Goal: Check status: Check status

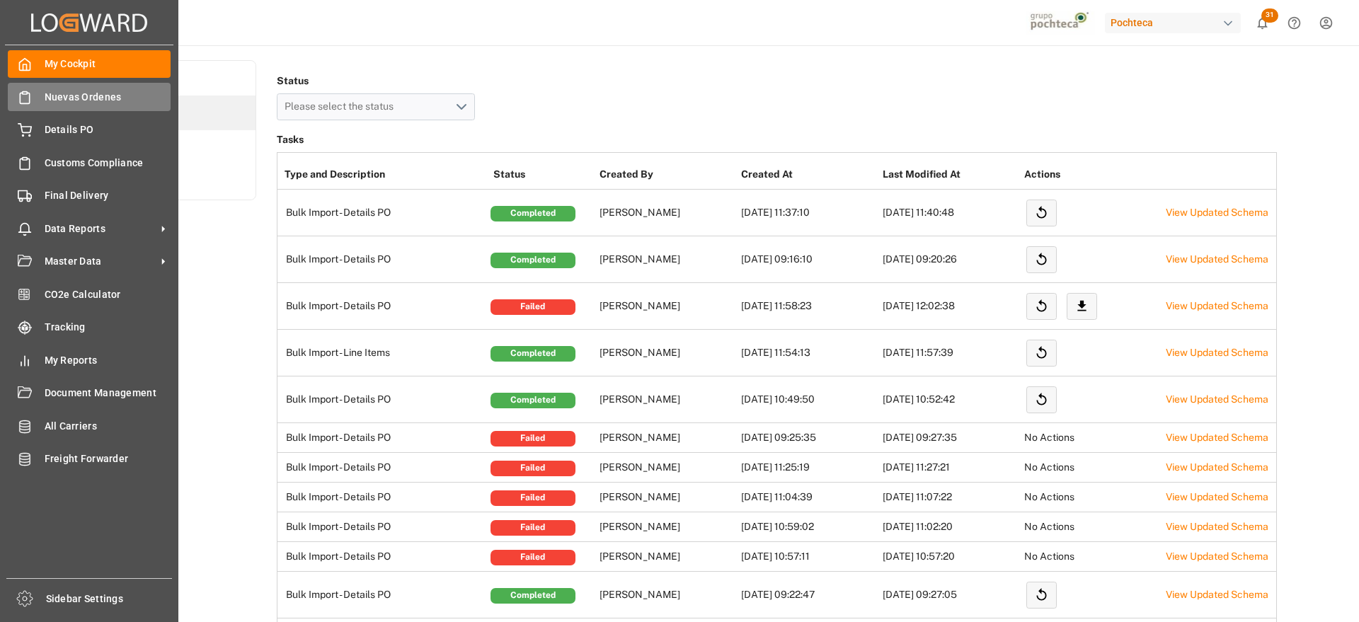
click at [62, 106] on div "Nuevas Ordenes Nuevas Ordenes" at bounding box center [89, 97] width 163 height 28
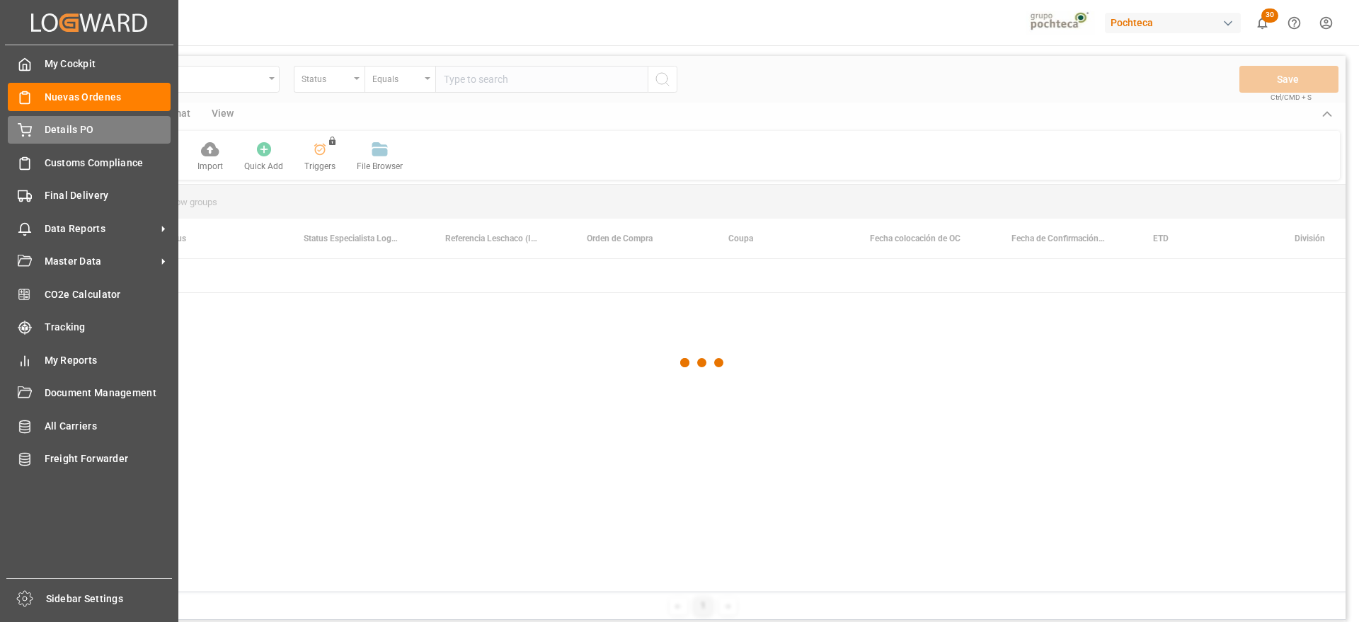
click at [26, 133] on icon at bounding box center [25, 130] width 14 height 14
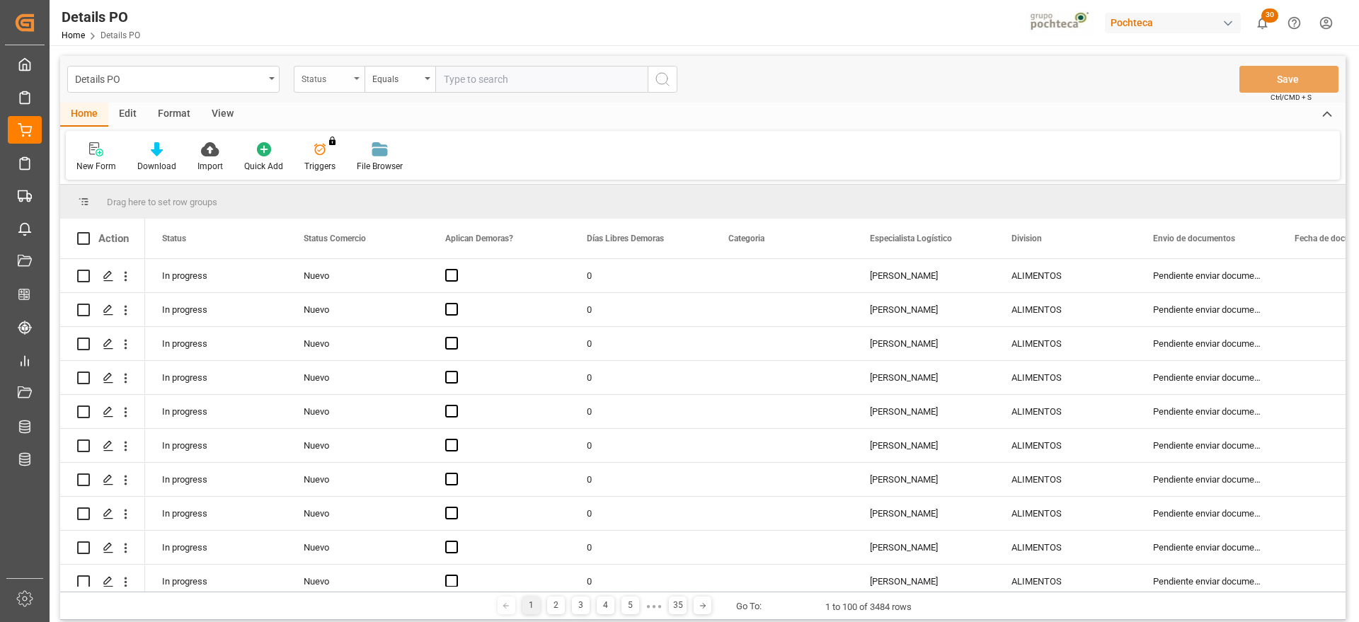
click at [314, 83] on div "Status" at bounding box center [326, 77] width 48 height 16
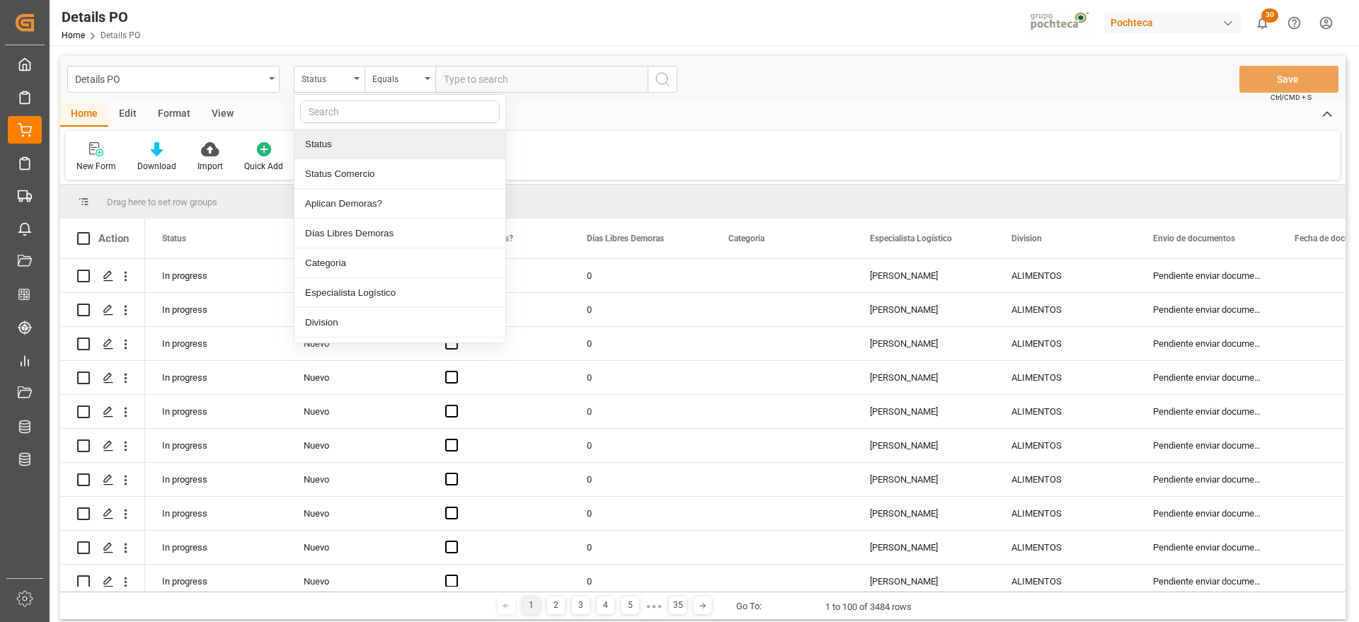
click at [343, 113] on input "text" at bounding box center [400, 112] width 200 height 23
type input "cou"
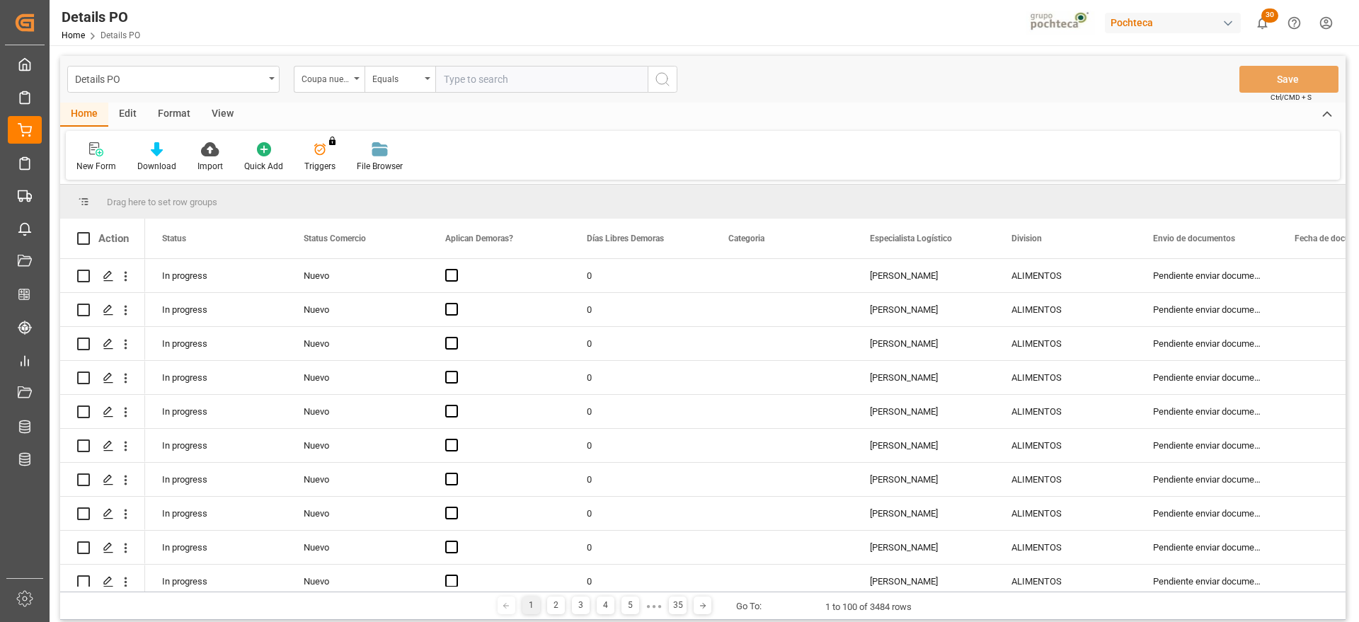
click at [529, 85] on input "text" at bounding box center [541, 79] width 212 height 27
paste input "196940"
type input "196940"
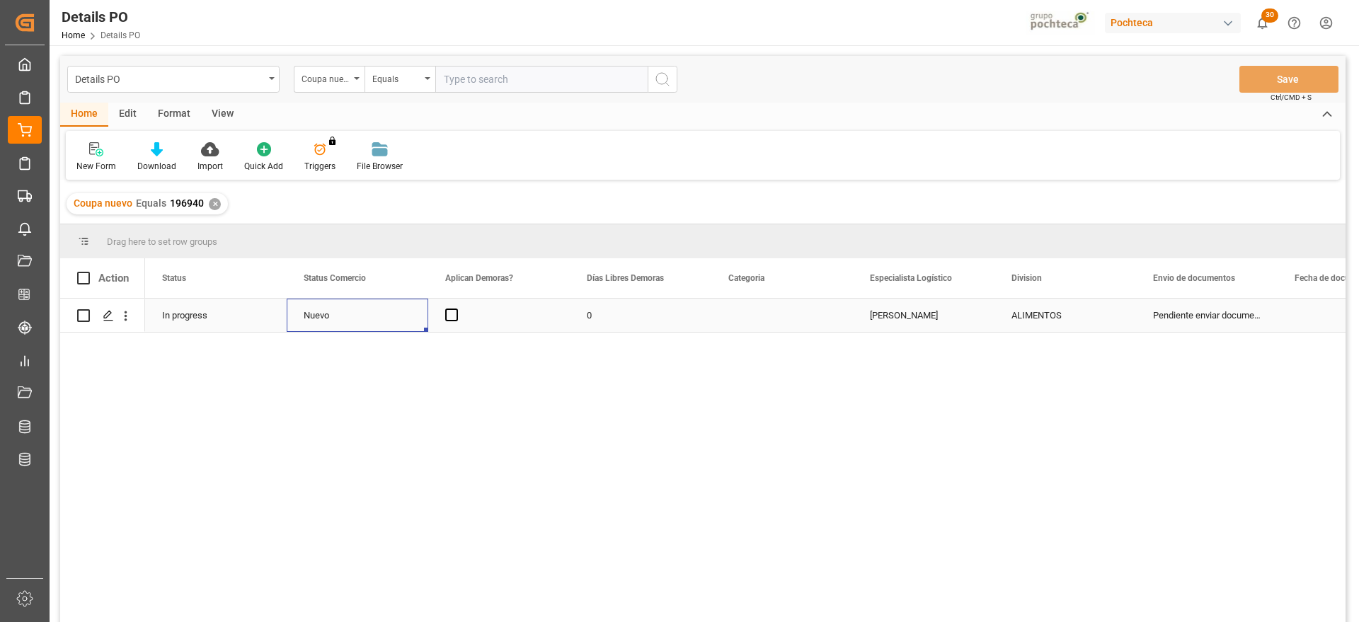
click at [313, 316] on div "Nuevo" at bounding box center [358, 315] width 108 height 33
click at [678, 308] on div "0" at bounding box center [641, 315] width 142 height 33
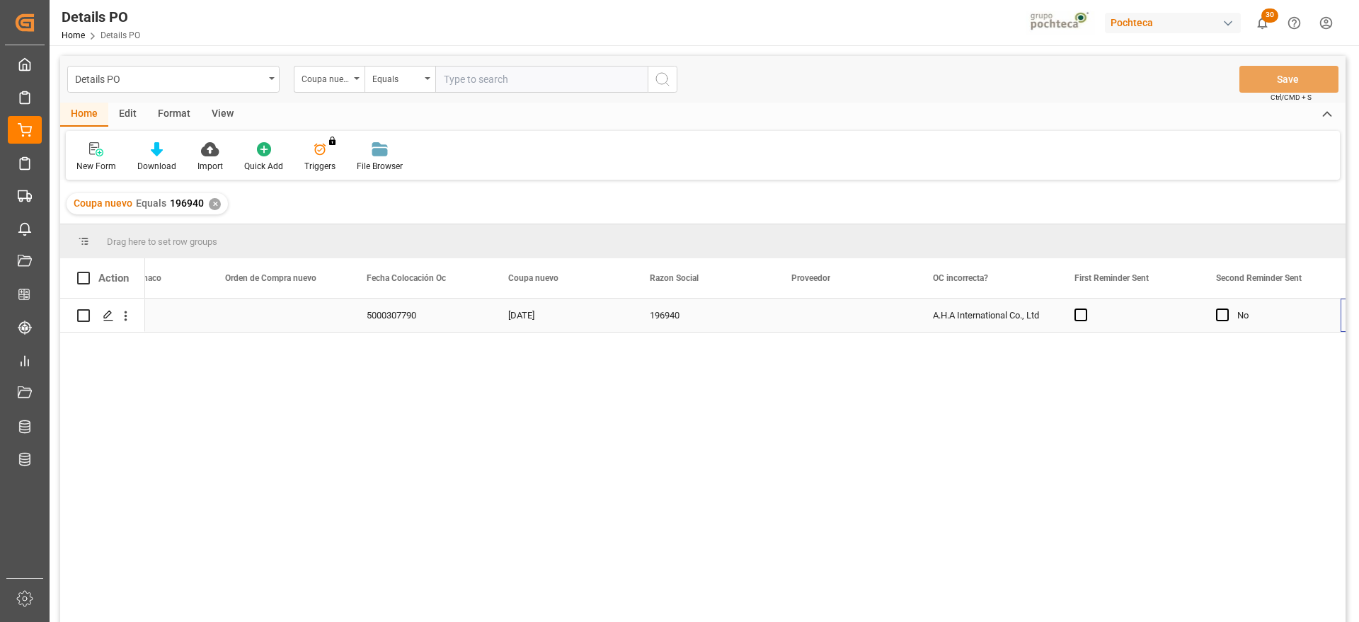
scroll to position [0, 1353]
click at [843, 313] on div "A.H.A International Co., Ltd" at bounding box center [846, 315] width 142 height 33
click at [881, 321] on button "open menu" at bounding box center [889, 324] width 21 height 22
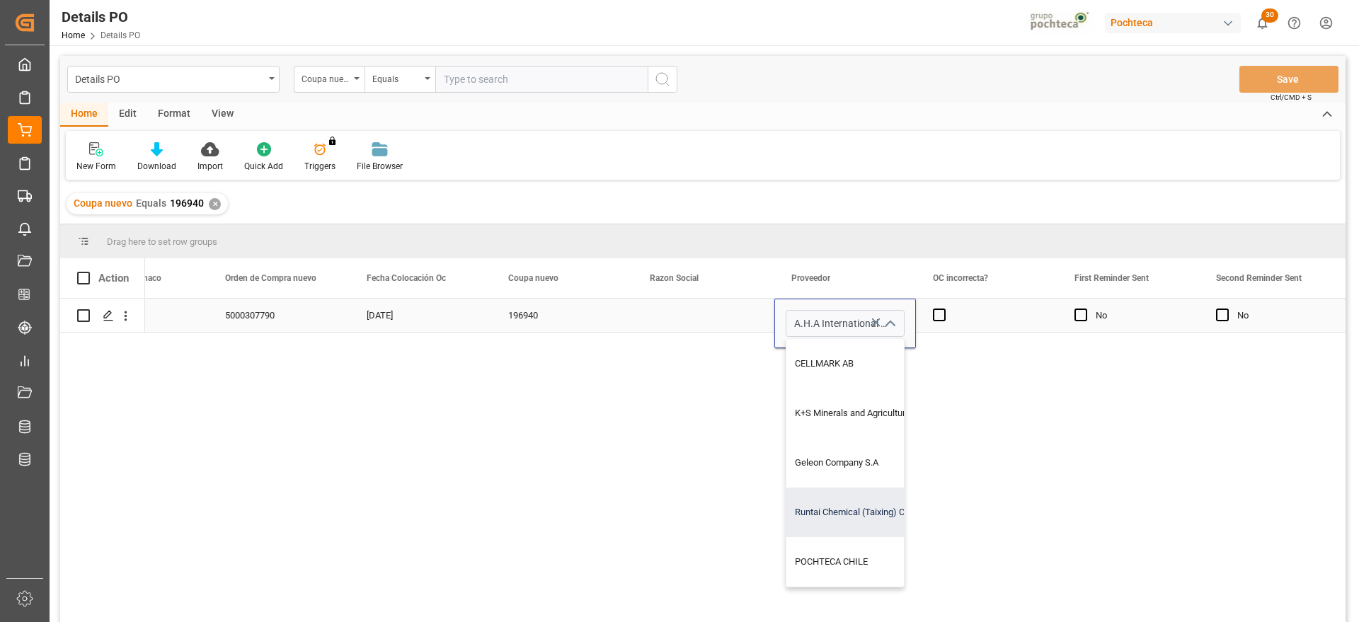
click at [851, 517] on div "Runtai Chemical (Taixing) Co., Ltd" at bounding box center [924, 513] width 274 height 50
type input "Runtai Chemical (Taixing) Co., Ltd"
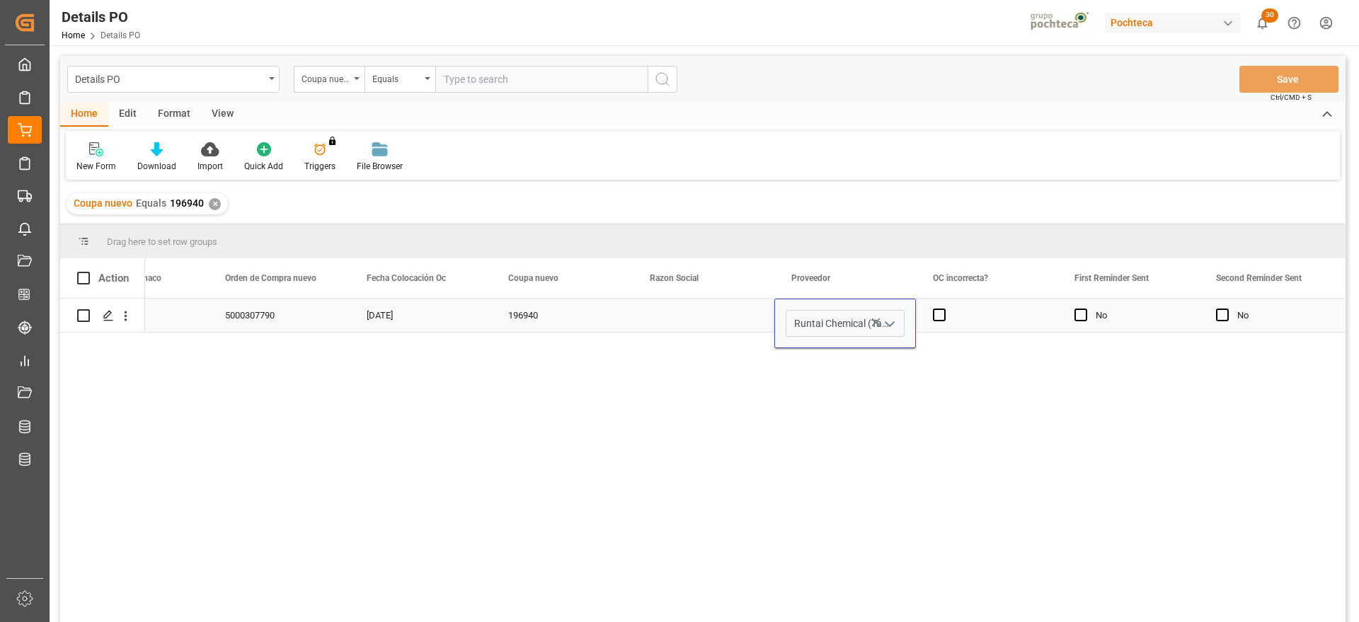
click at [880, 325] on button "open menu" at bounding box center [889, 324] width 21 height 22
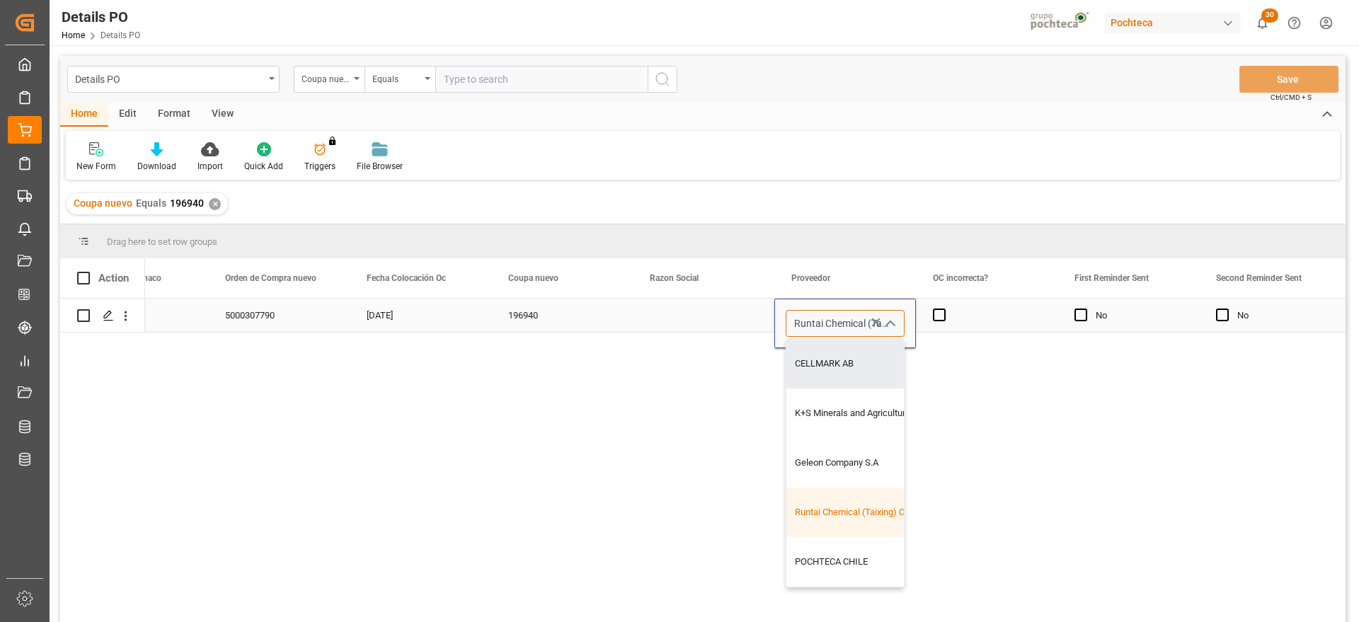
click at [845, 321] on input "Runtai Chemical (Taixing) Co., Ltd" at bounding box center [845, 323] width 119 height 27
type input "ka"
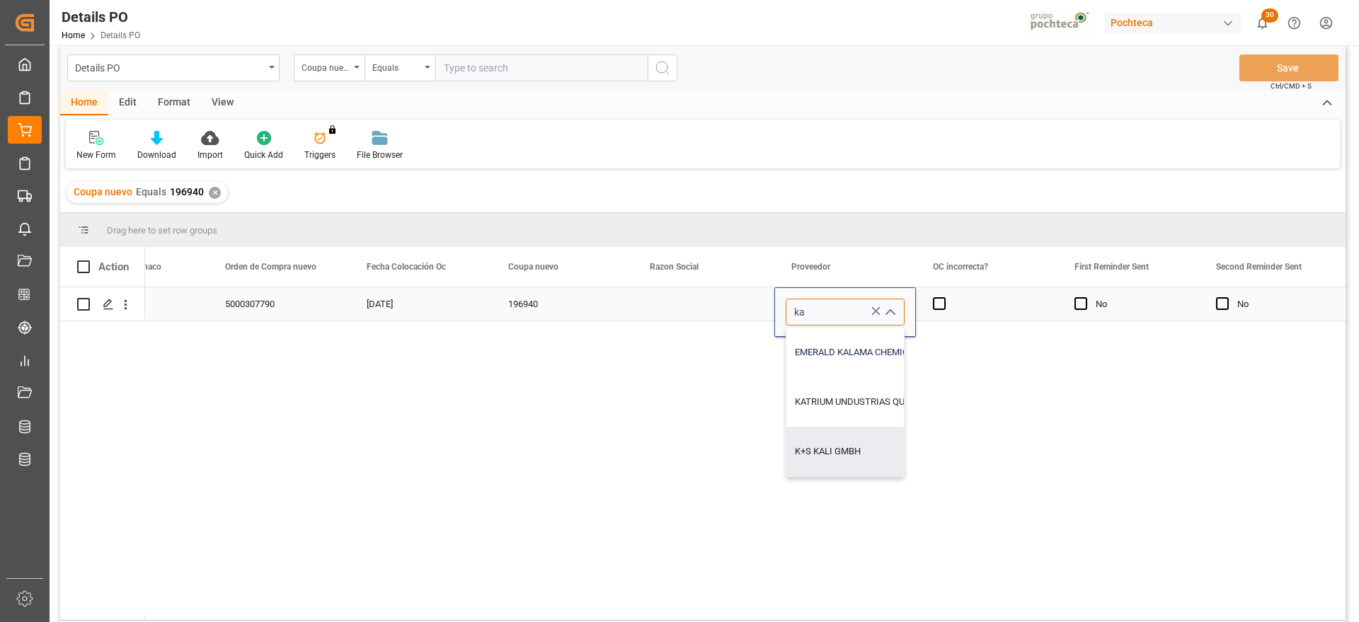
scroll to position [0, 0]
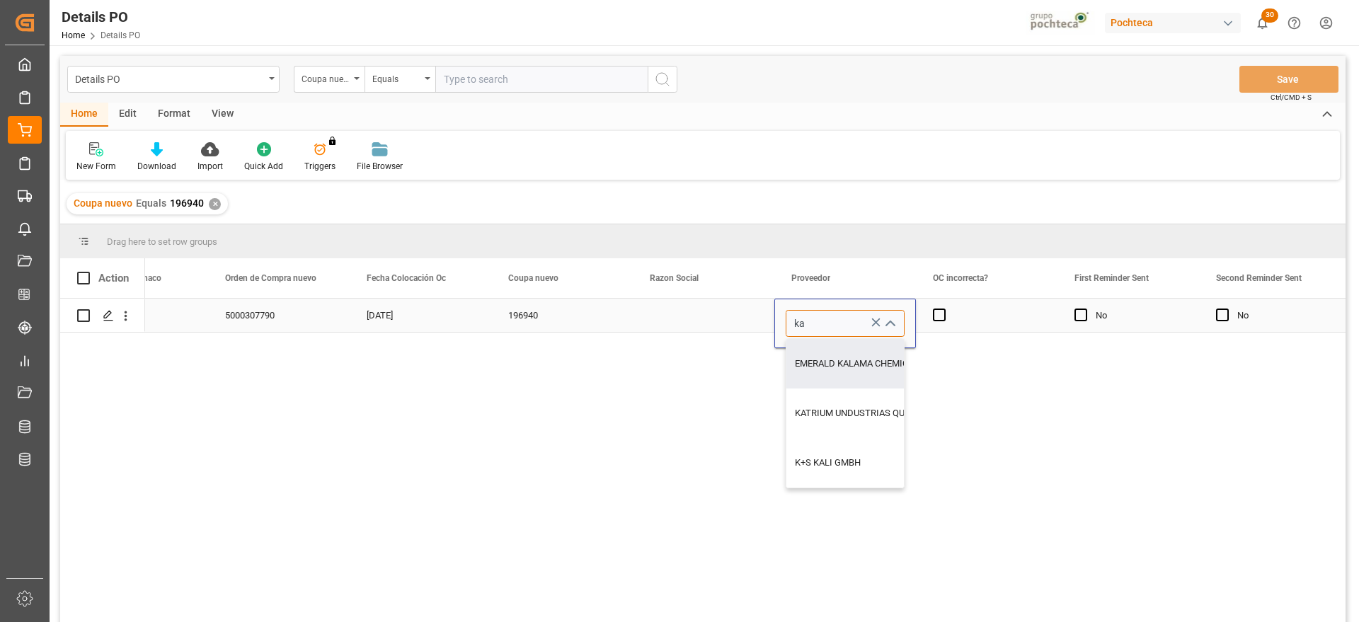
drag, startPoint x: 833, startPoint y: 321, endPoint x: 779, endPoint y: 320, distance: 53.8
click at [779, 320] on div "ka EMERALD KALAMA CHEMICAL, LLC KATRIUM UNDUSTRIAS QUIMICAS S/A K+S KALI GMBH" at bounding box center [845, 323] width 140 height 27
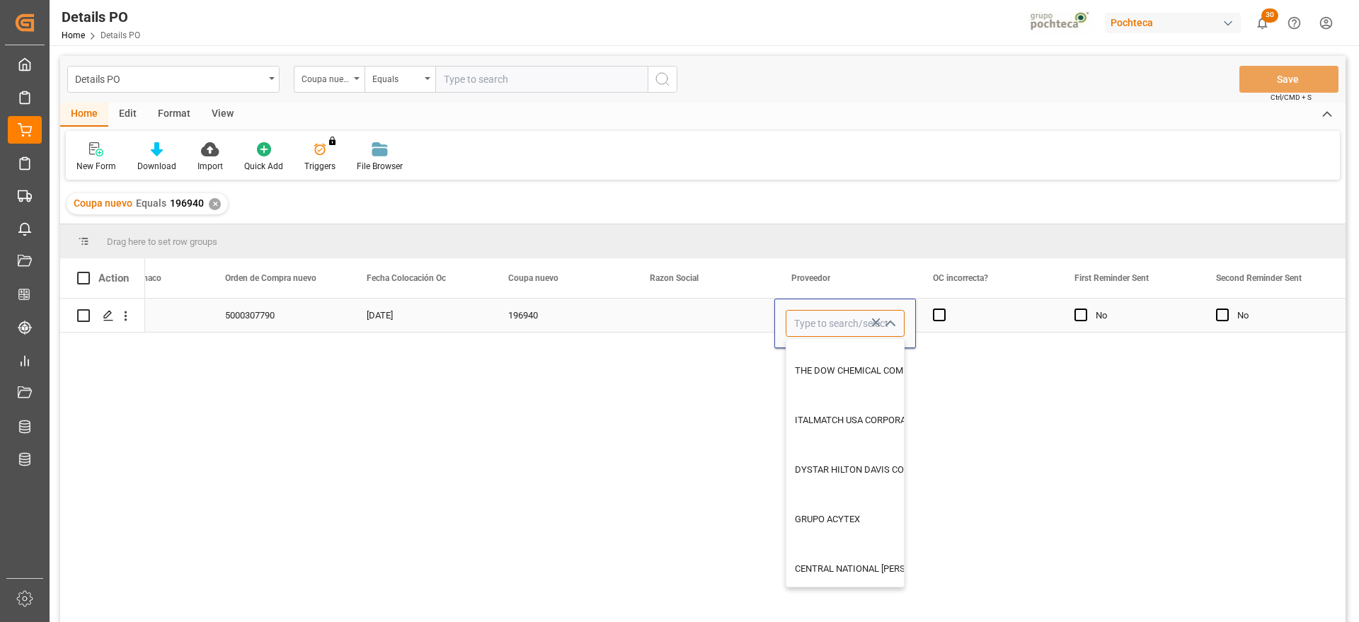
scroll to position [2212, 0]
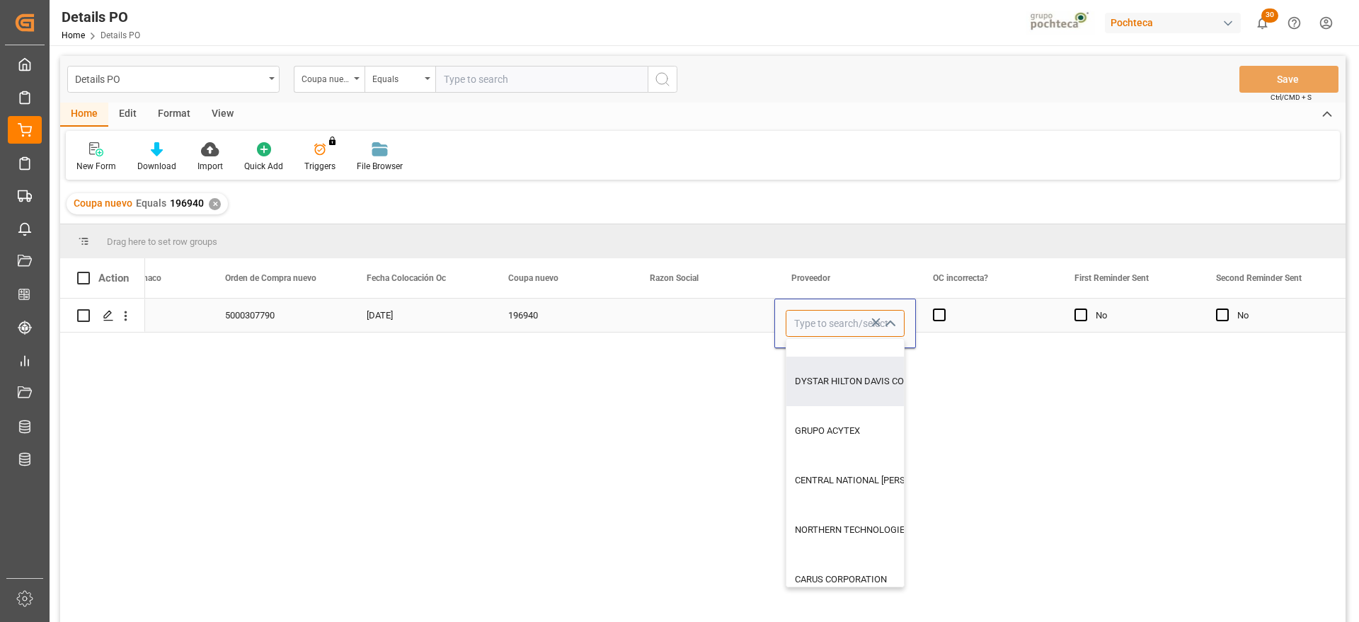
click at [816, 322] on input "Press SPACE to select this row." at bounding box center [845, 323] width 119 height 27
type input "k"
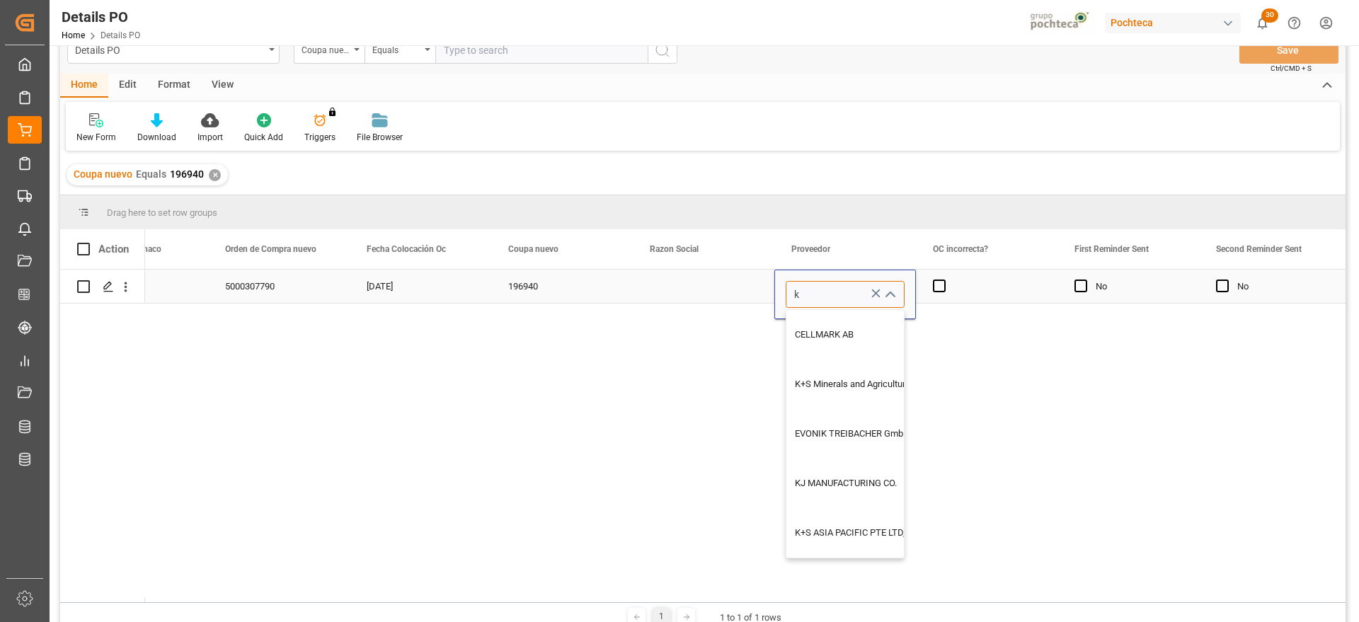
scroll to position [0, 0]
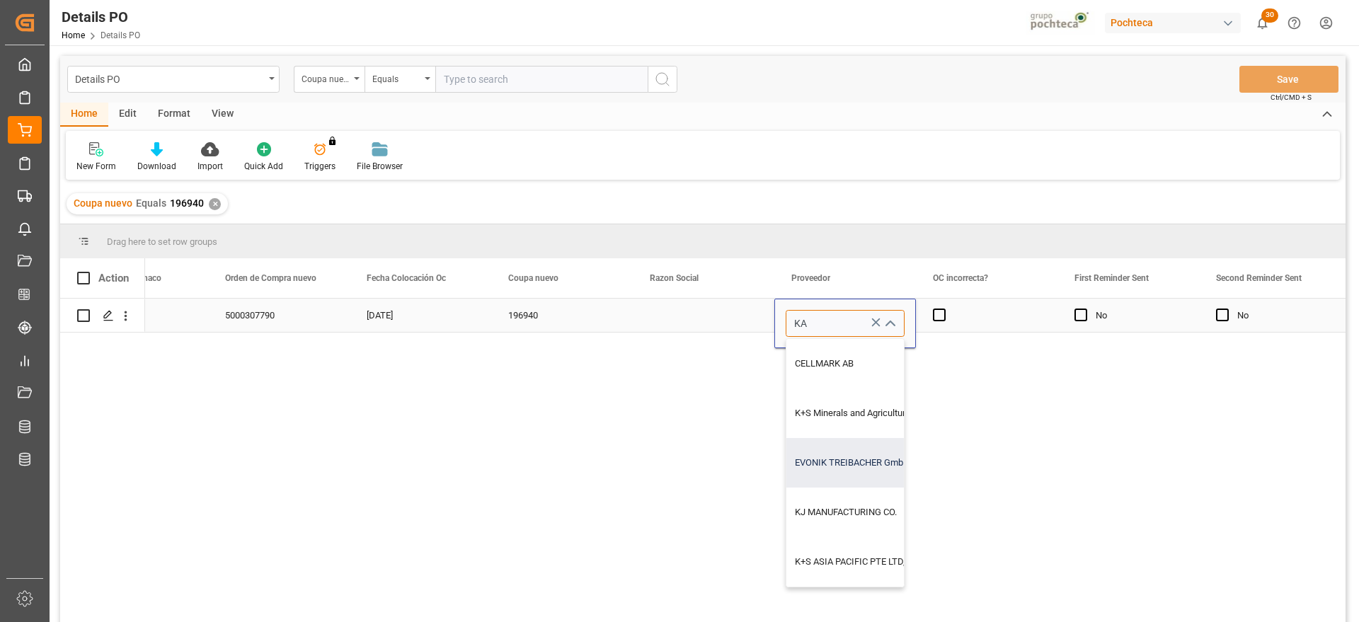
type input "KAN"
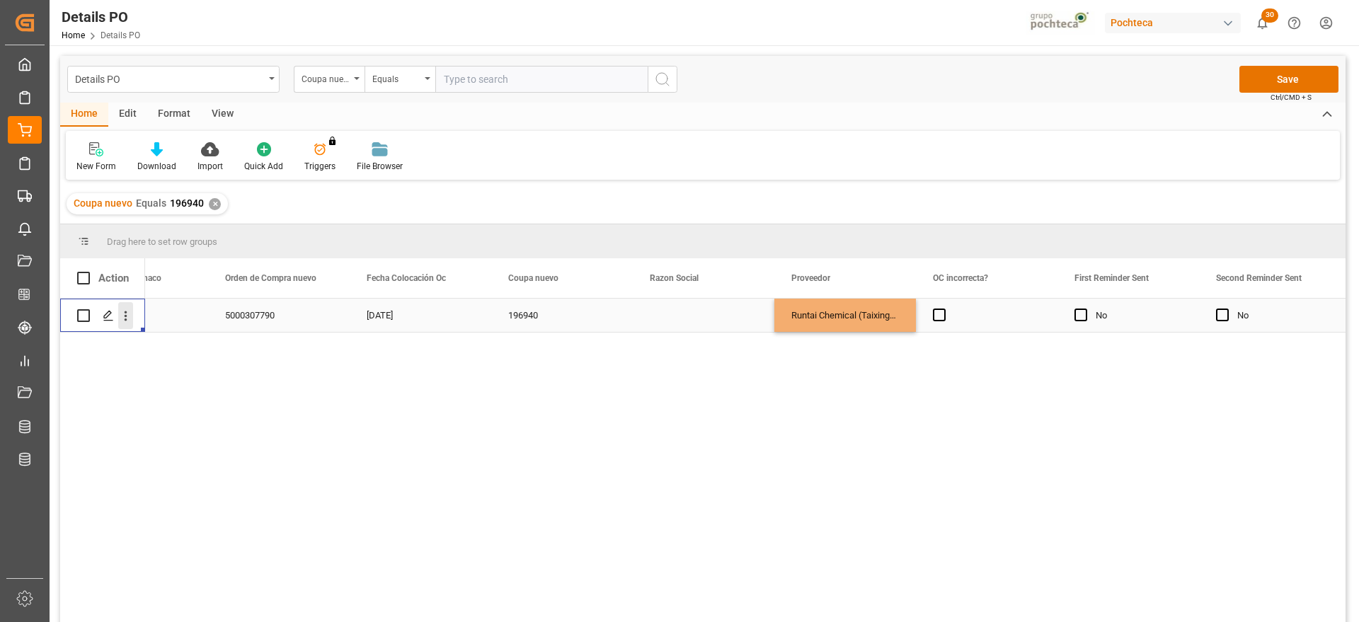
click at [124, 309] on icon "open menu" at bounding box center [125, 316] width 15 height 15
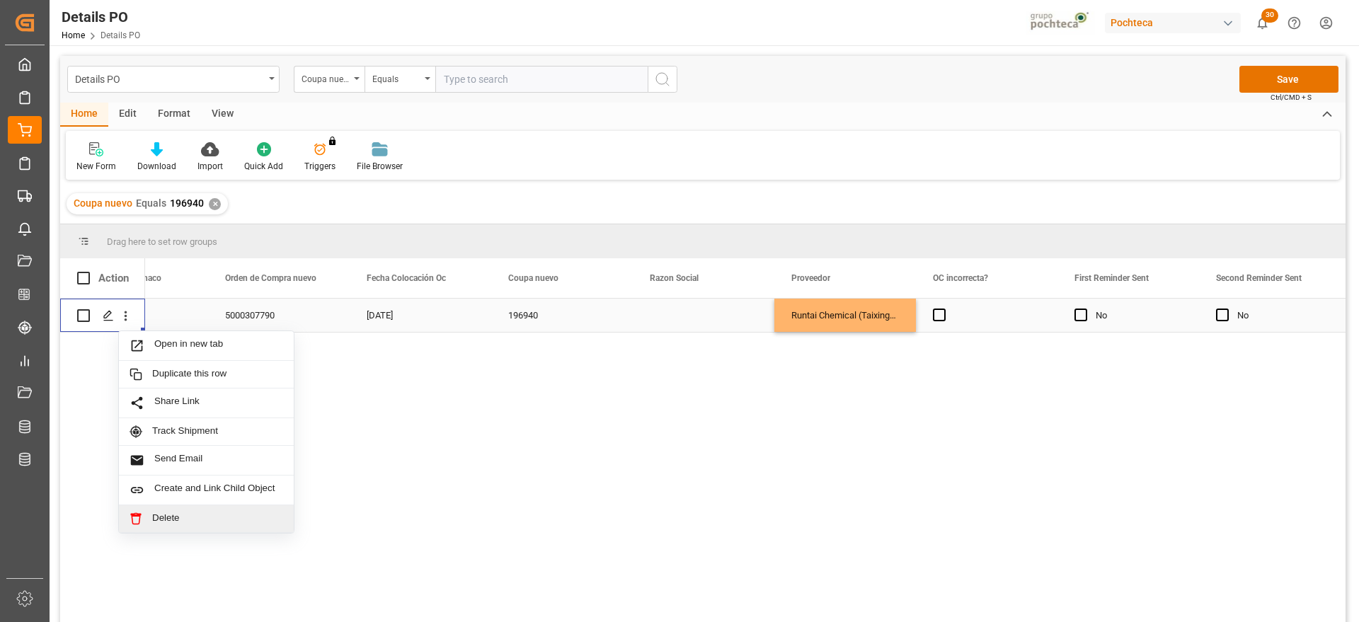
click at [182, 517] on span "Delete" at bounding box center [217, 519] width 131 height 13
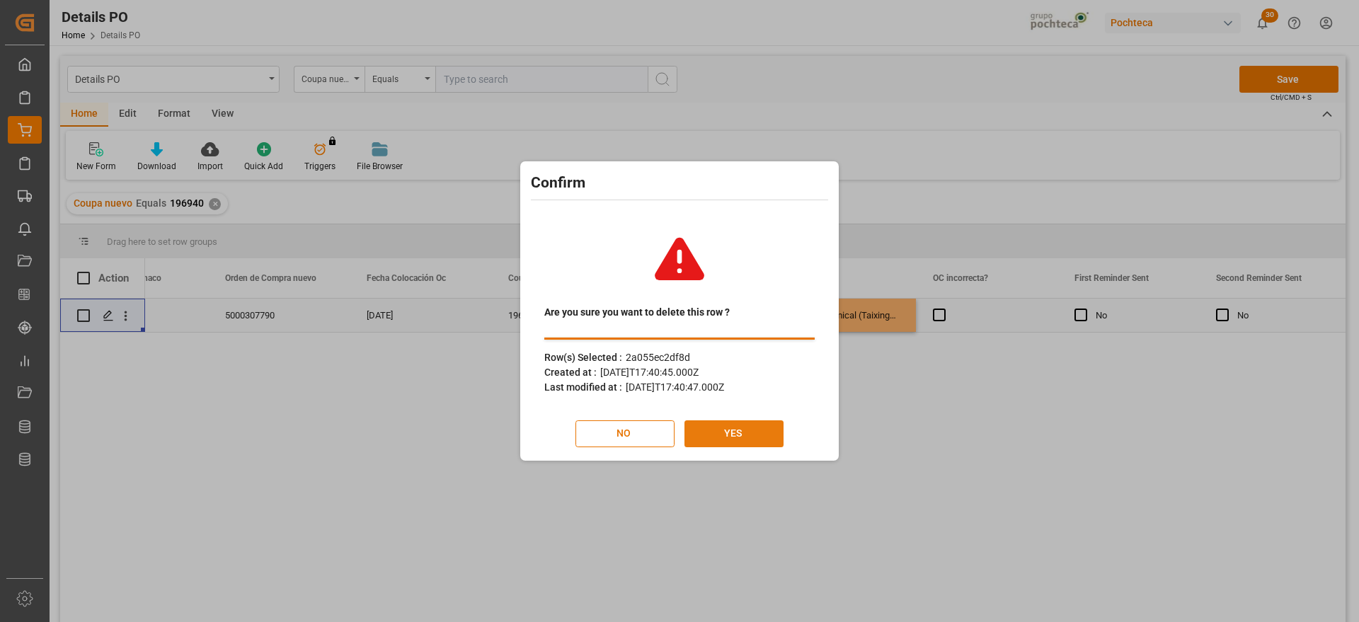
click at [753, 430] on button "YES" at bounding box center [734, 434] width 99 height 27
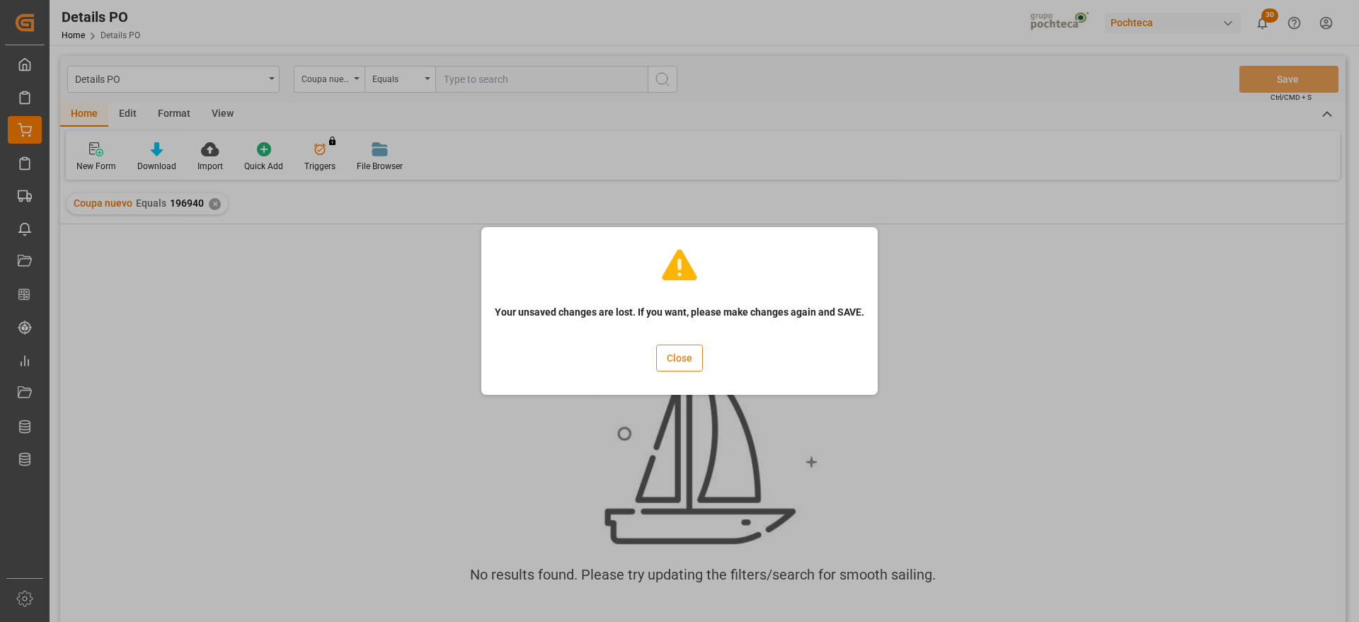
click at [675, 365] on button "Close" at bounding box center [679, 358] width 47 height 27
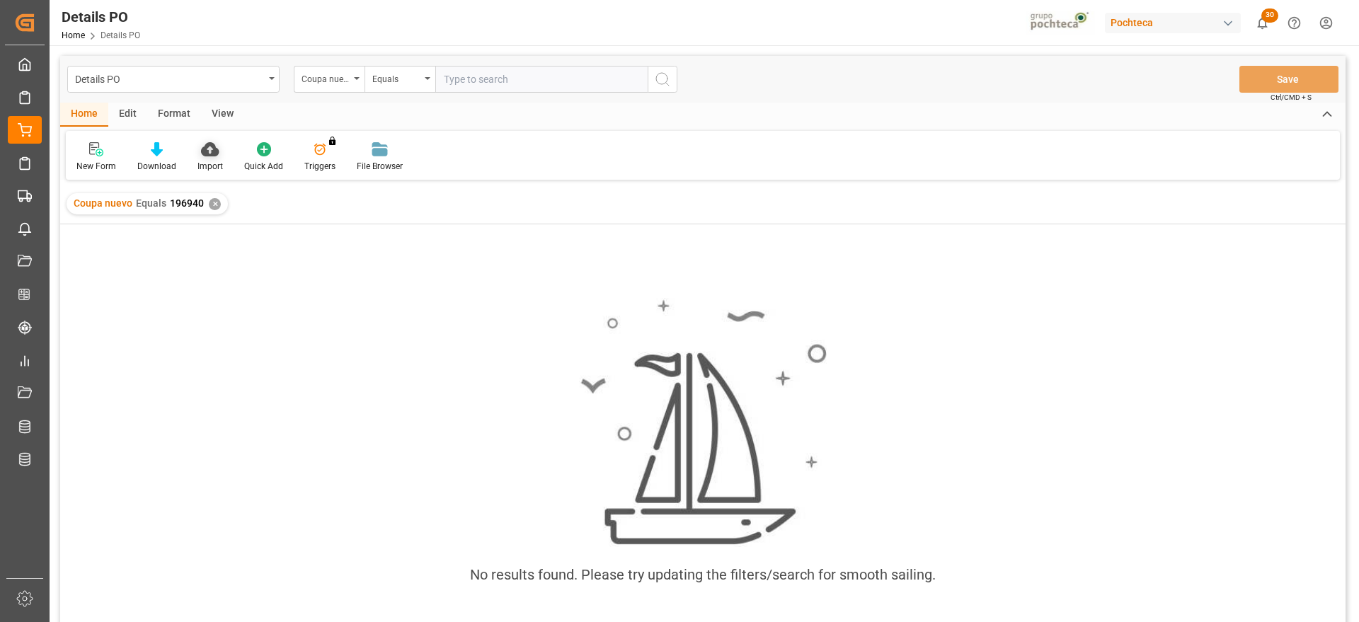
click at [213, 166] on div "Import" at bounding box center [210, 166] width 25 height 13
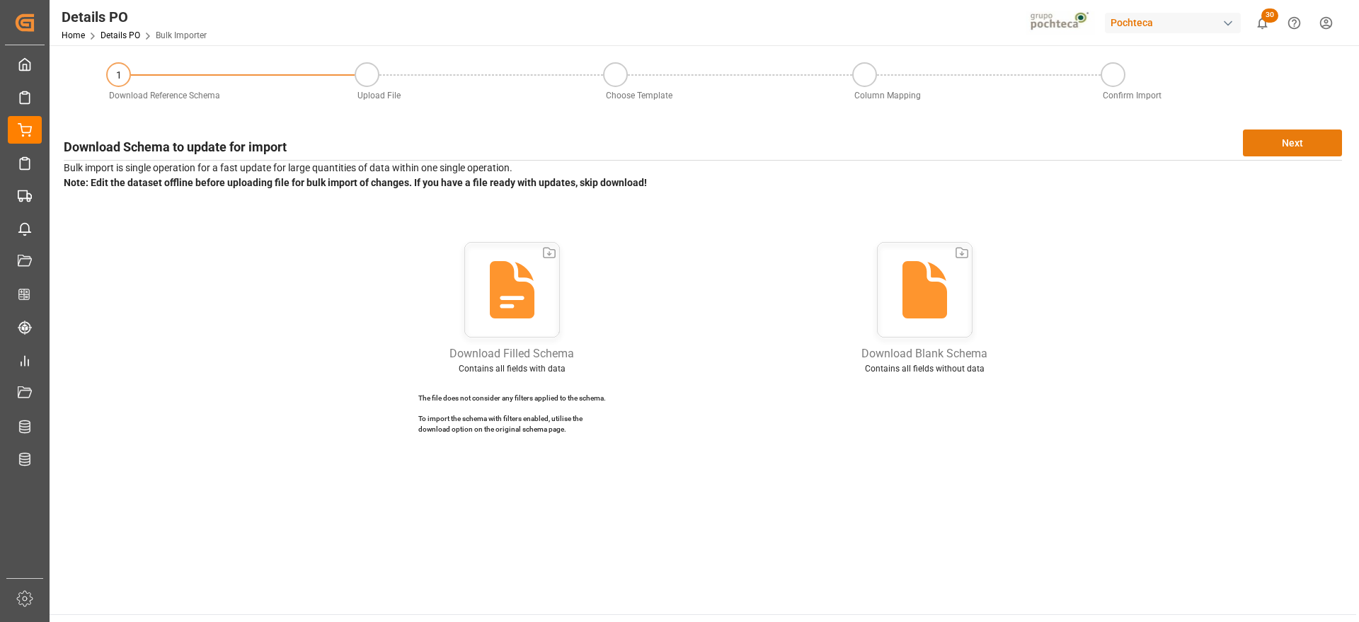
click at [1299, 146] on button "Next" at bounding box center [1292, 143] width 99 height 27
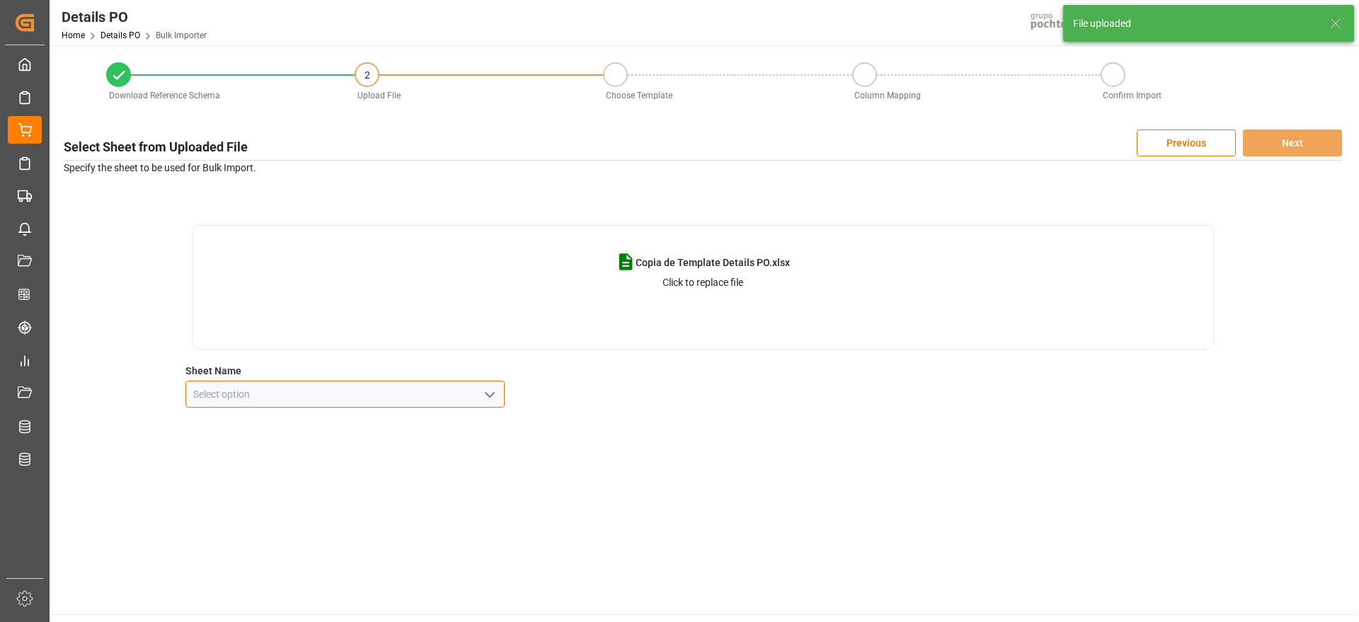
drag, startPoint x: 495, startPoint y: 380, endPoint x: 494, endPoint y: 387, distance: 7.1
click at [495, 382] on input at bounding box center [345, 394] width 320 height 27
click at [493, 388] on icon "open menu" at bounding box center [489, 395] width 17 height 17
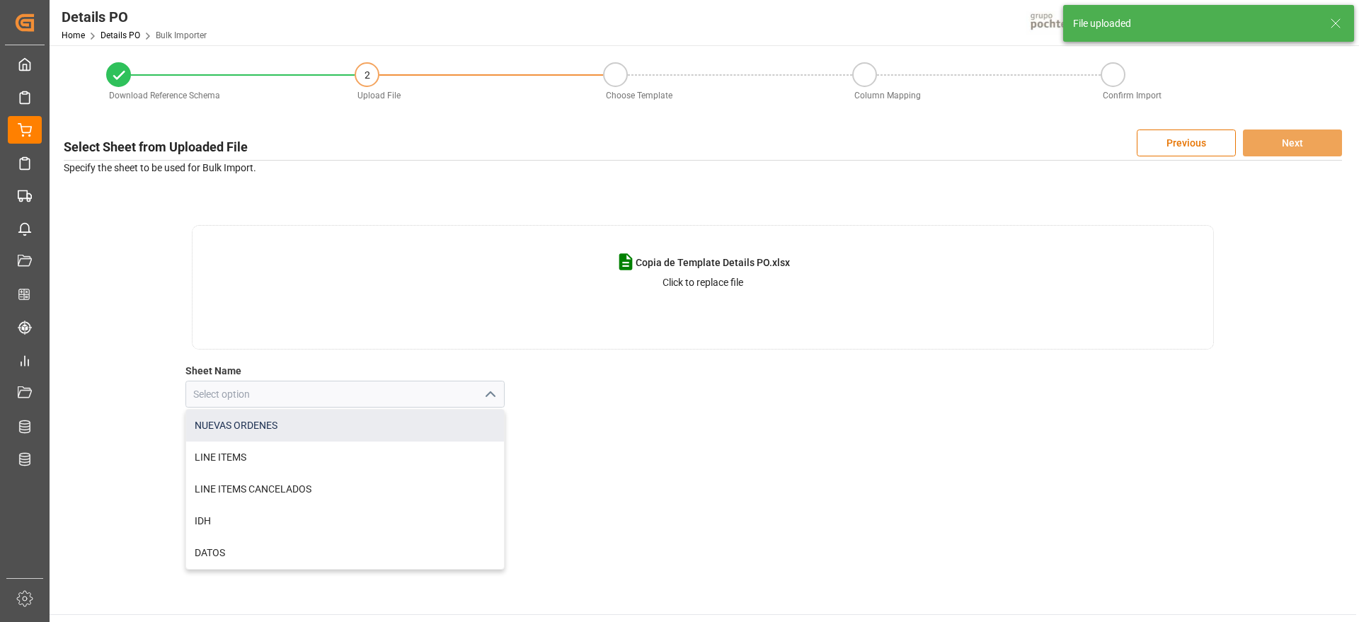
click at [400, 418] on div "NUEVAS ORDENES" at bounding box center [345, 426] width 319 height 32
type input "NUEVAS ORDENES"
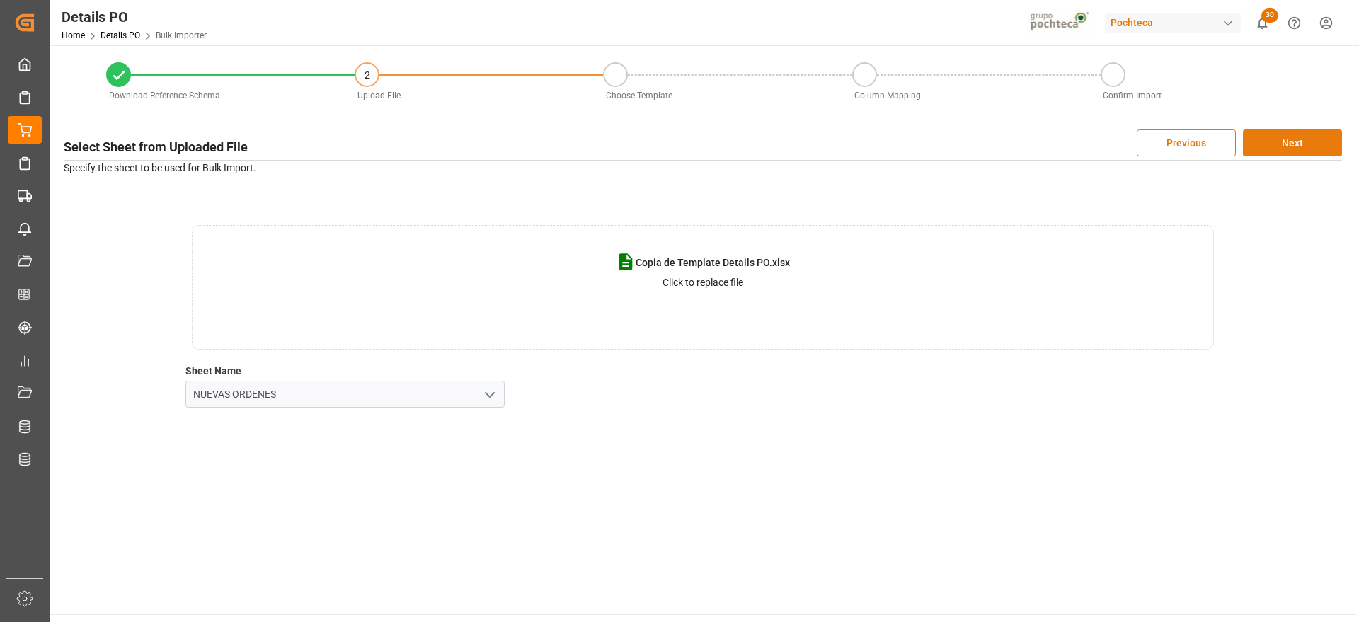
click at [1301, 142] on button "Next" at bounding box center [1292, 143] width 99 height 27
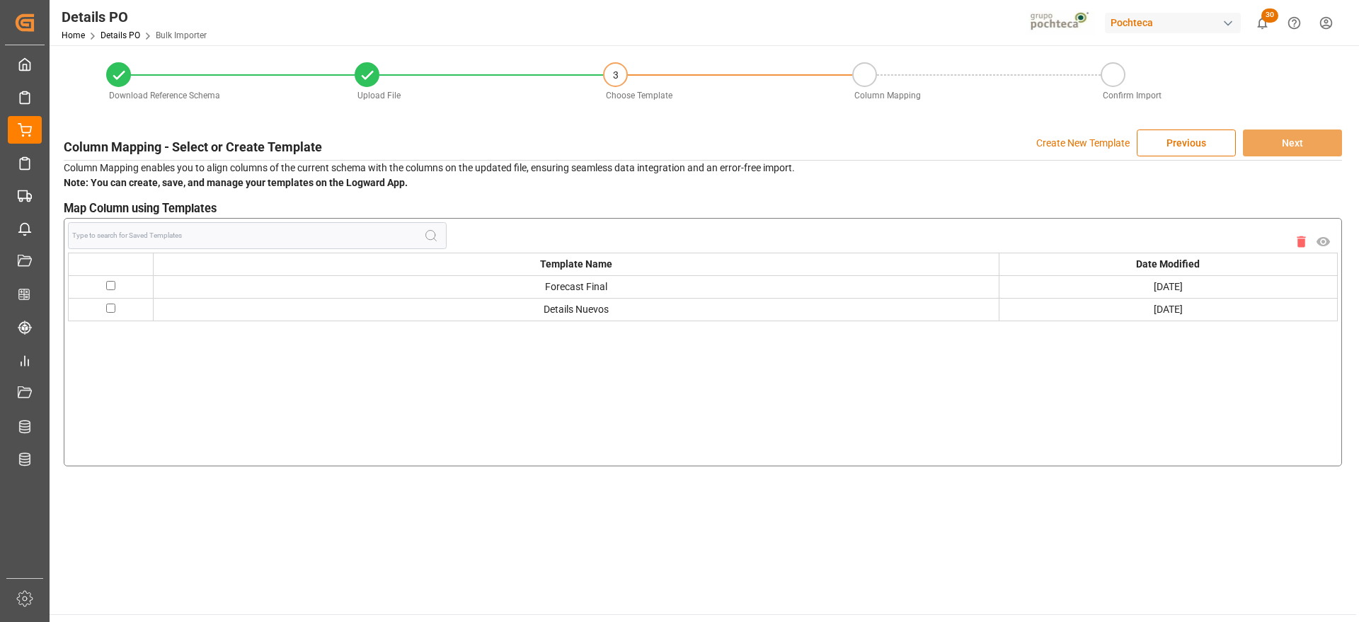
click at [111, 290] on td at bounding box center [111, 286] width 85 height 23
click at [111, 287] on input "checkbox" at bounding box center [110, 285] width 9 height 9
checkbox input "true"
click at [1327, 136] on button "Next" at bounding box center [1292, 143] width 99 height 27
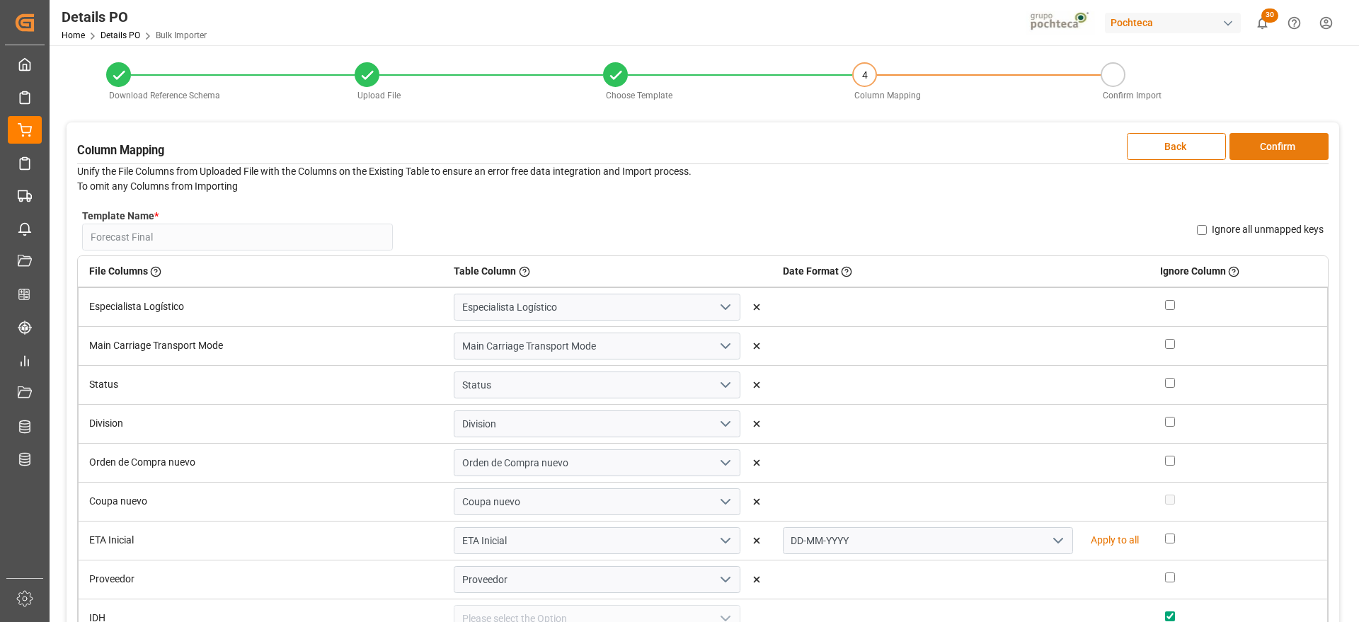
click at [1290, 143] on button "Confirm" at bounding box center [1279, 146] width 99 height 27
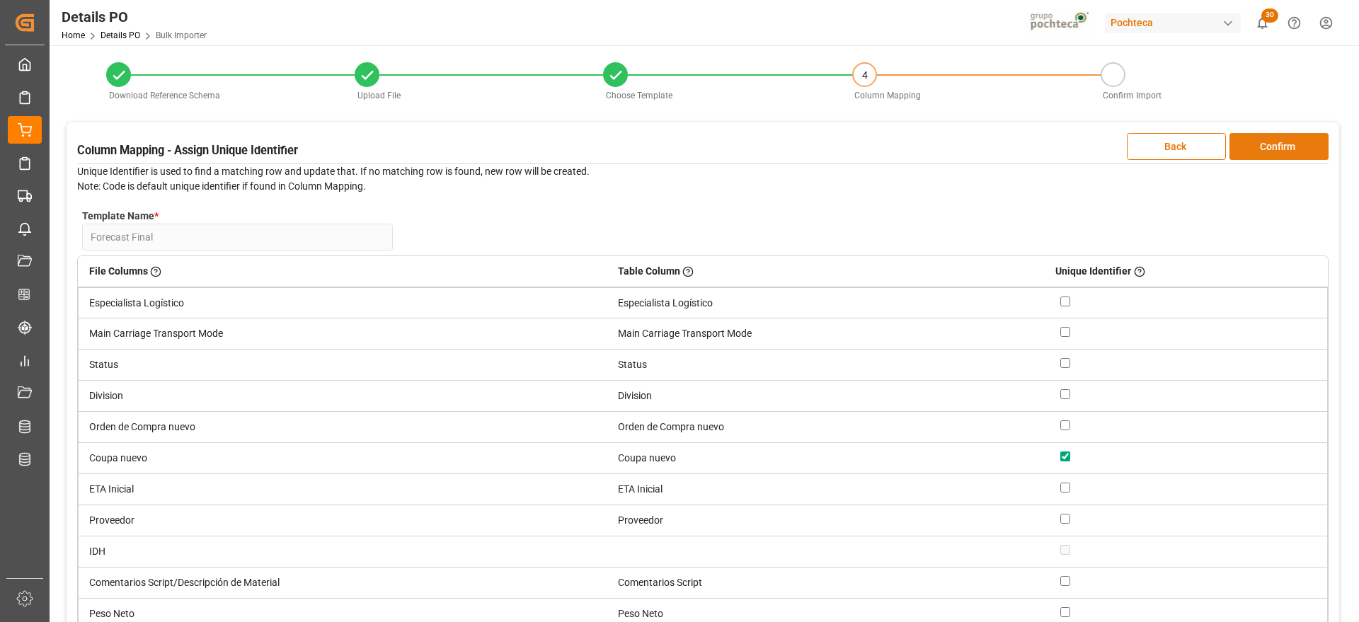
click at [1286, 142] on button "Confirm" at bounding box center [1279, 146] width 99 height 27
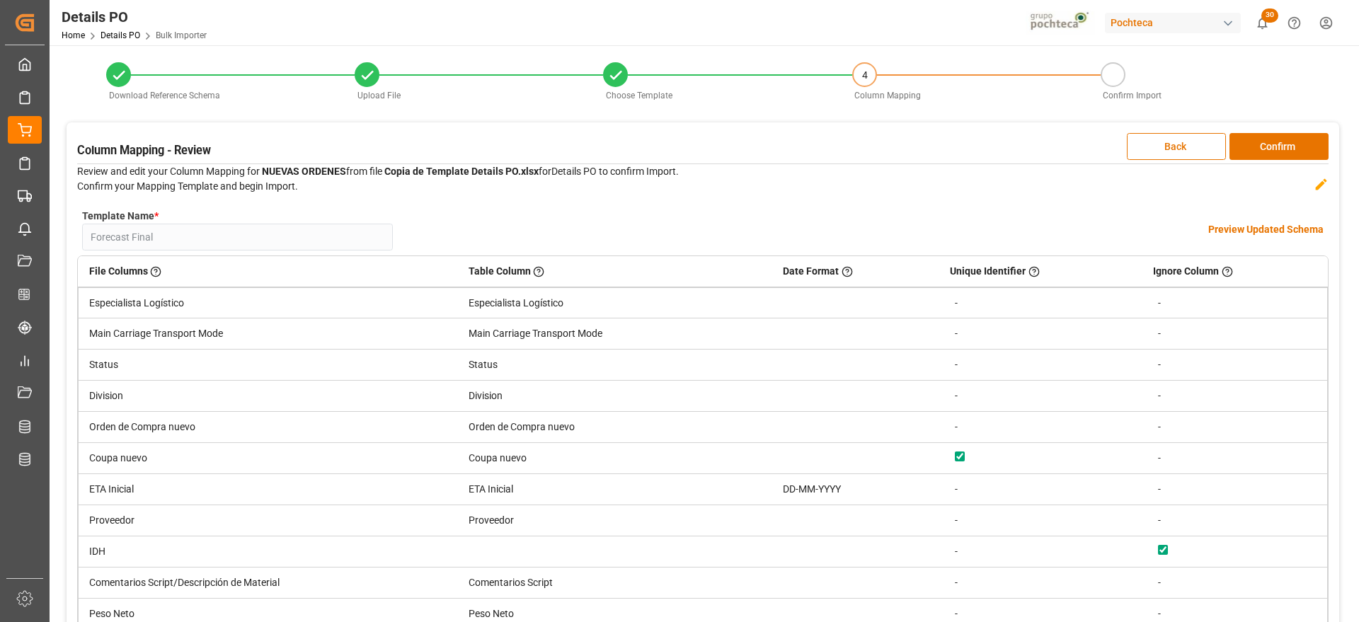
click at [1270, 225] on h4 "Preview Updated Schema" at bounding box center [1266, 229] width 115 height 15
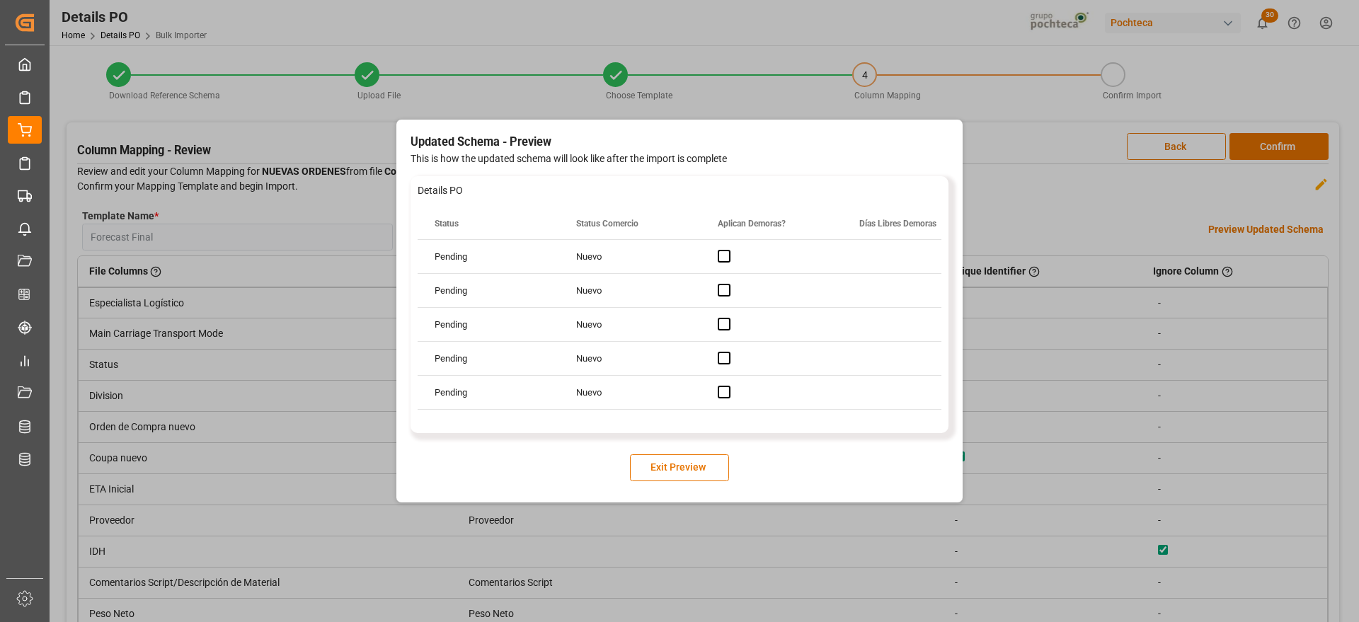
click at [1278, 328] on div "Updated Schema - Preview This is how the updated schema will look like after th…" at bounding box center [679, 311] width 1359 height 622
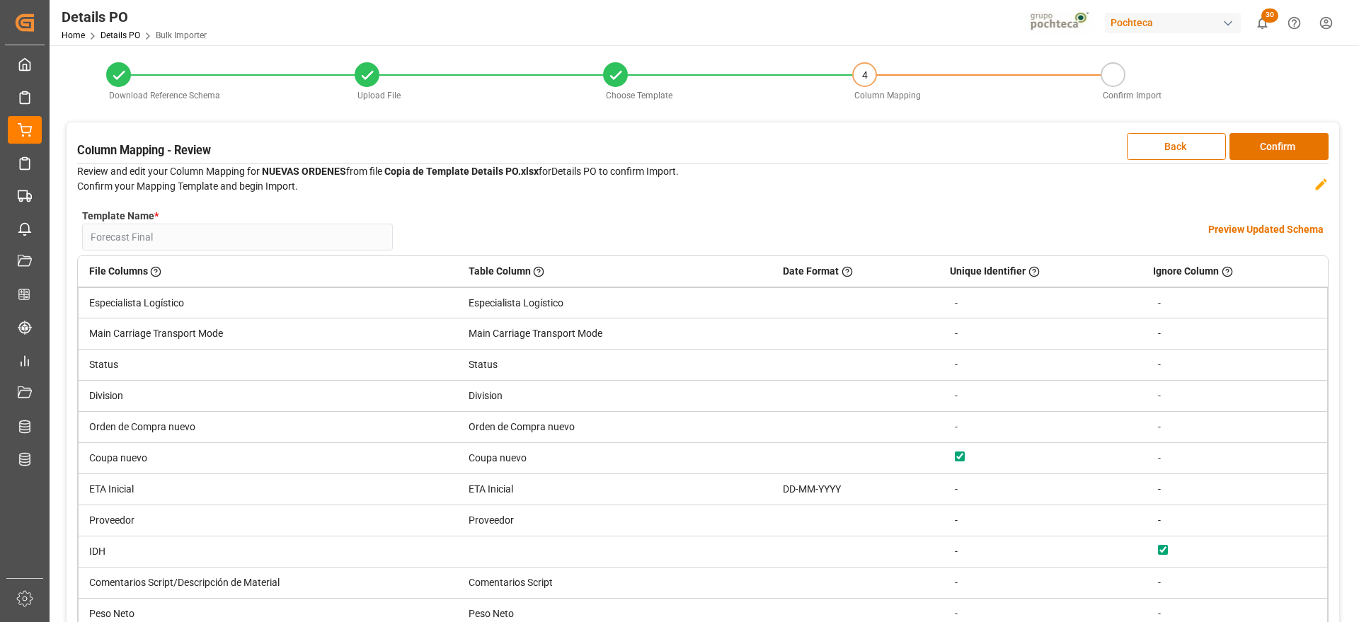
click at [1247, 222] on h4 "Preview Updated Schema" at bounding box center [1266, 229] width 115 height 15
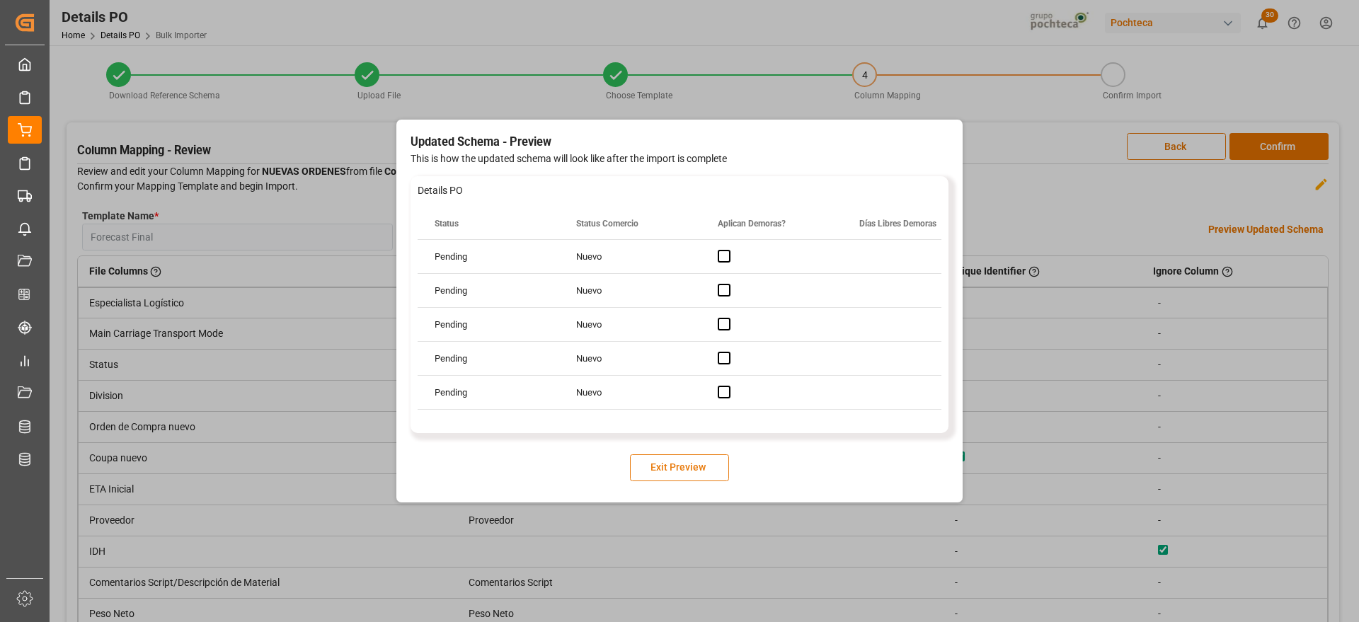
click at [673, 456] on button "Exit Preview" at bounding box center [679, 468] width 99 height 27
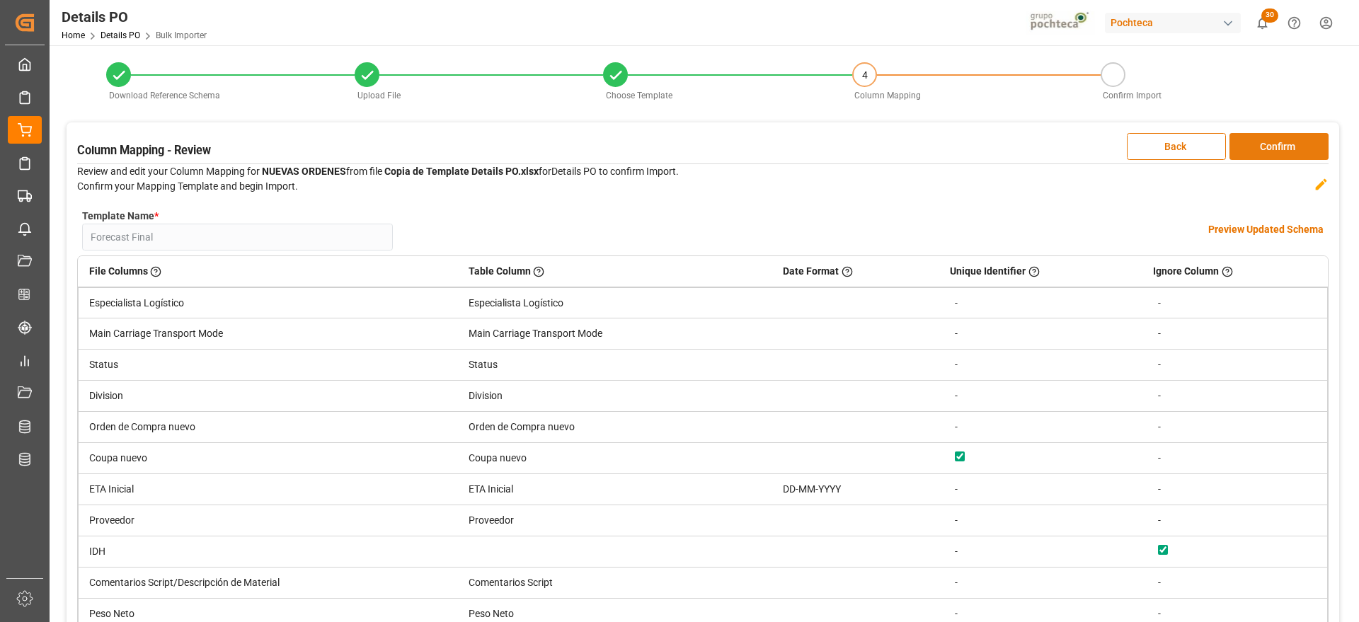
click at [1269, 156] on button "Confirm" at bounding box center [1279, 146] width 99 height 27
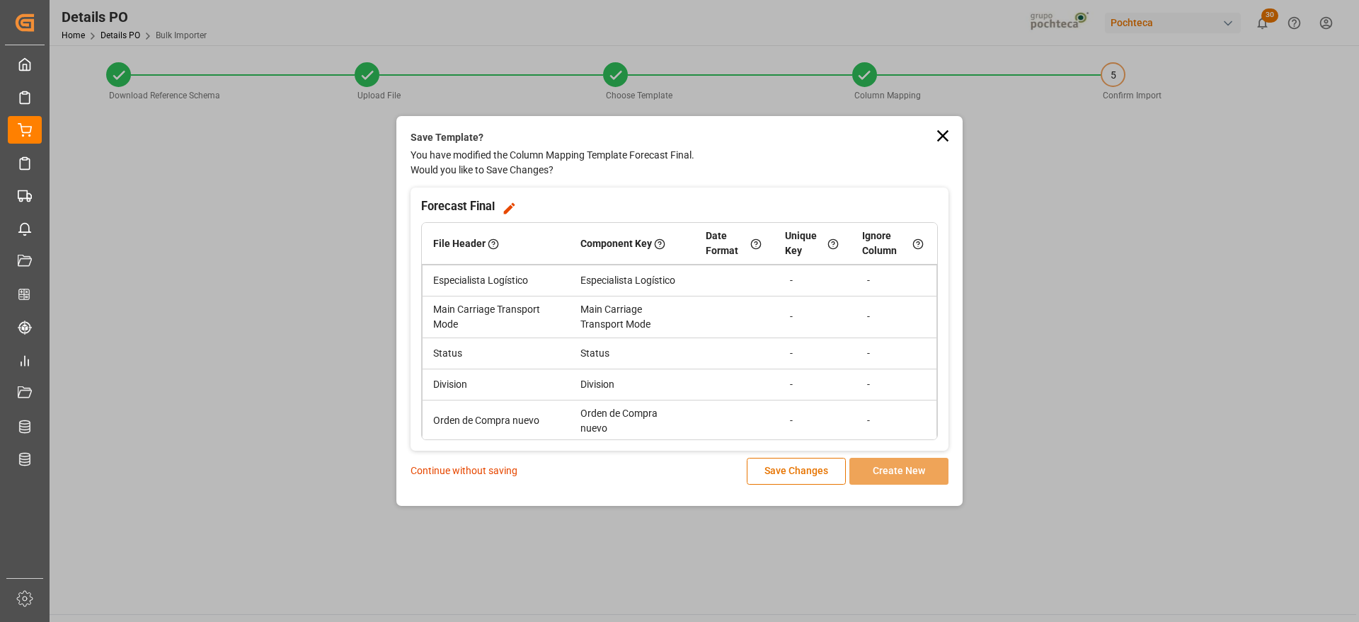
click at [467, 466] on p "Continue without saving" at bounding box center [464, 471] width 107 height 15
click at [510, 472] on p "Continue without saving" at bounding box center [464, 471] width 107 height 15
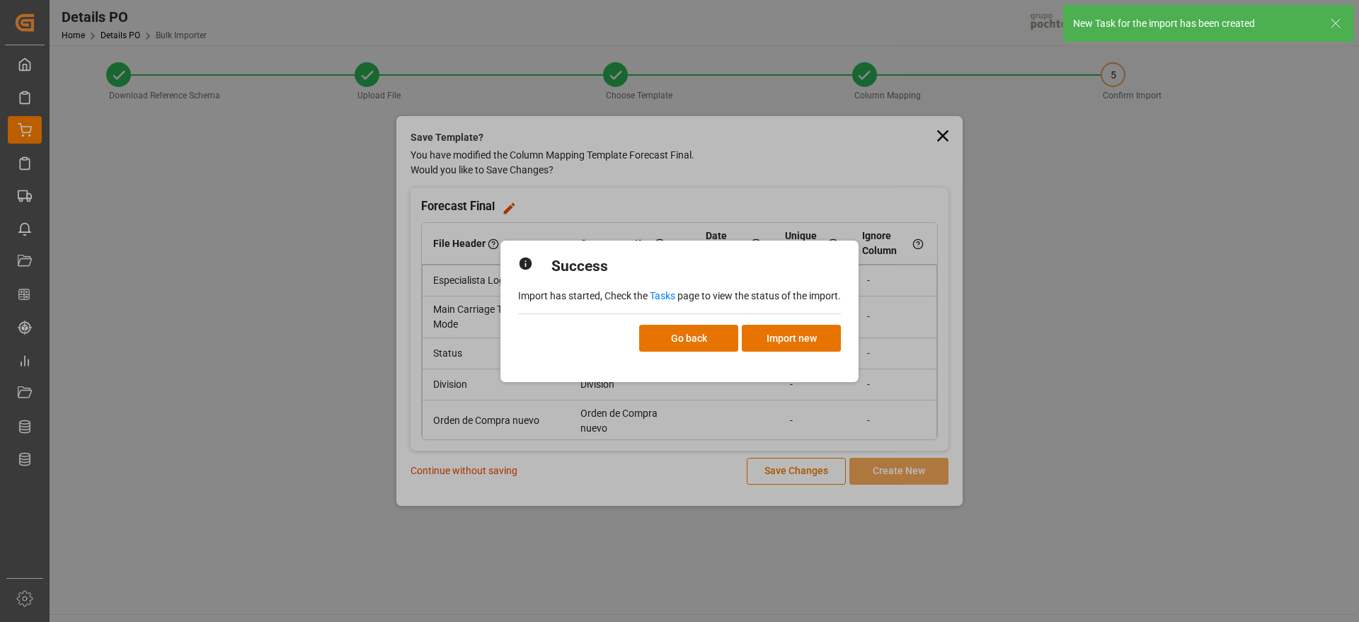
click at [657, 292] on link "Tasks" at bounding box center [662, 295] width 25 height 11
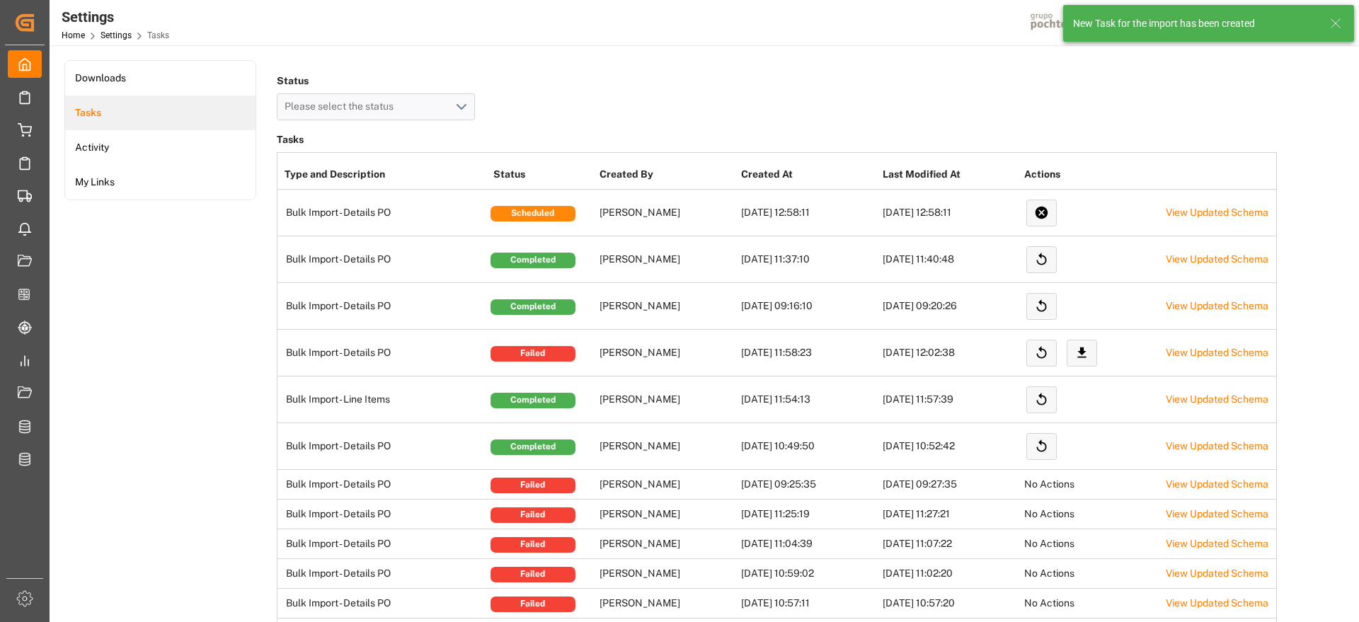
click at [1335, 22] on line at bounding box center [1336, 23] width 8 height 8
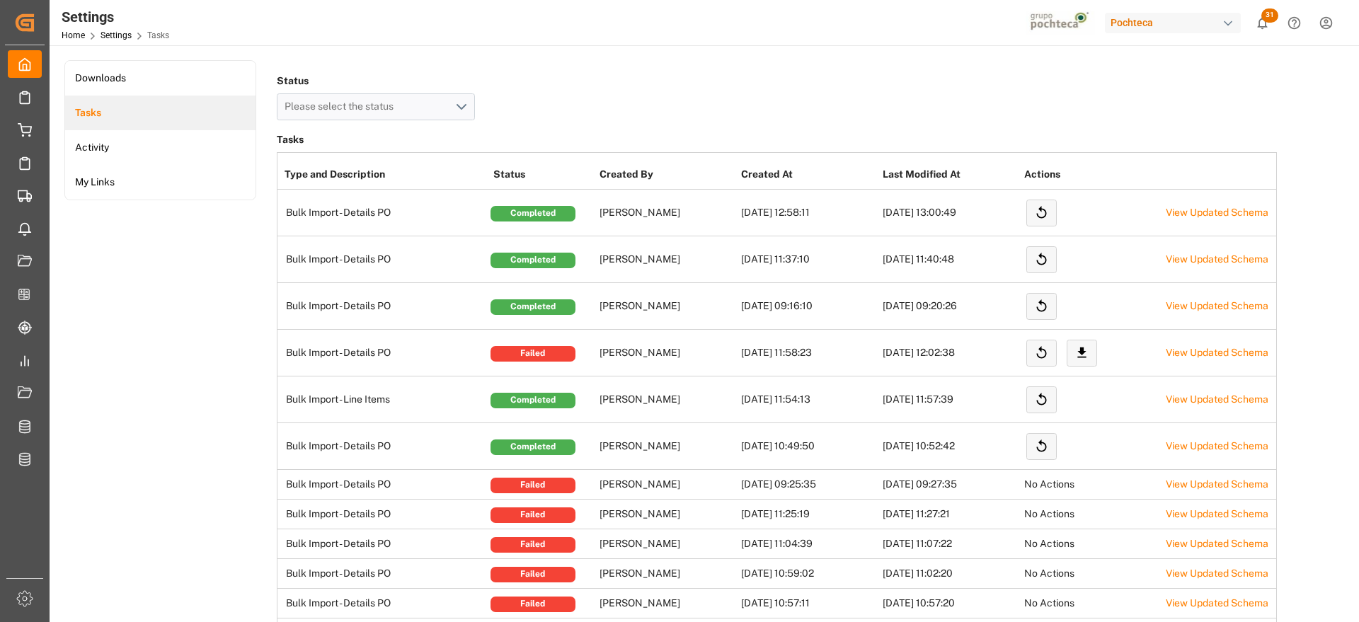
drag, startPoint x: 639, startPoint y: 88, endPoint x: 631, endPoint y: 88, distance: 7.8
click at [641, 89] on div "Status Please select the status" at bounding box center [777, 96] width 1000 height 50
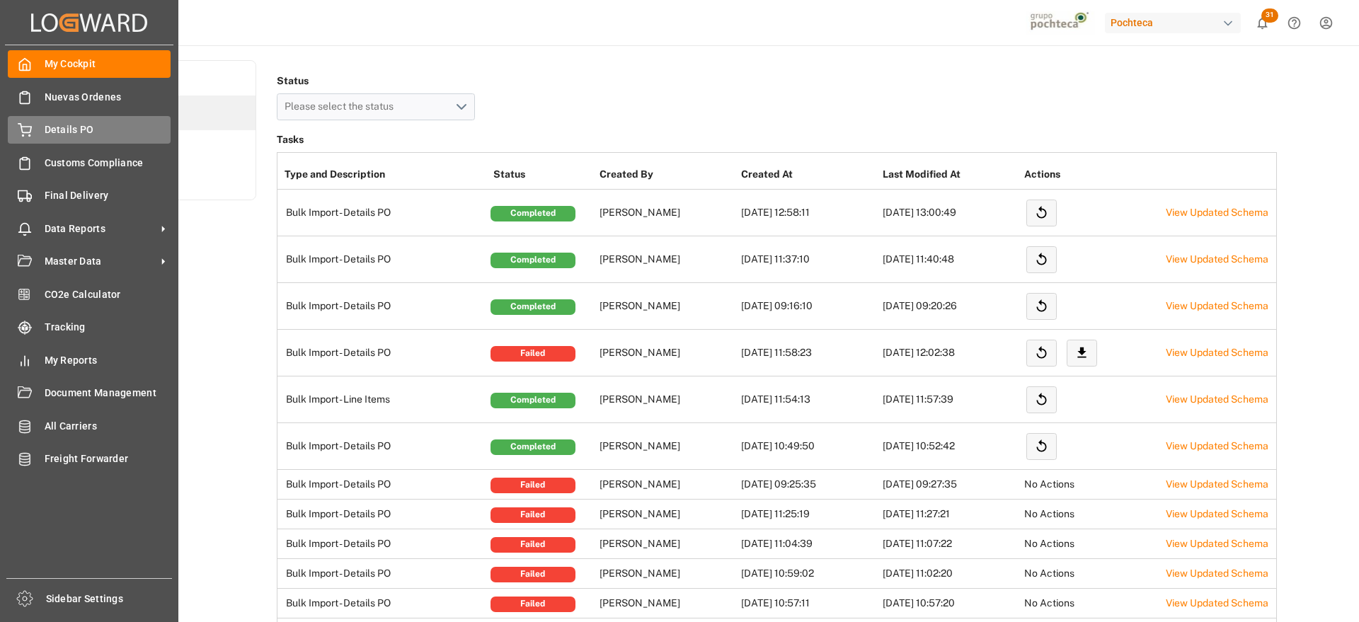
click at [113, 127] on span "Details PO" at bounding box center [108, 129] width 127 height 15
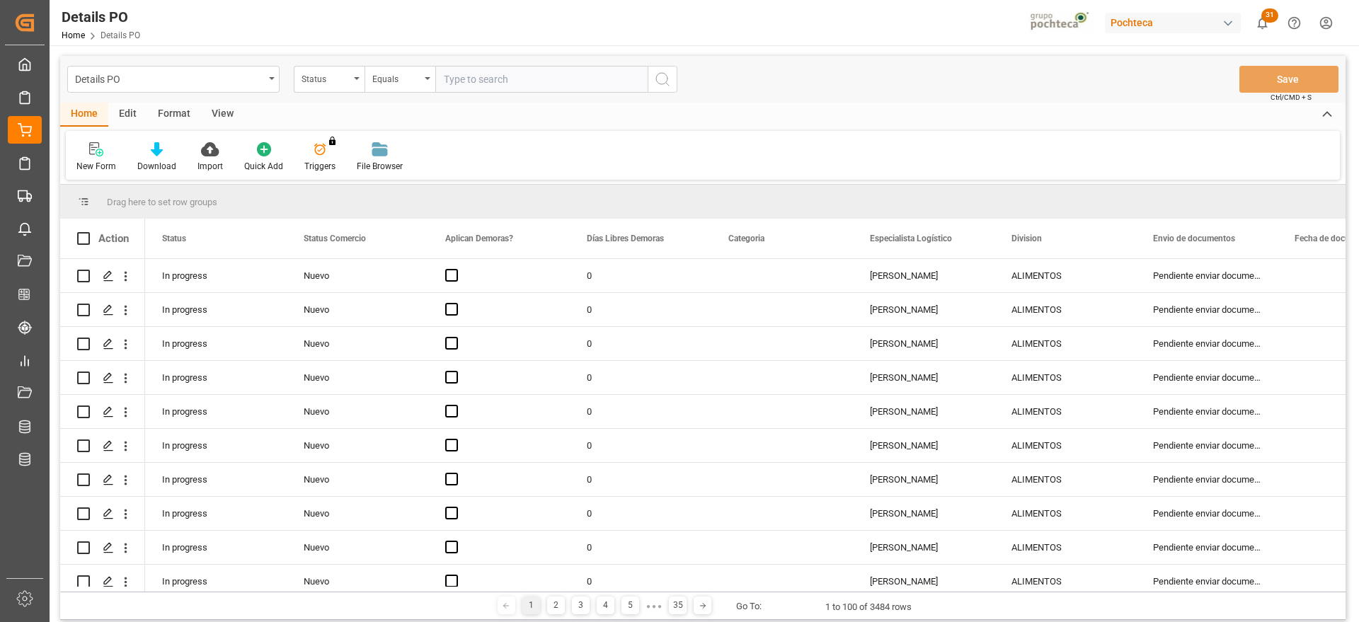
click at [266, 81] on div "Details PO" at bounding box center [173, 79] width 212 height 27
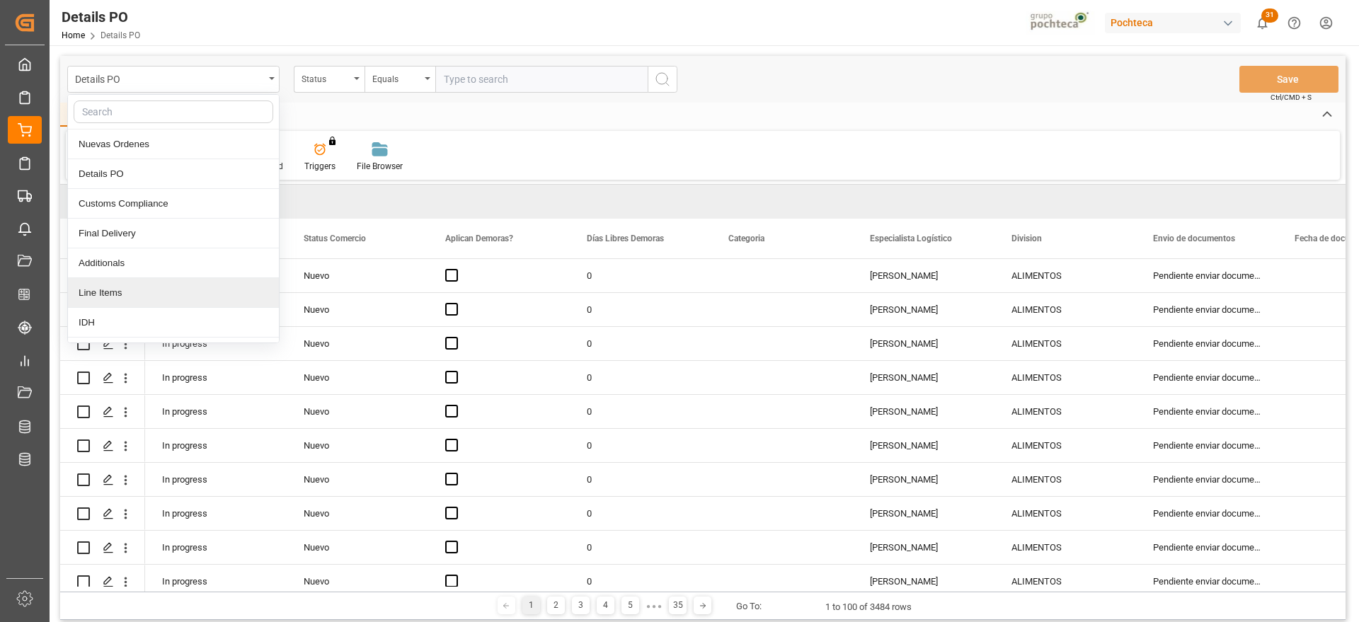
click at [173, 294] on div "Line Items" at bounding box center [173, 293] width 211 height 30
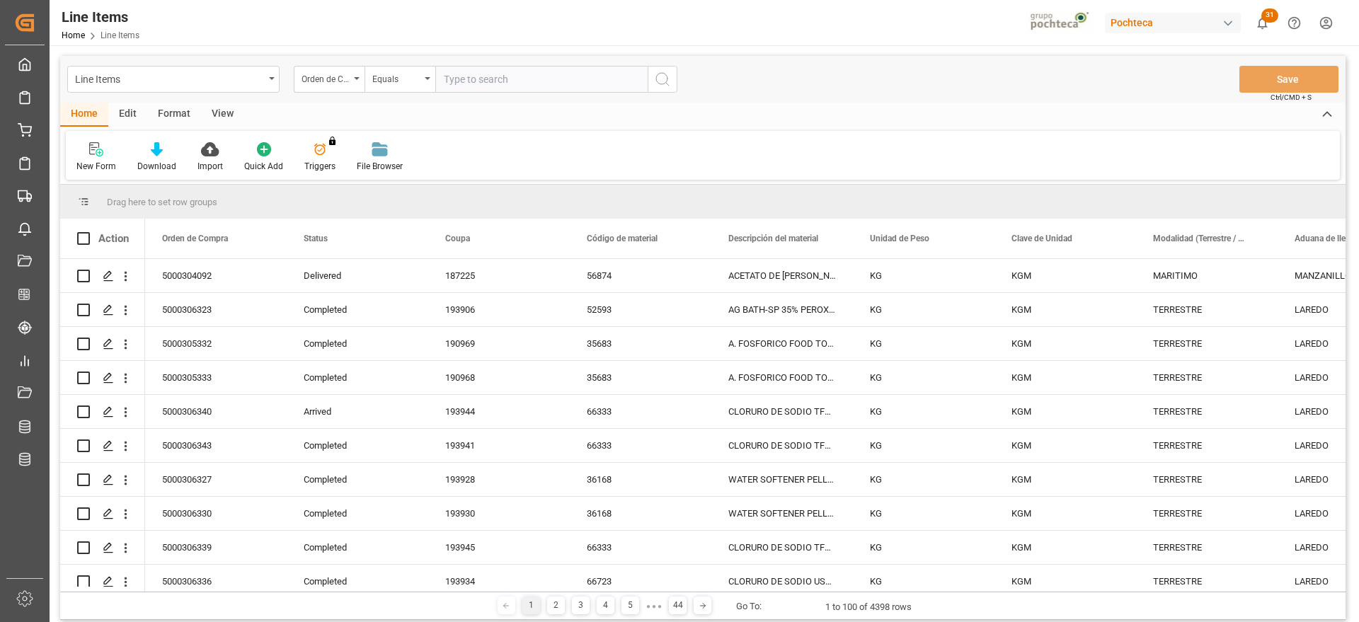
click at [1242, 193] on div "Drag here to set row groups" at bounding box center [703, 202] width 1286 height 34
click at [1315, 196] on div "Drag here to set row groups" at bounding box center [703, 202] width 1286 height 34
click at [212, 154] on icon at bounding box center [210, 149] width 18 height 14
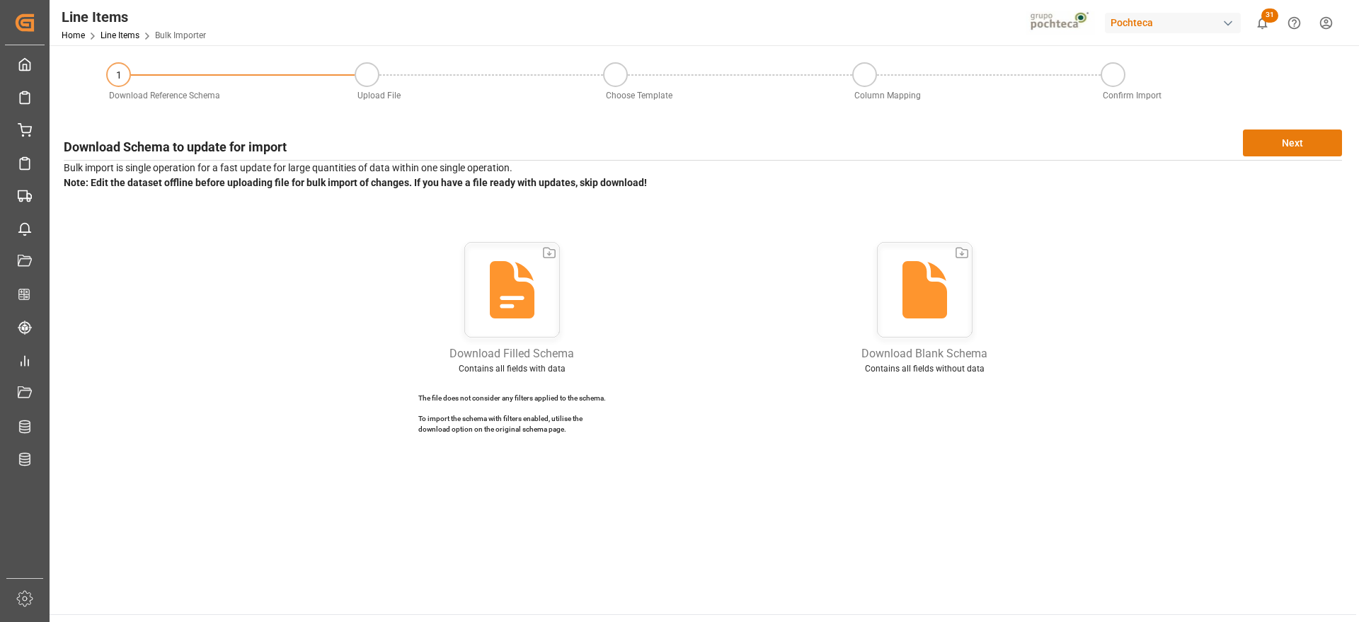
click at [1292, 134] on button "Next" at bounding box center [1292, 143] width 99 height 27
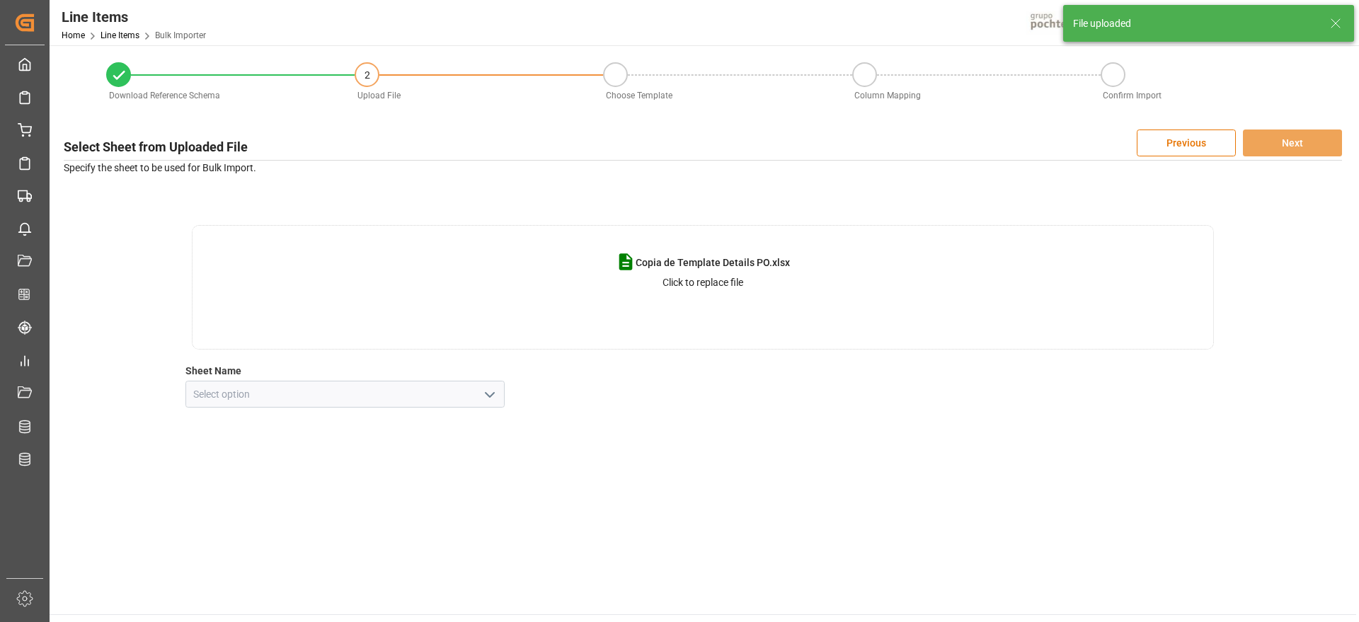
click at [493, 390] on icon "open menu" at bounding box center [489, 395] width 17 height 17
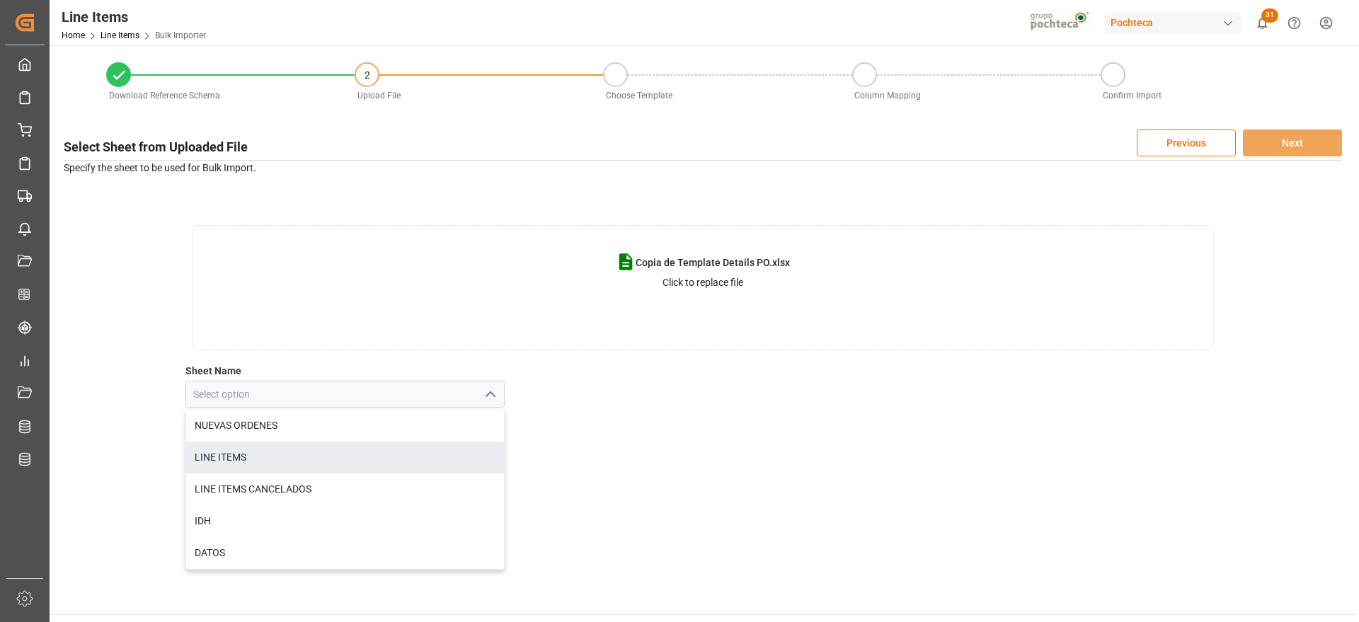
click at [367, 451] on div "LINE ITEMS" at bounding box center [345, 458] width 319 height 32
type input "LINE ITEMS"
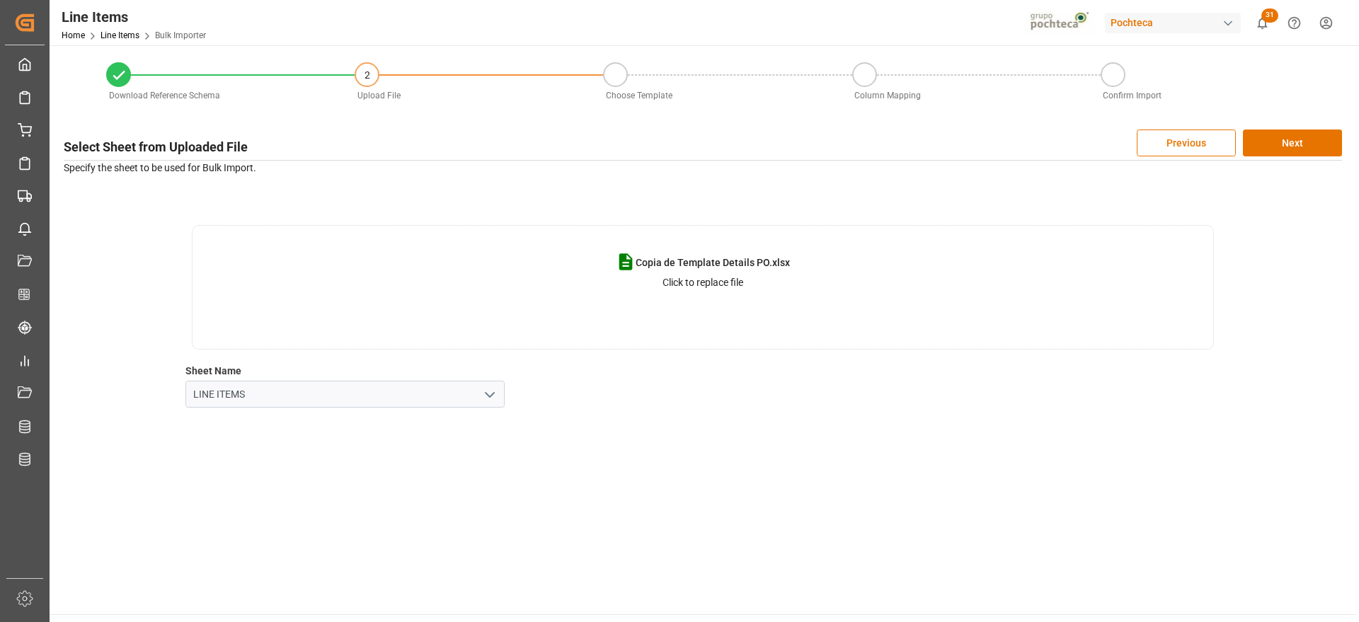
click at [1269, 423] on main "Download Reference Schema 2 Upload File Choose Template Column Mapping Confirm …" at bounding box center [703, 329] width 1307 height 569
click at [1296, 145] on button "Next" at bounding box center [1292, 143] width 99 height 27
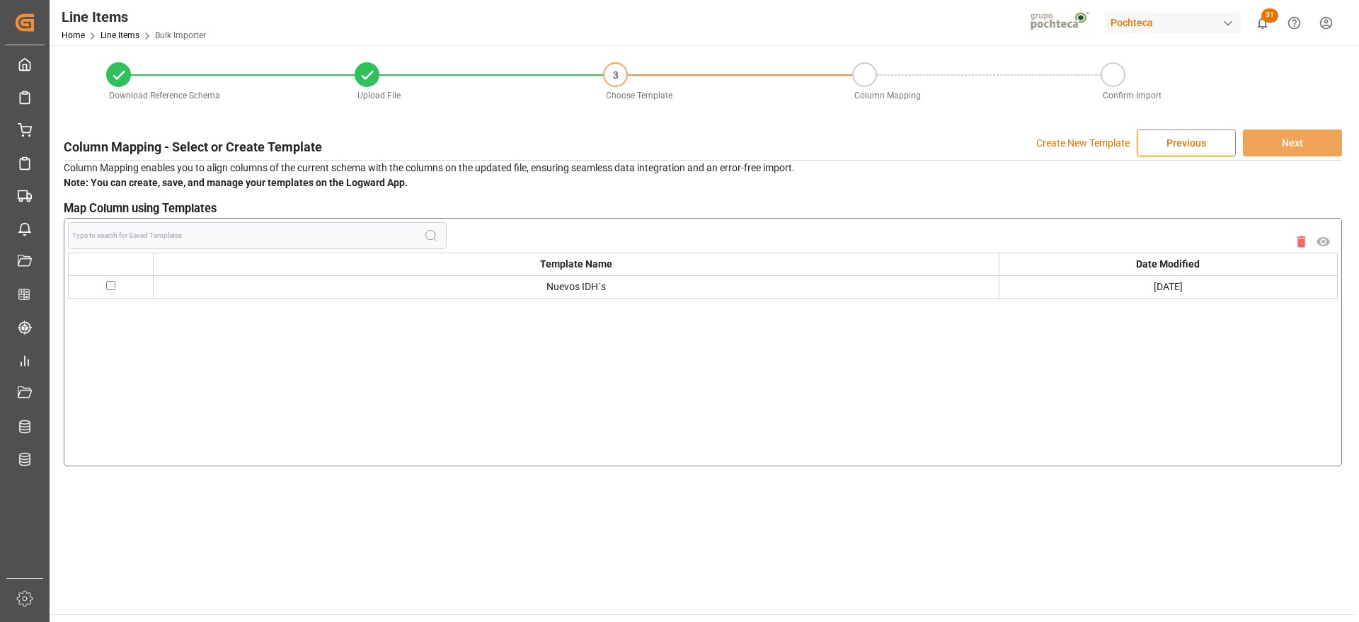
click at [113, 281] on input "checkbox" at bounding box center [110, 285] width 9 height 9
checkbox input "true"
click at [1289, 137] on button "Next" at bounding box center [1292, 143] width 99 height 27
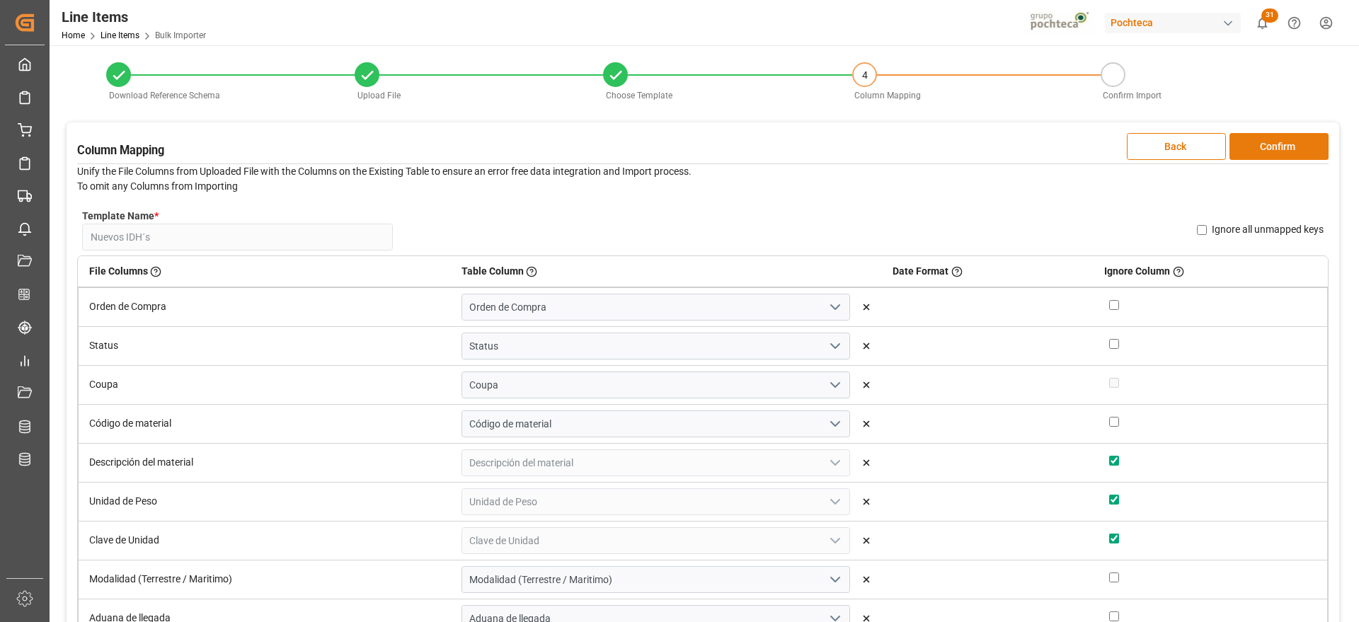
click at [1297, 147] on button "Confirm" at bounding box center [1279, 146] width 99 height 27
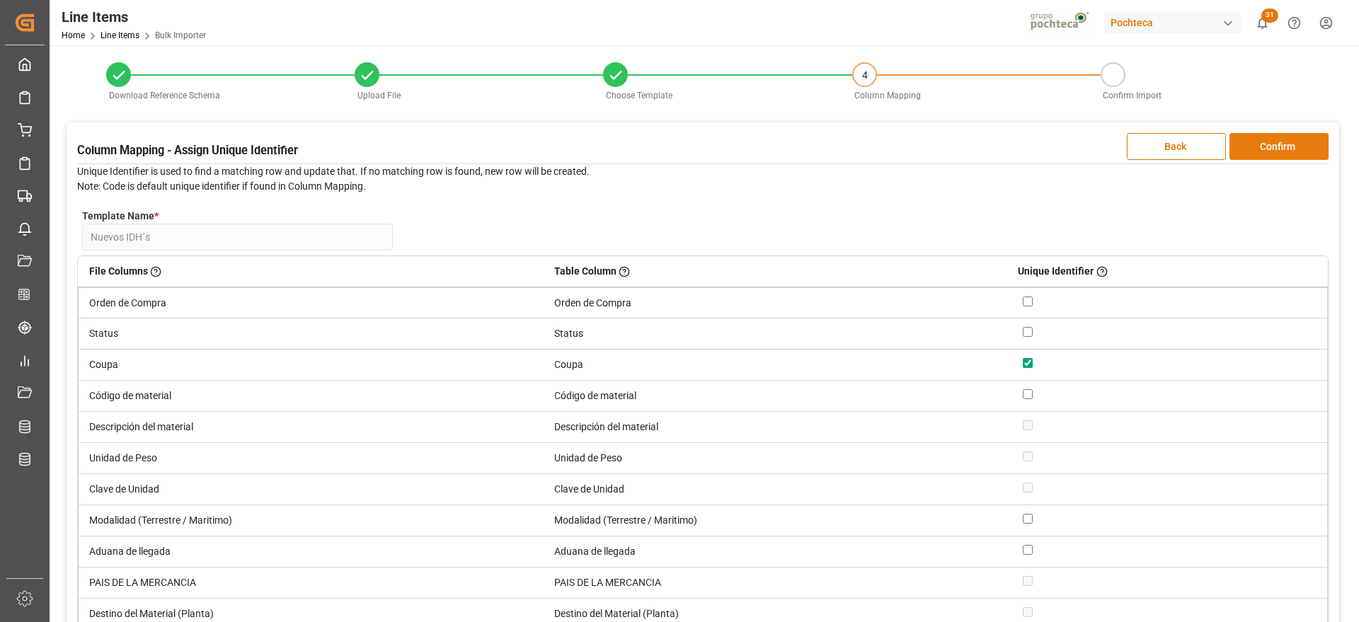
click at [1297, 147] on button "Confirm" at bounding box center [1279, 146] width 99 height 27
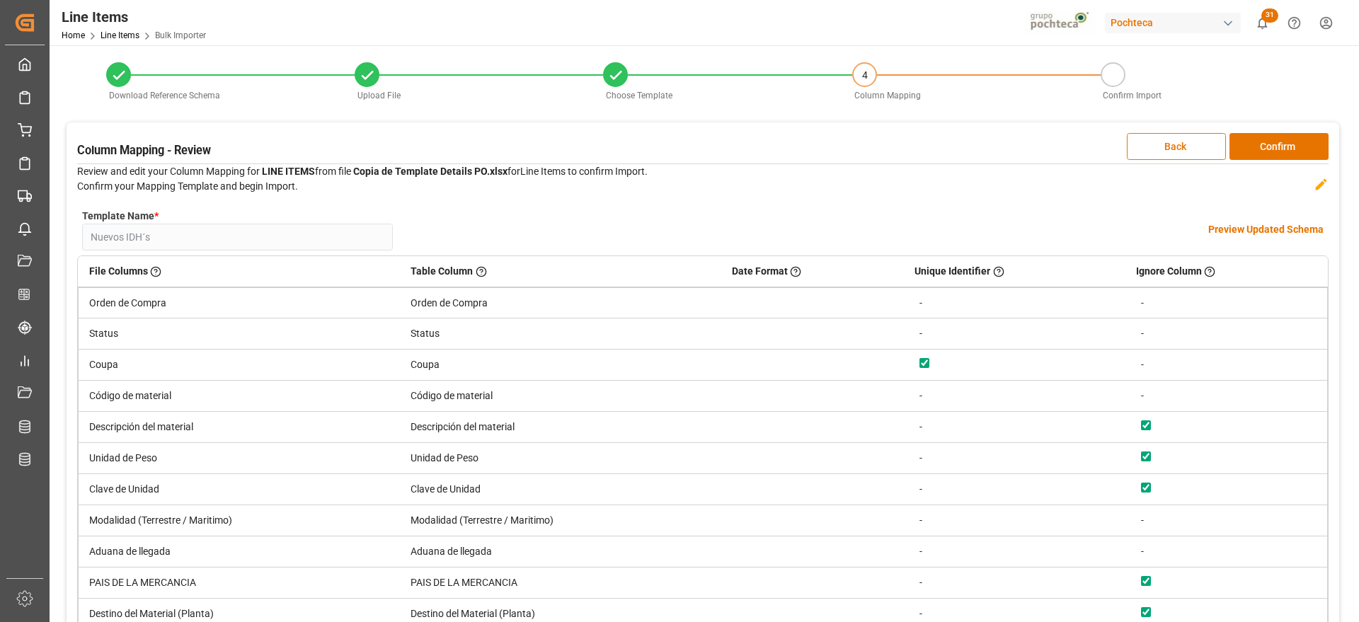
click at [1290, 228] on h4 "Preview Updated Schema" at bounding box center [1266, 229] width 115 height 15
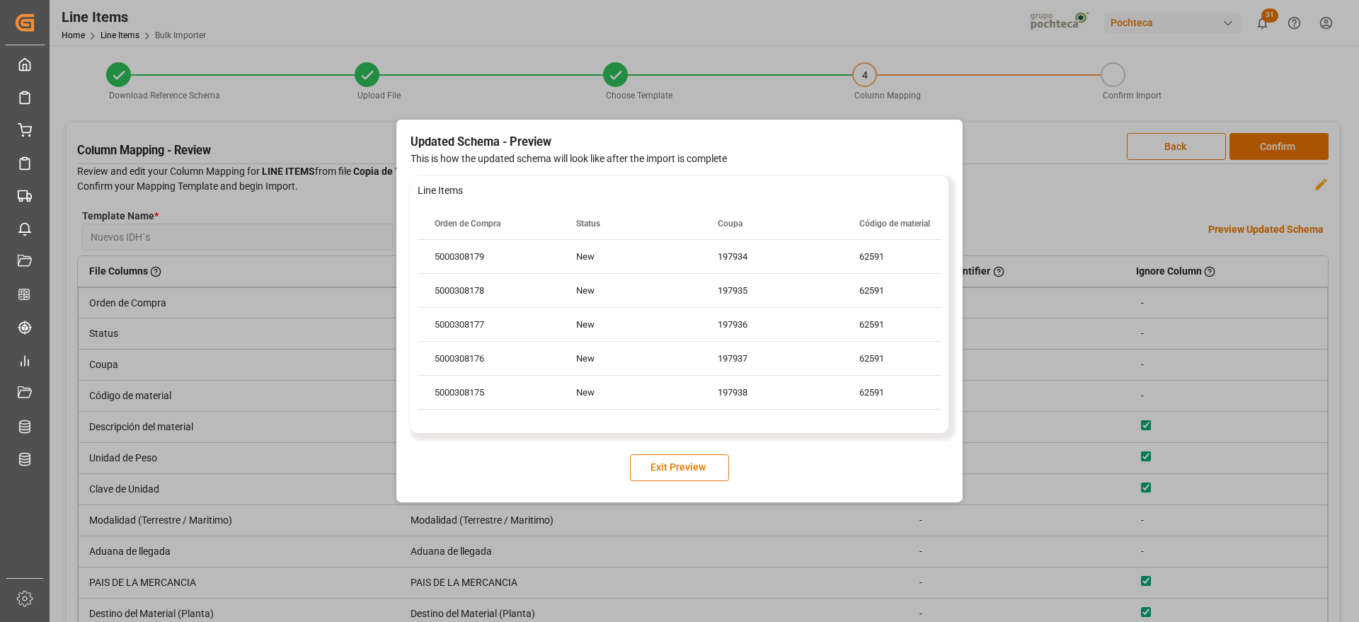
click at [1257, 370] on div "Updated Schema - Preview This is how the updated schema will look like after th…" at bounding box center [679, 311] width 1359 height 622
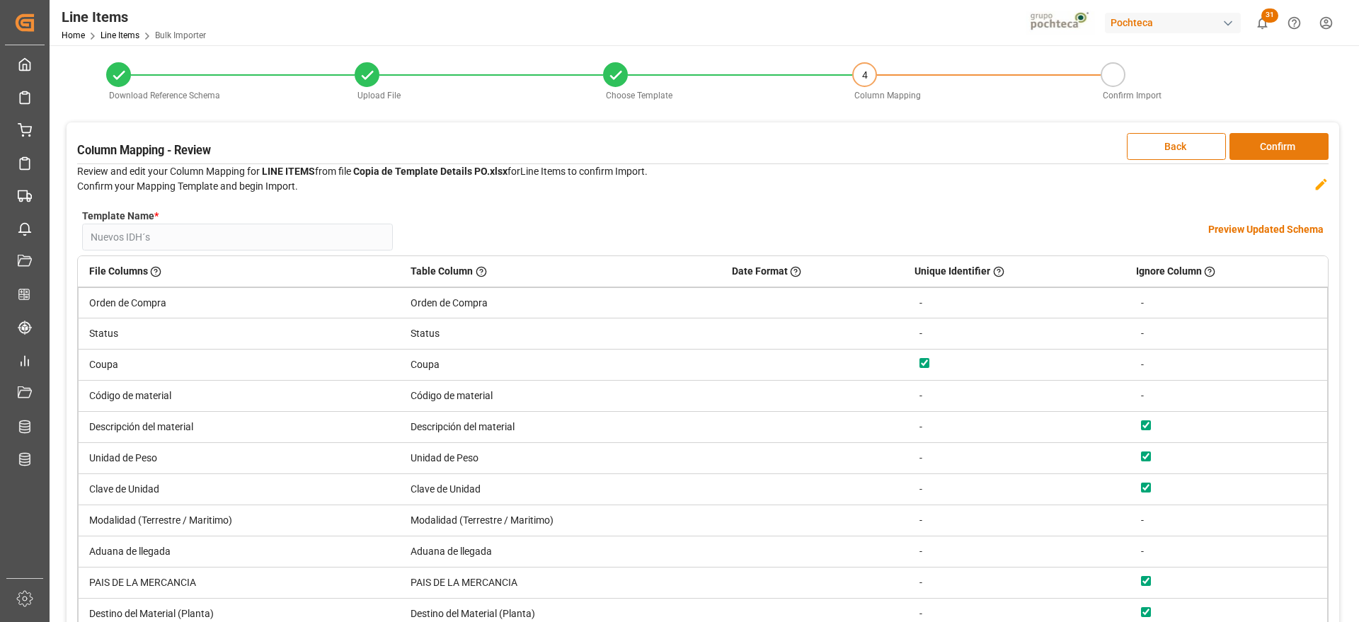
click at [1279, 150] on button "Confirm" at bounding box center [1279, 146] width 99 height 27
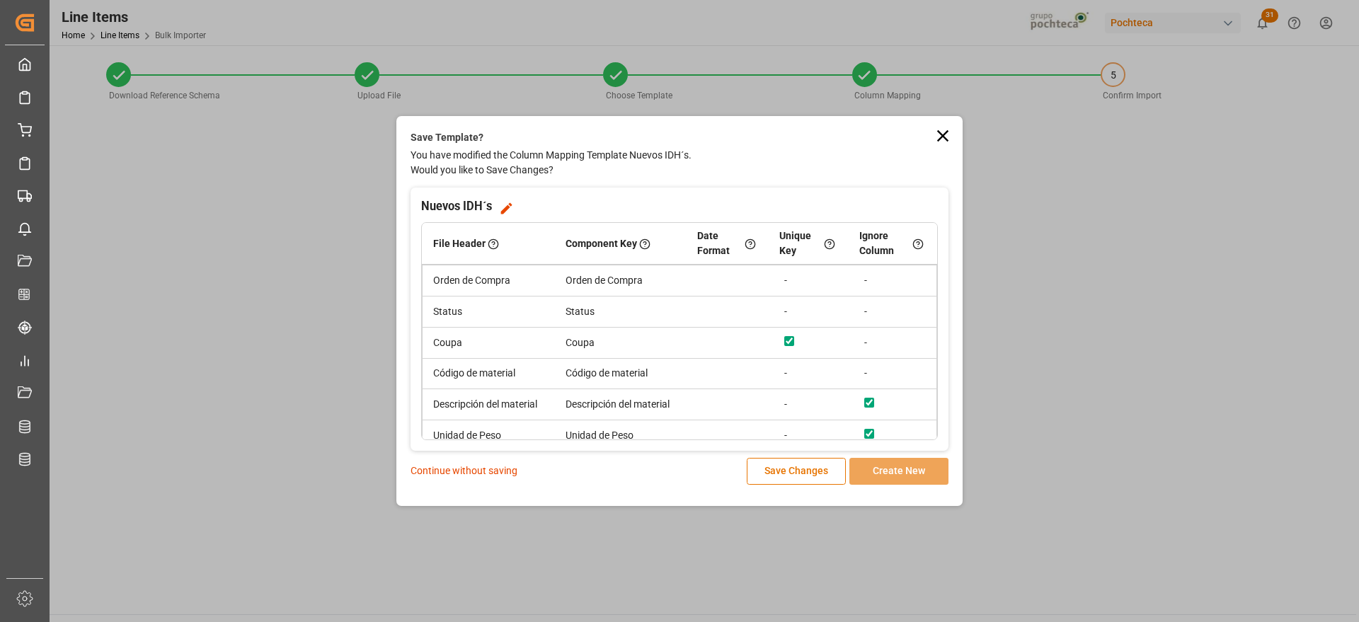
click at [513, 467] on p "Continue without saving" at bounding box center [464, 471] width 107 height 15
click at [475, 468] on p "Continue without saving" at bounding box center [464, 471] width 107 height 15
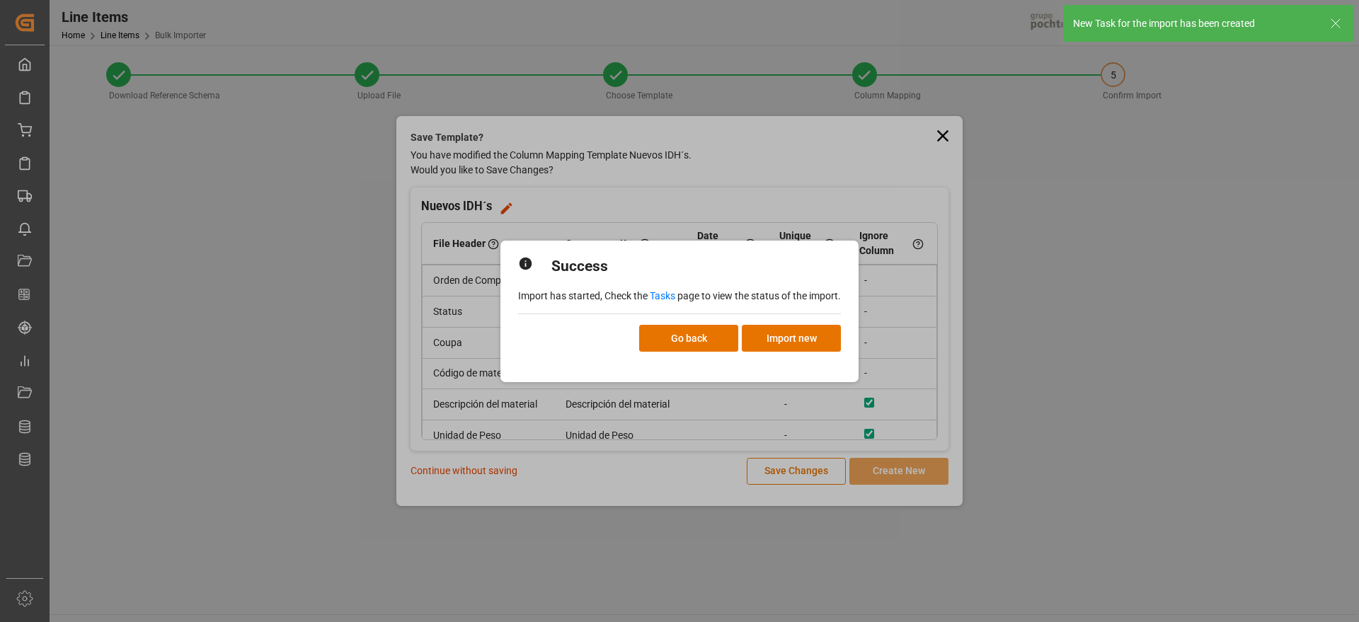
click at [662, 294] on link "Tasks" at bounding box center [662, 295] width 25 height 11
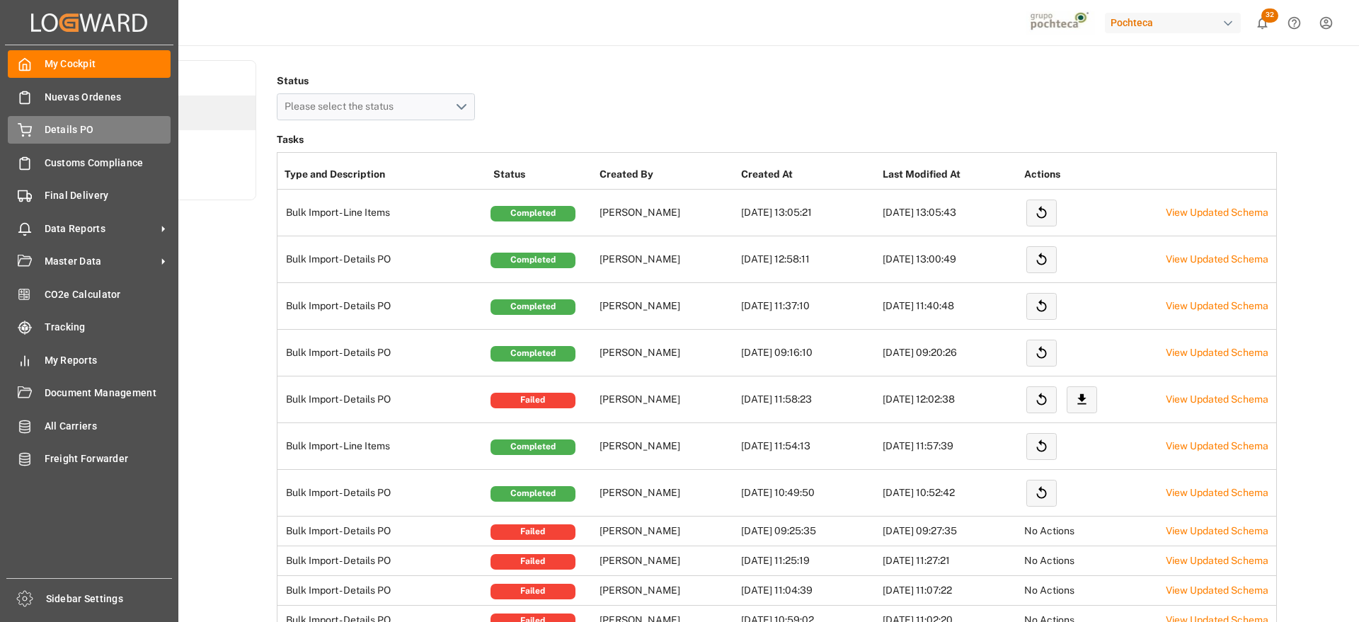
click at [88, 132] on span "Details PO" at bounding box center [108, 129] width 127 height 15
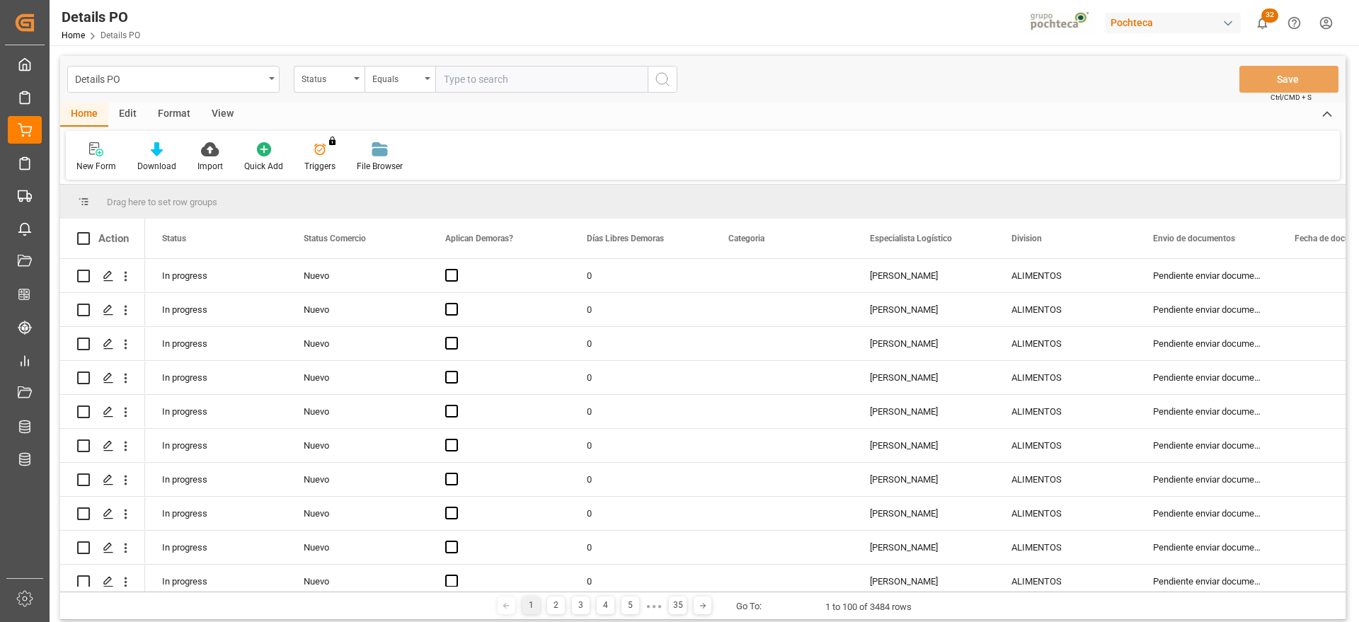
click at [249, 80] on div "Details PO" at bounding box center [169, 78] width 189 height 18
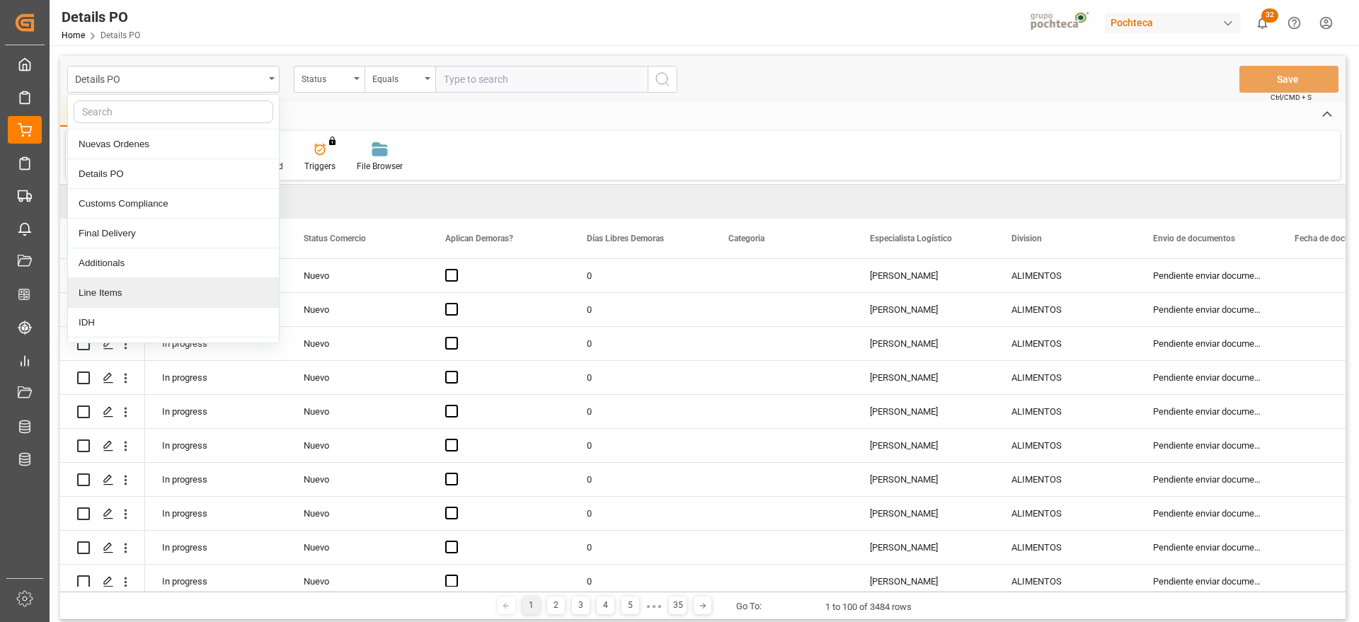
click at [178, 297] on div "Line Items" at bounding box center [173, 293] width 211 height 30
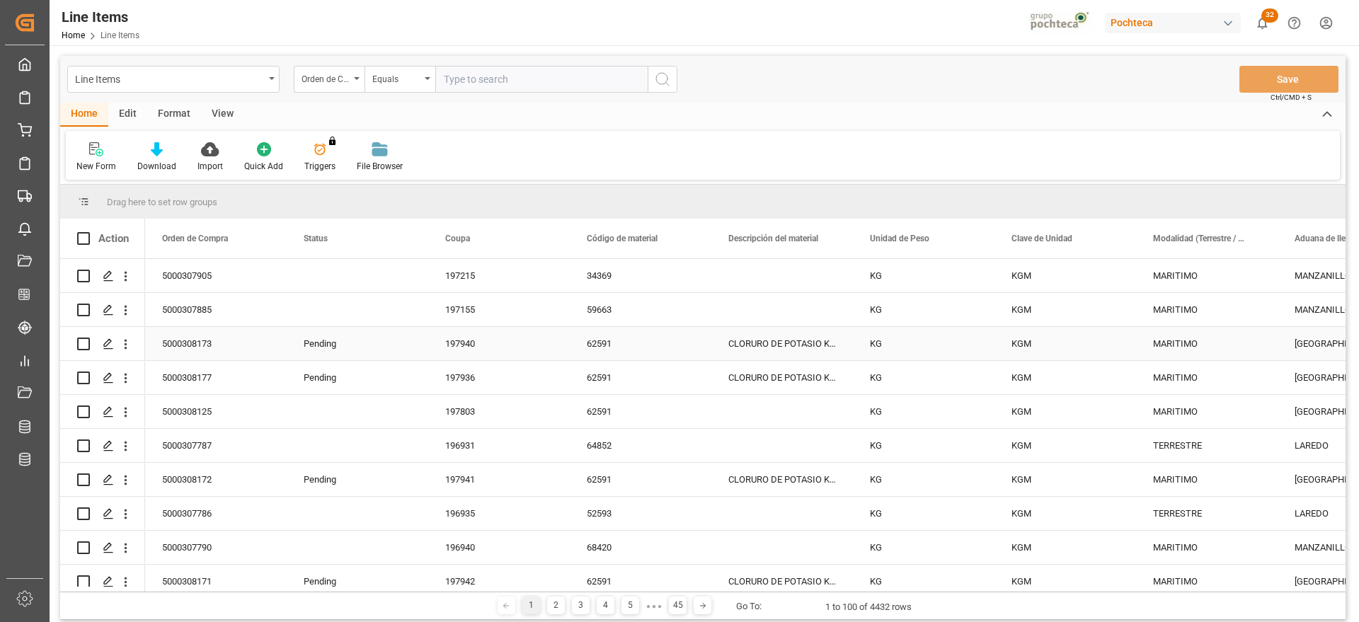
click at [770, 341] on div "CLORURO DE POTASIO KALISEL U SAC-25 KG" at bounding box center [783, 343] width 142 height 33
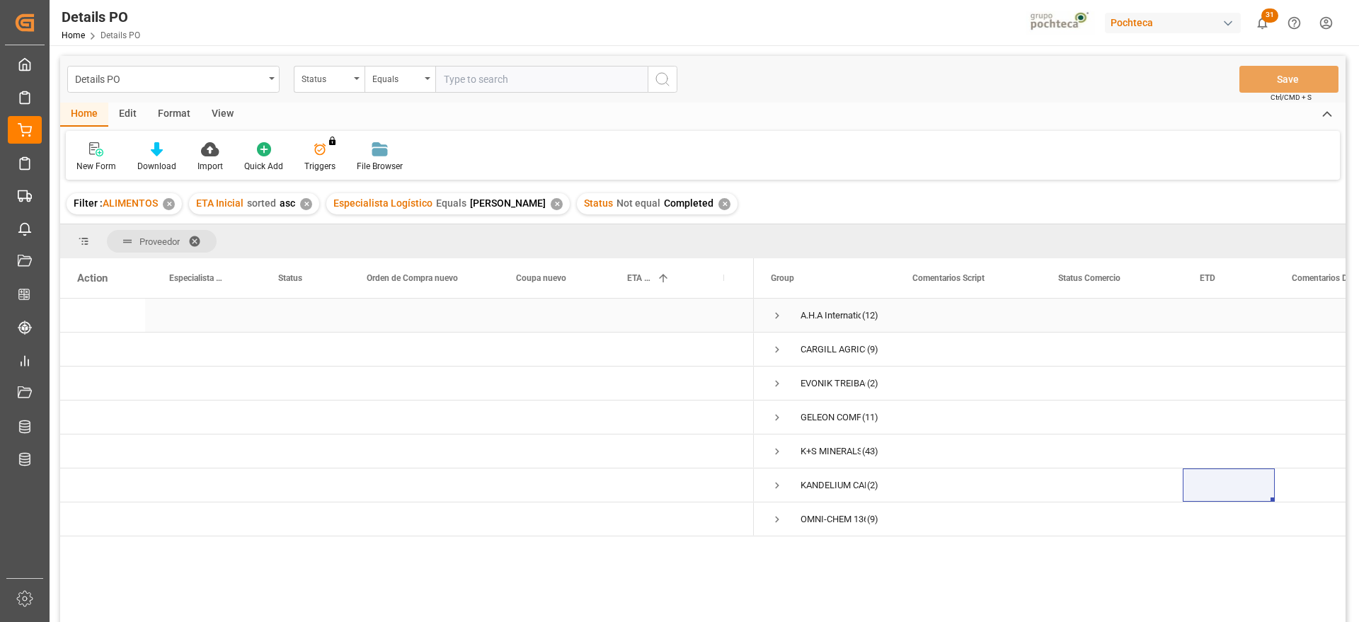
click at [776, 310] on span "Press SPACE to select this row." at bounding box center [777, 315] width 13 height 13
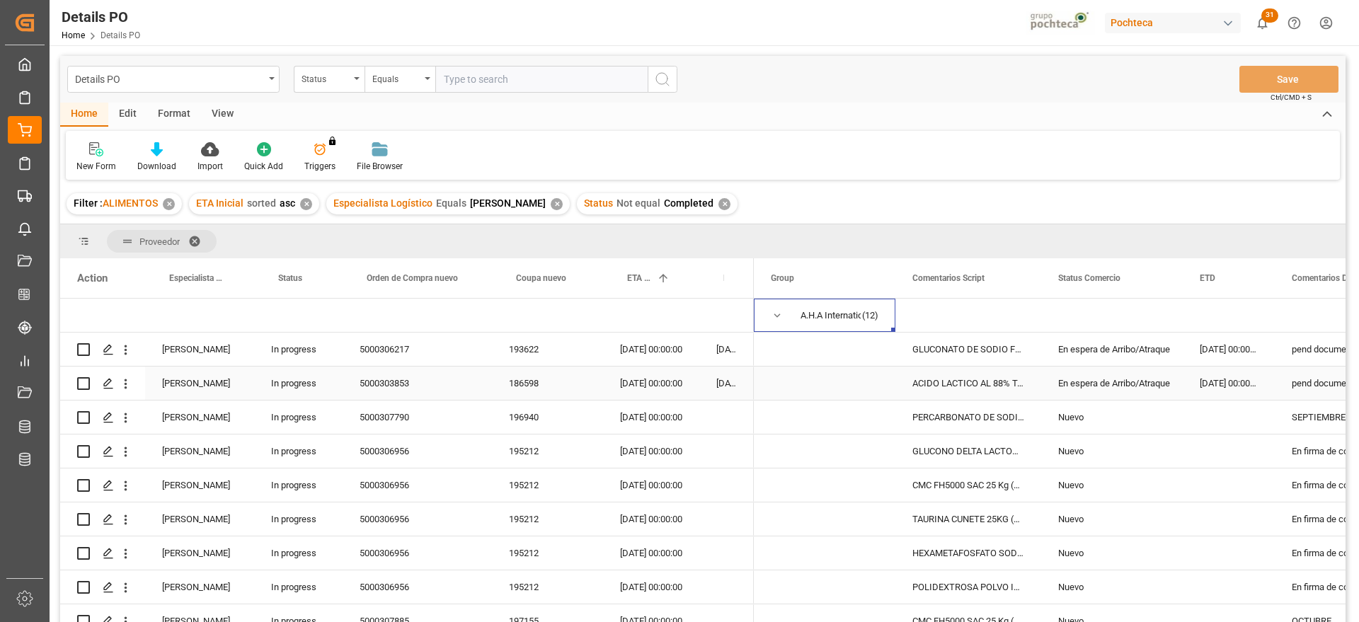
click at [1007, 370] on div "ACIDO LACTICO AL 88% TAM 250 KG IMP (222" at bounding box center [969, 383] width 146 height 33
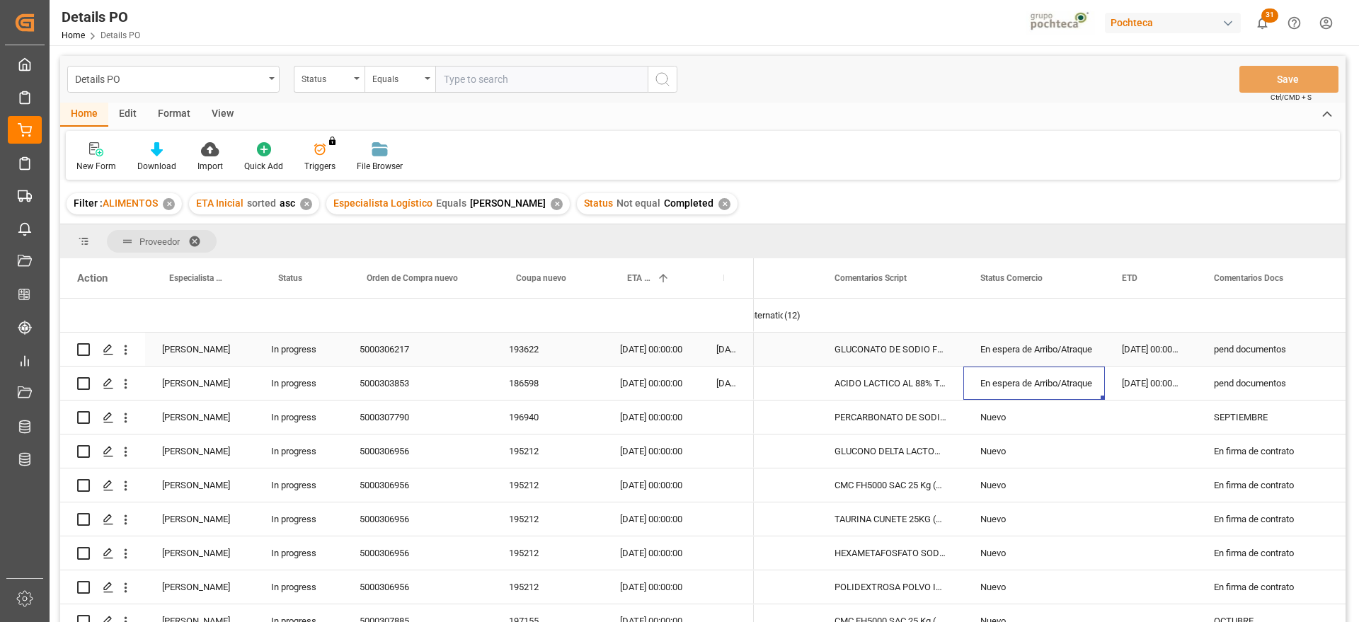
click at [893, 353] on div "GLUCONATO DE SODIO FG FUYANG SAC 25KG (3" at bounding box center [891, 349] width 146 height 33
click at [891, 387] on div "ACIDO LACTICO AL 88% TAM 250 KG IMP (222" at bounding box center [891, 383] width 146 height 33
click at [1262, 348] on div "pend documentos" at bounding box center [1269, 349] width 144 height 33
click at [948, 385] on div "ACIDO LACTICO AL 88% TAM 250 KG IMP (222" at bounding box center [891, 383] width 146 height 33
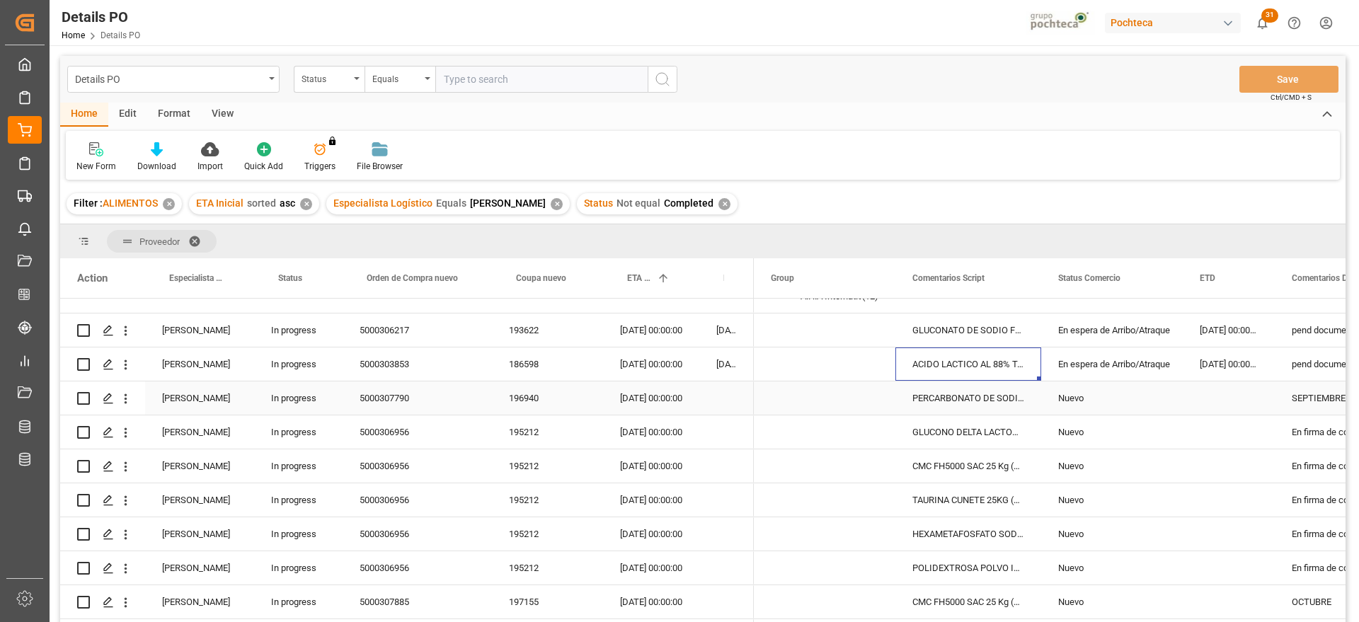
scroll to position [0, 0]
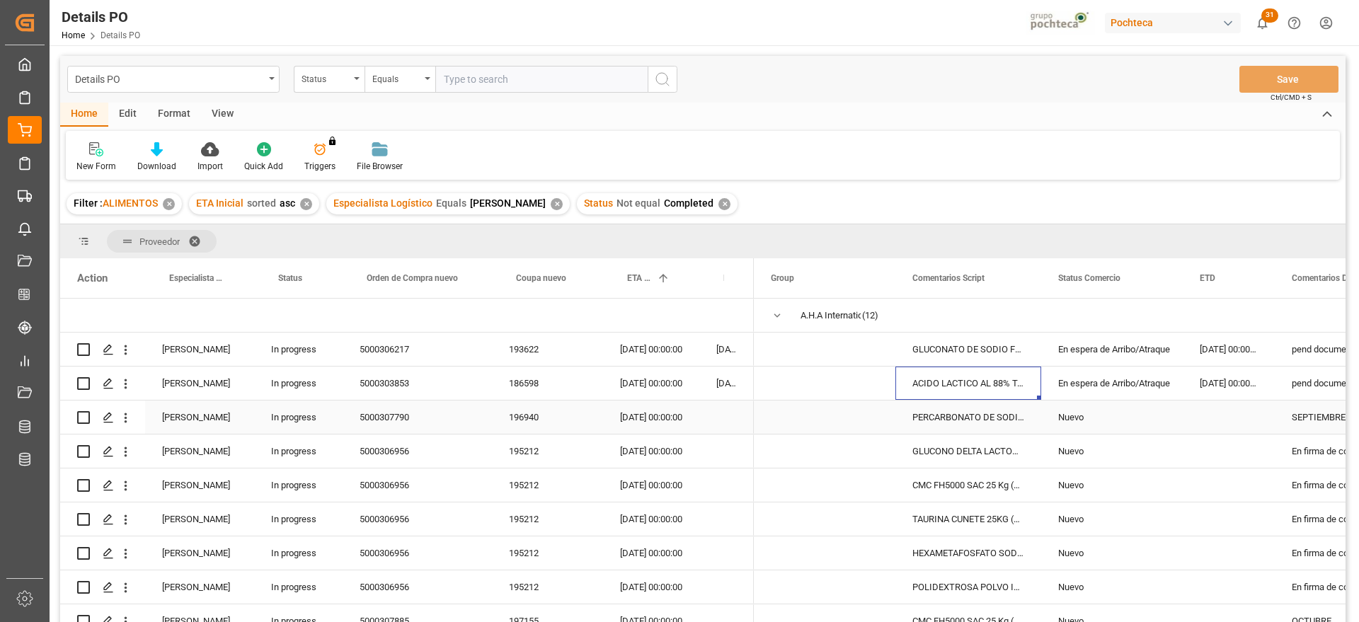
click at [1260, 409] on div "Press SPACE to select this row." at bounding box center [1229, 417] width 92 height 33
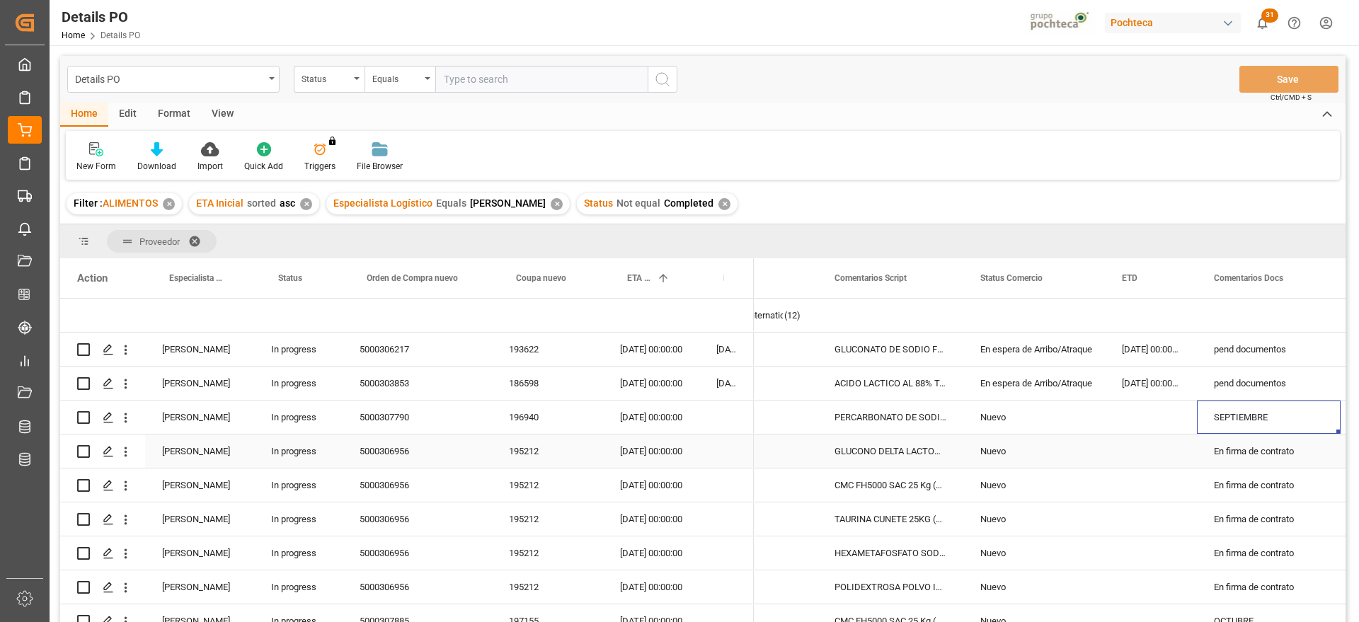
click at [679, 399] on div "[DATE] 00:00:00" at bounding box center [651, 383] width 96 height 33
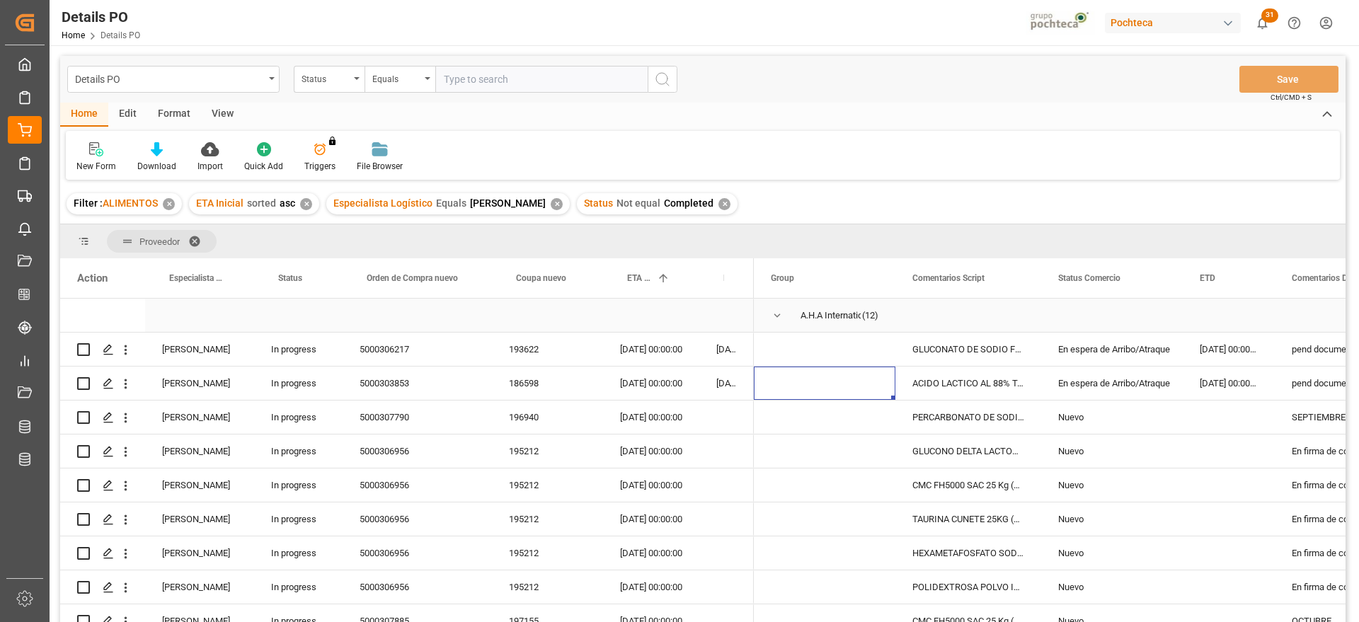
click at [772, 316] on span "Press SPACE to select this row." at bounding box center [777, 315] width 13 height 13
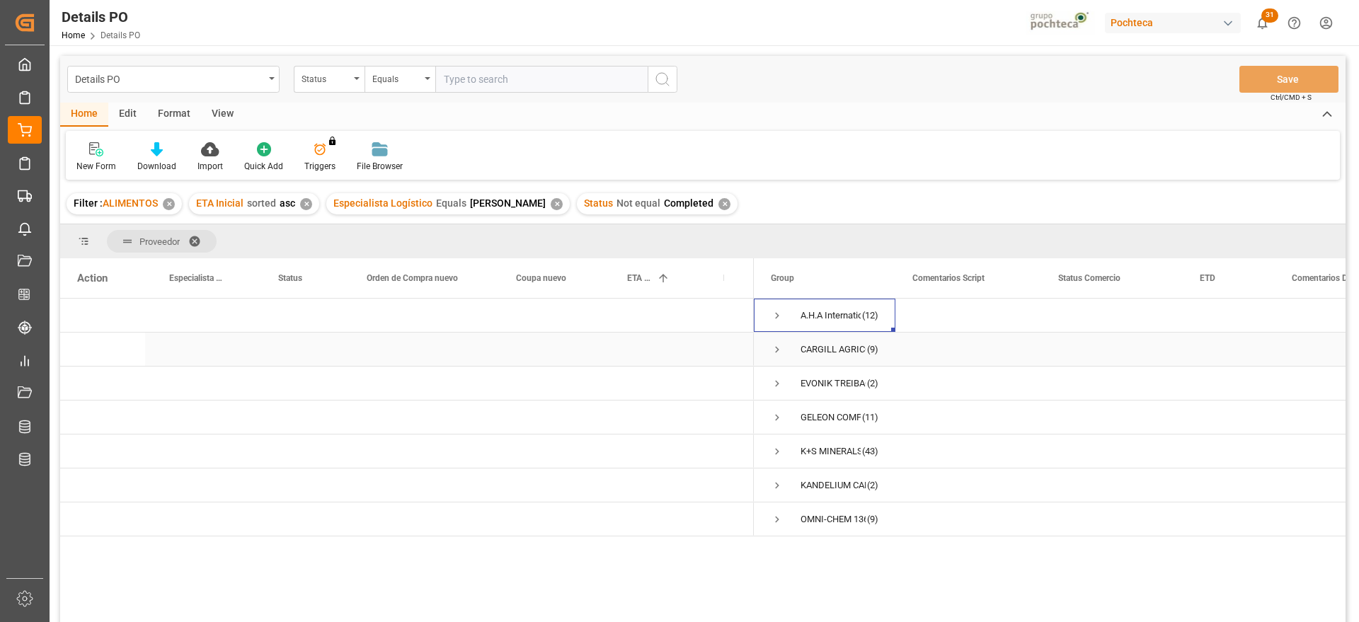
click at [775, 351] on span "Press SPACE to select this row." at bounding box center [777, 349] width 13 height 13
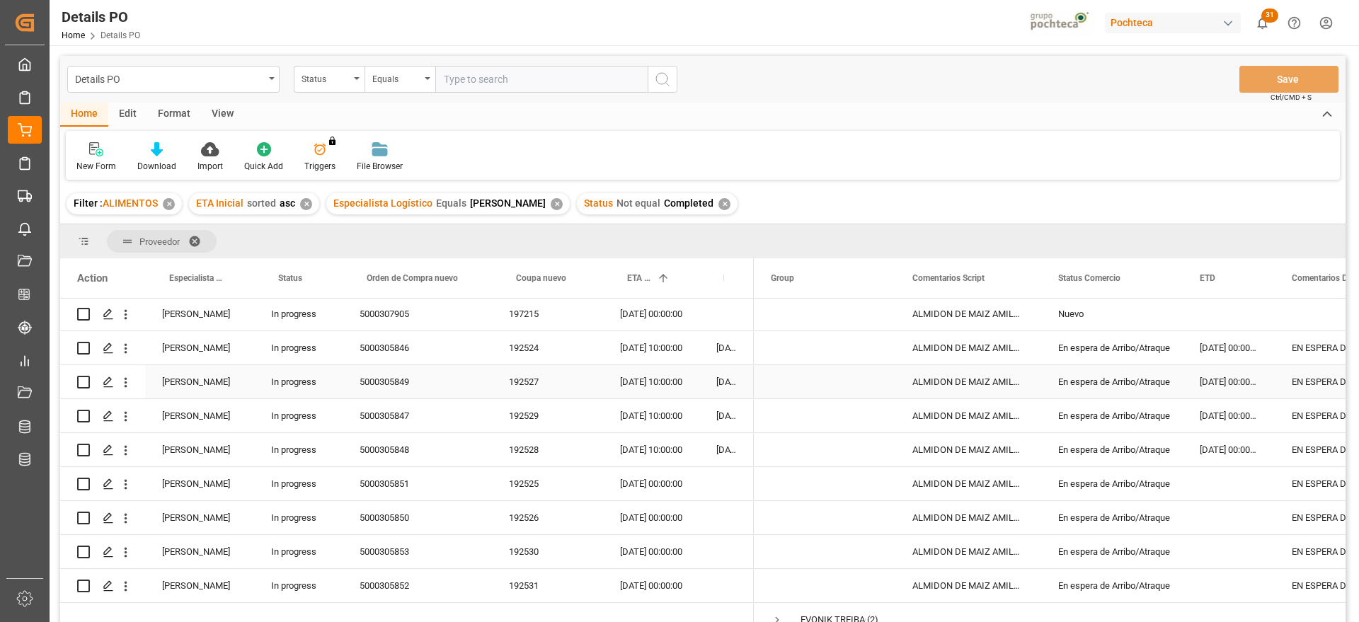
scroll to position [88, 0]
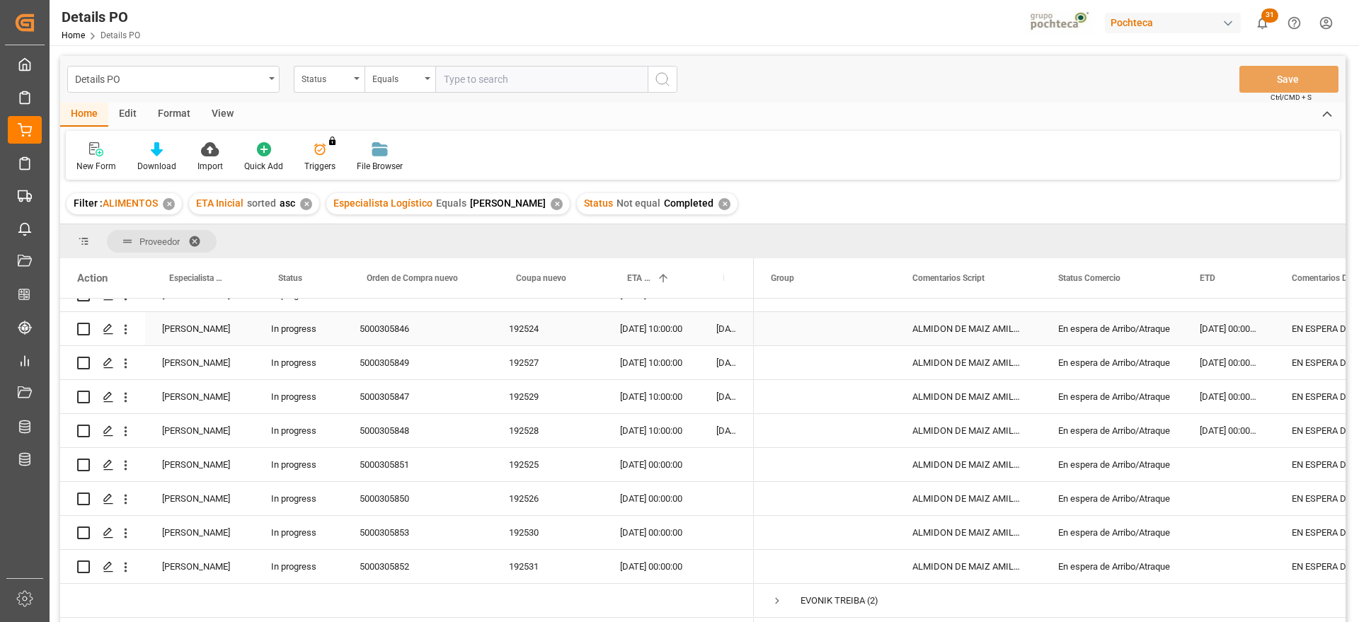
click at [1165, 338] on div "En espera de Arribo/Atraque" at bounding box center [1112, 329] width 108 height 33
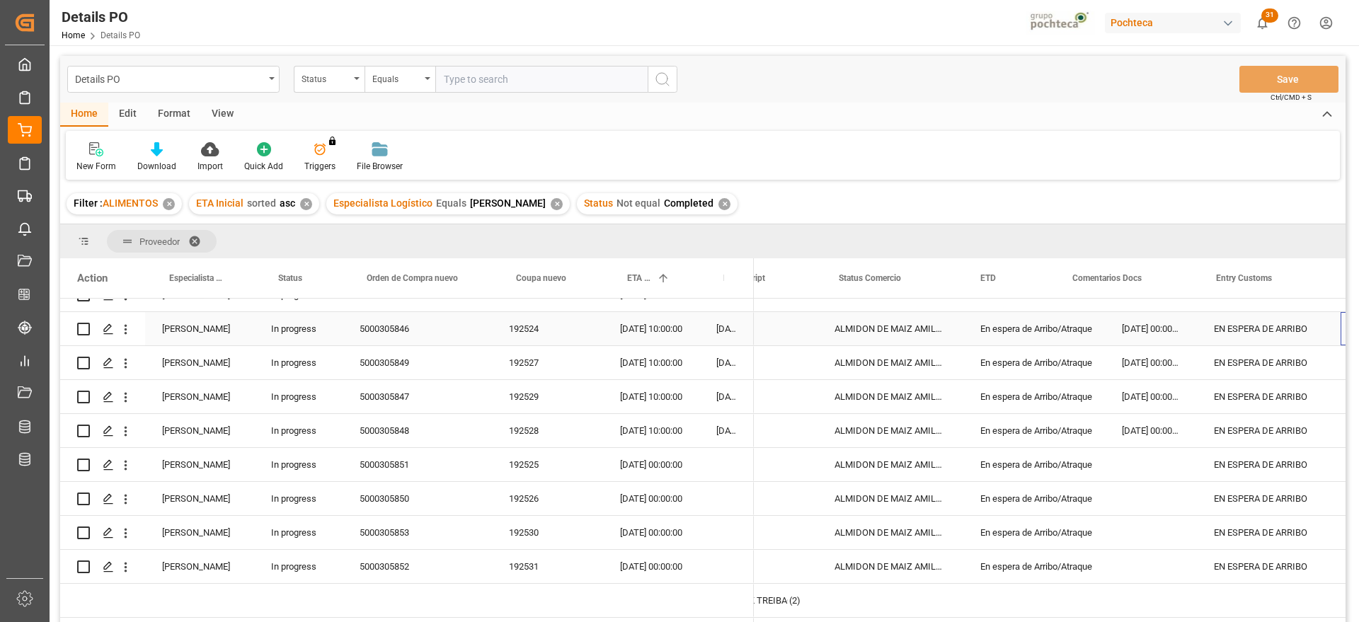
scroll to position [0, 219]
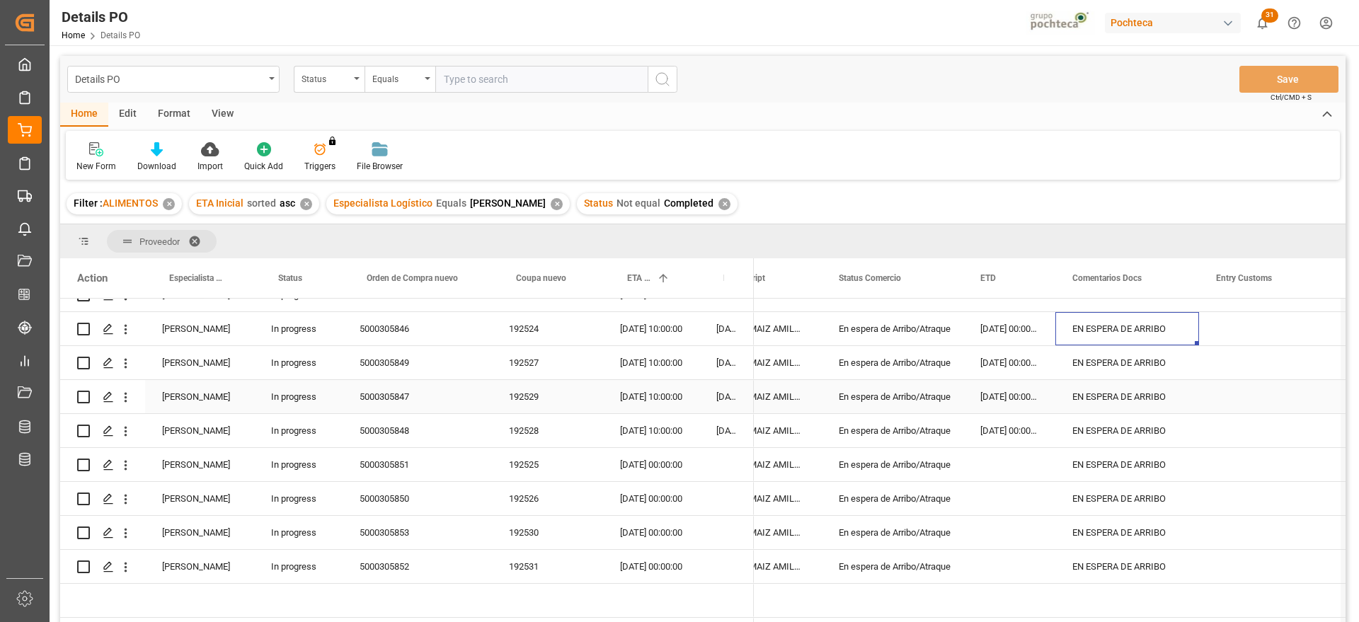
click at [650, 382] on div "[DATE] 10:00:00" at bounding box center [651, 396] width 96 height 33
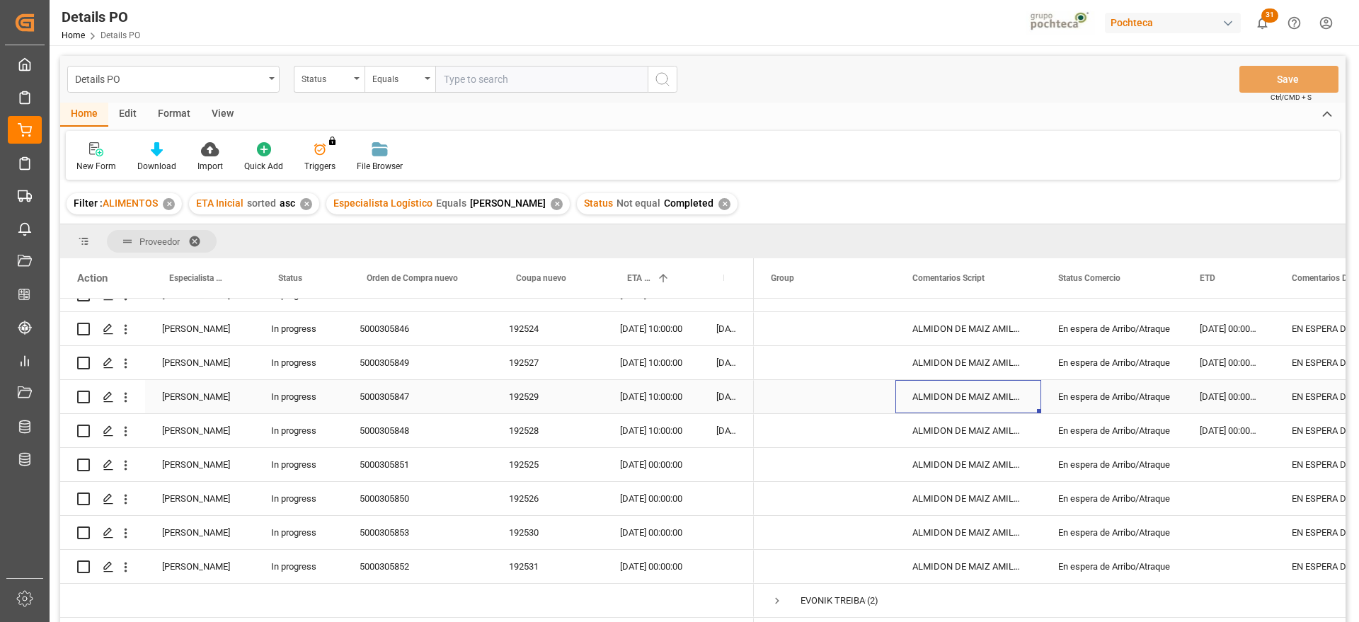
scroll to position [0, 0]
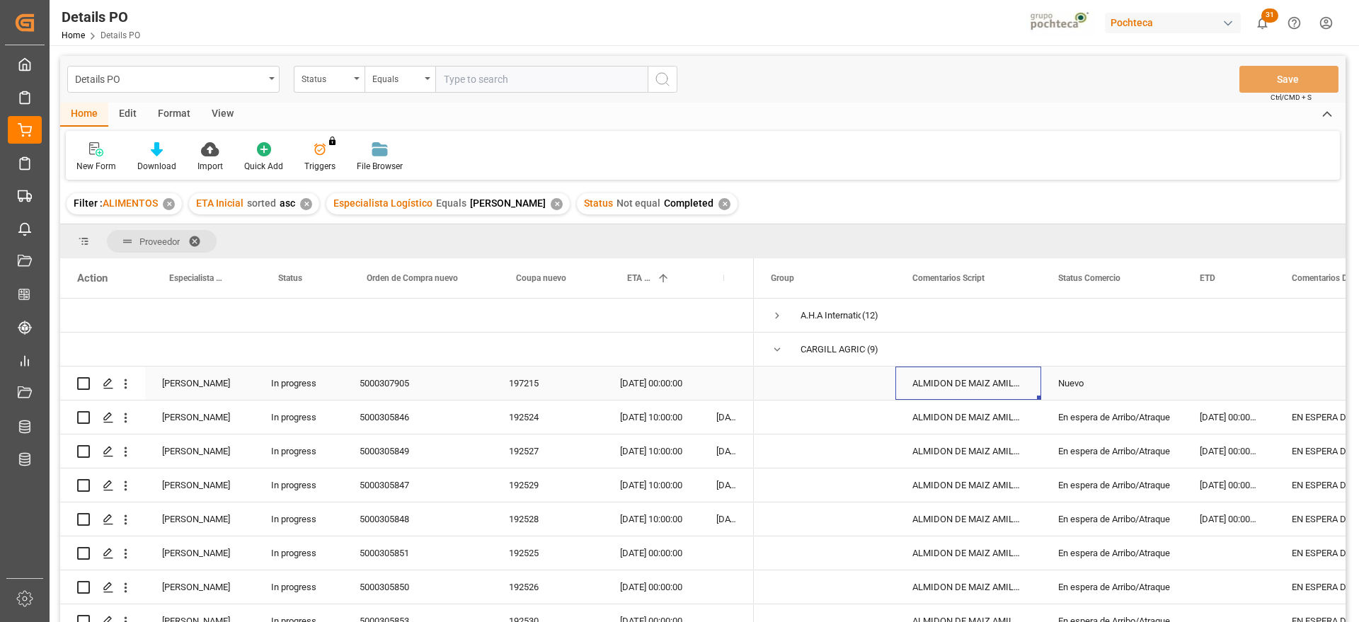
click at [992, 380] on div "ALMIDON DE MAIZ AMILOGILL 2100 SAC 25 KG" at bounding box center [969, 383] width 146 height 33
click at [775, 350] on span "Press SPACE to select this row." at bounding box center [777, 349] width 13 height 13
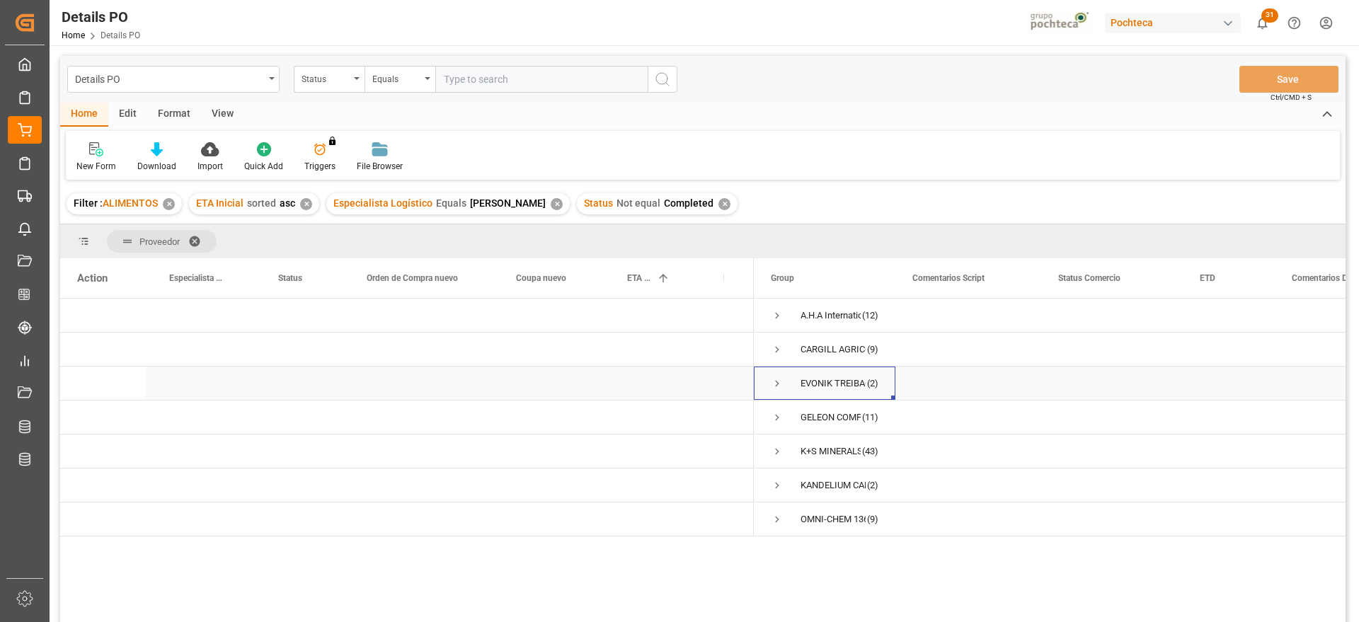
click at [780, 383] on span "Press SPACE to select this row." at bounding box center [777, 383] width 13 height 13
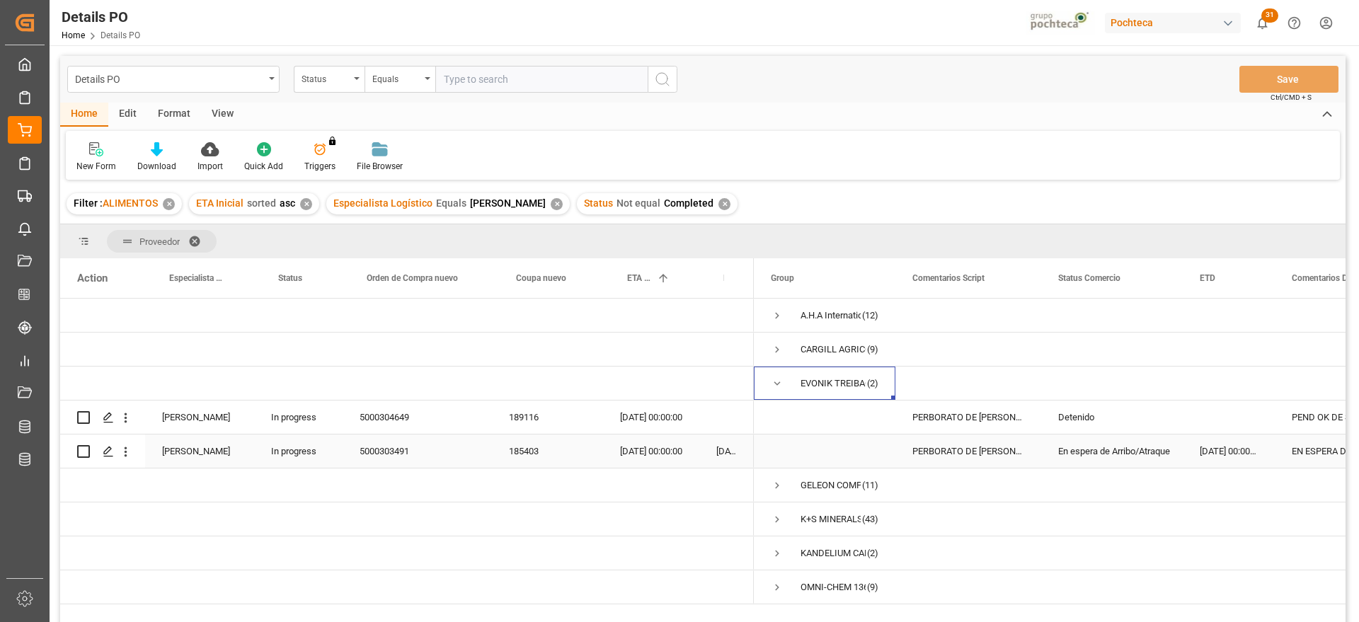
click at [978, 447] on div "PERBORATO DE [PERSON_NAME] EVO S-25KG" at bounding box center [969, 451] width 146 height 33
click at [775, 384] on span "Press SPACE to select this row." at bounding box center [777, 383] width 13 height 13
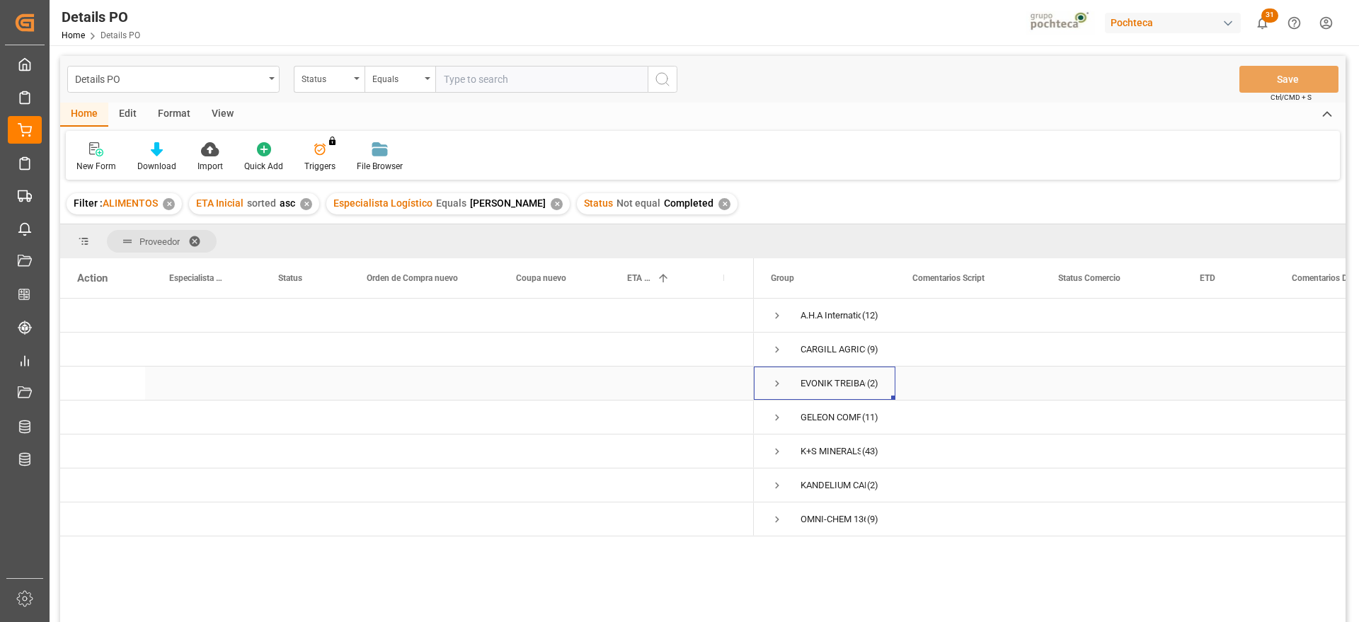
click at [778, 381] on span "Press SPACE to select this row." at bounding box center [777, 383] width 13 height 13
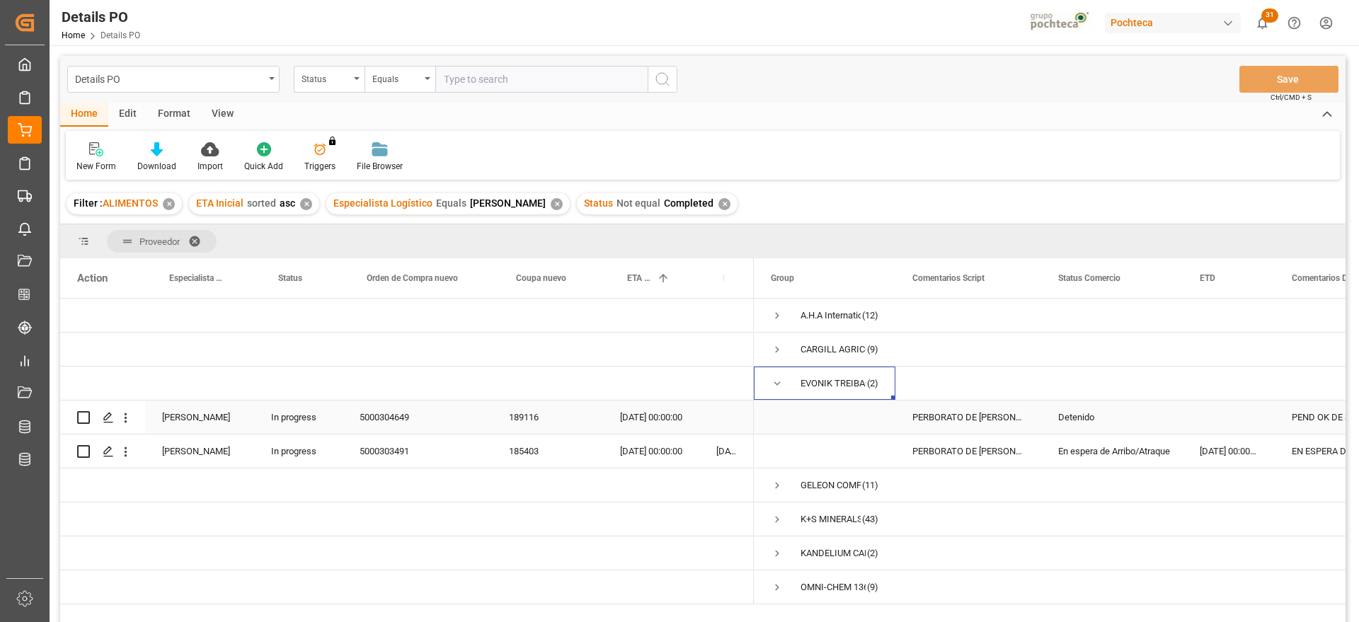
click at [1079, 414] on div "Detenido" at bounding box center [1112, 417] width 108 height 33
click at [1140, 419] on div "Detenido" at bounding box center [1112, 417] width 108 height 33
click at [1158, 421] on icon "open menu" at bounding box center [1156, 426] width 17 height 17
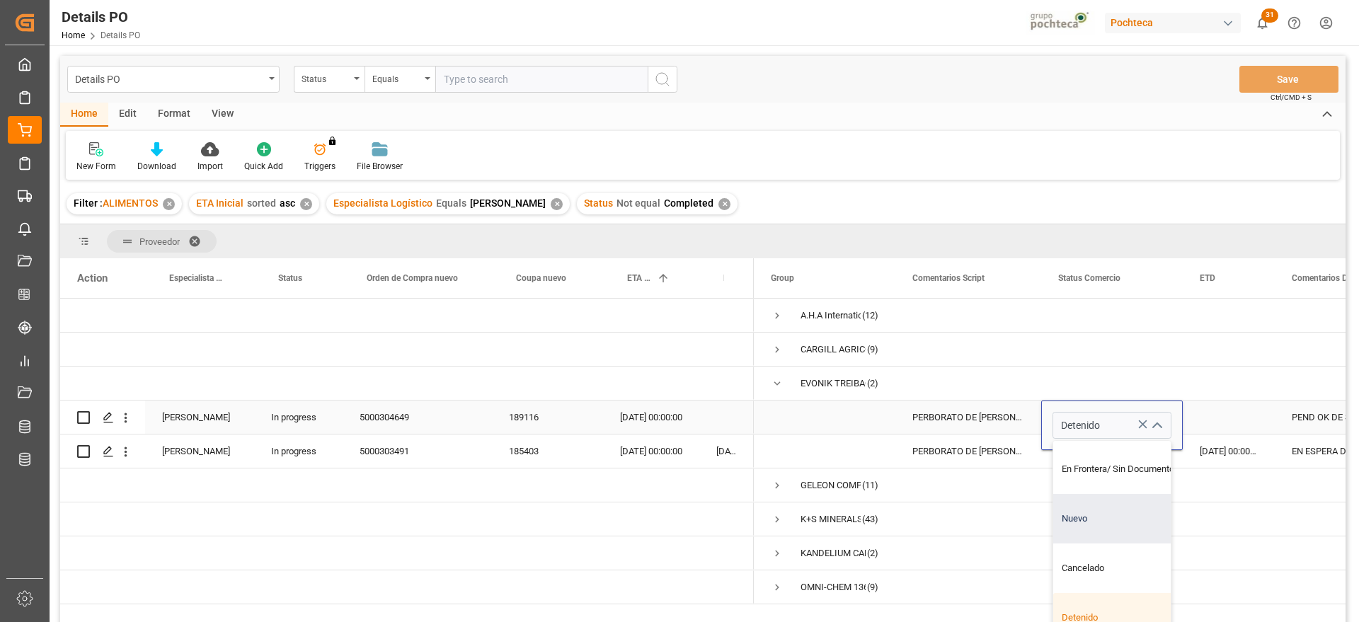
click at [1116, 518] on div "Nuevo" at bounding box center [1120, 519] width 135 height 50
type input "Nuevo"
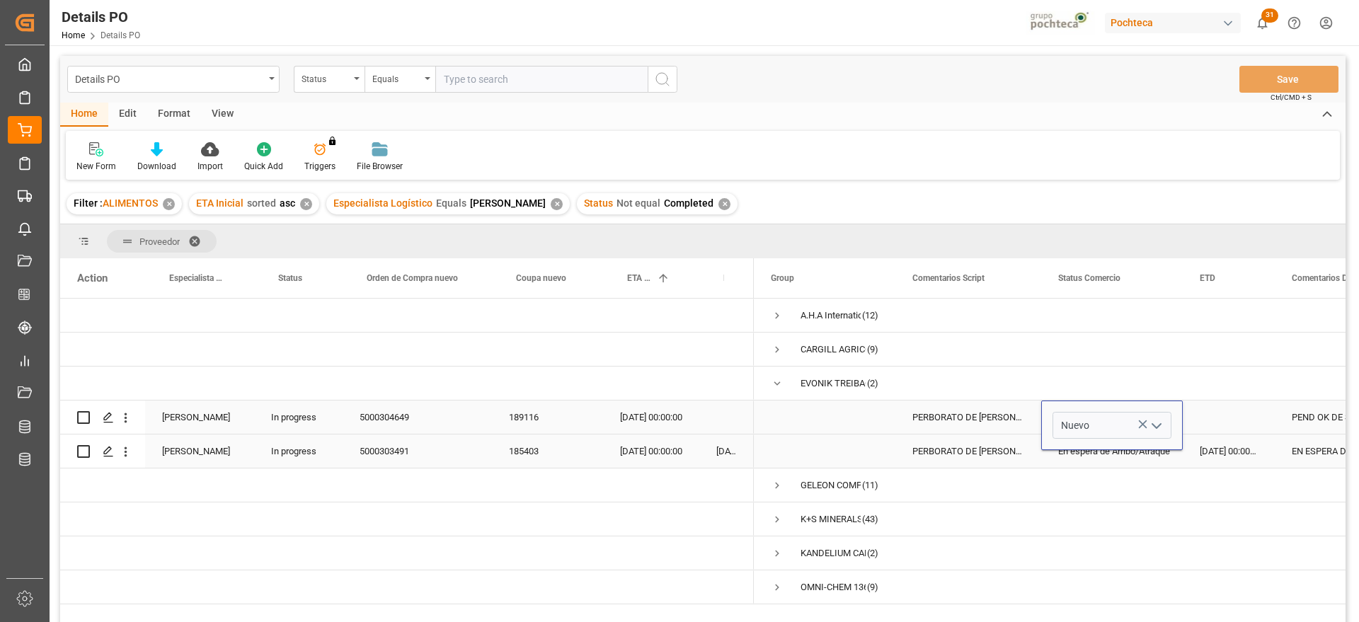
click at [1214, 415] on div "Press SPACE to select this row." at bounding box center [1229, 417] width 92 height 33
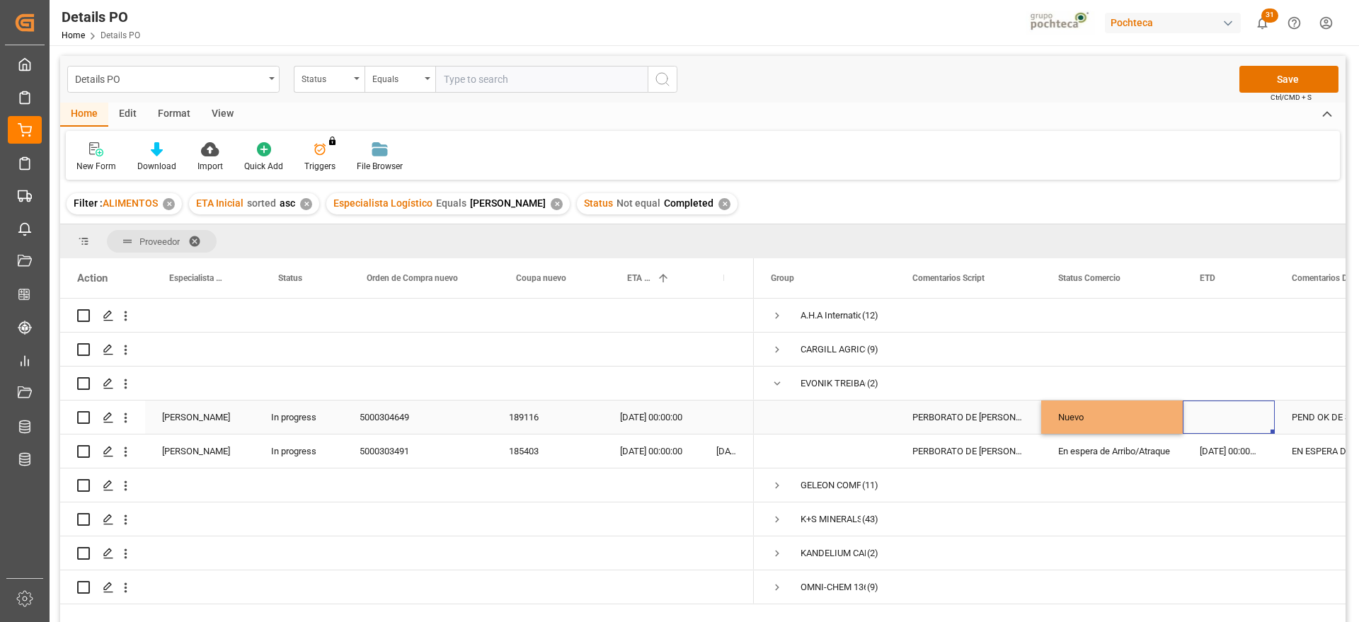
click at [1103, 421] on div "Nuevo" at bounding box center [1112, 417] width 108 height 33
click at [637, 421] on div "[DATE] 00:00:00" at bounding box center [651, 417] width 96 height 33
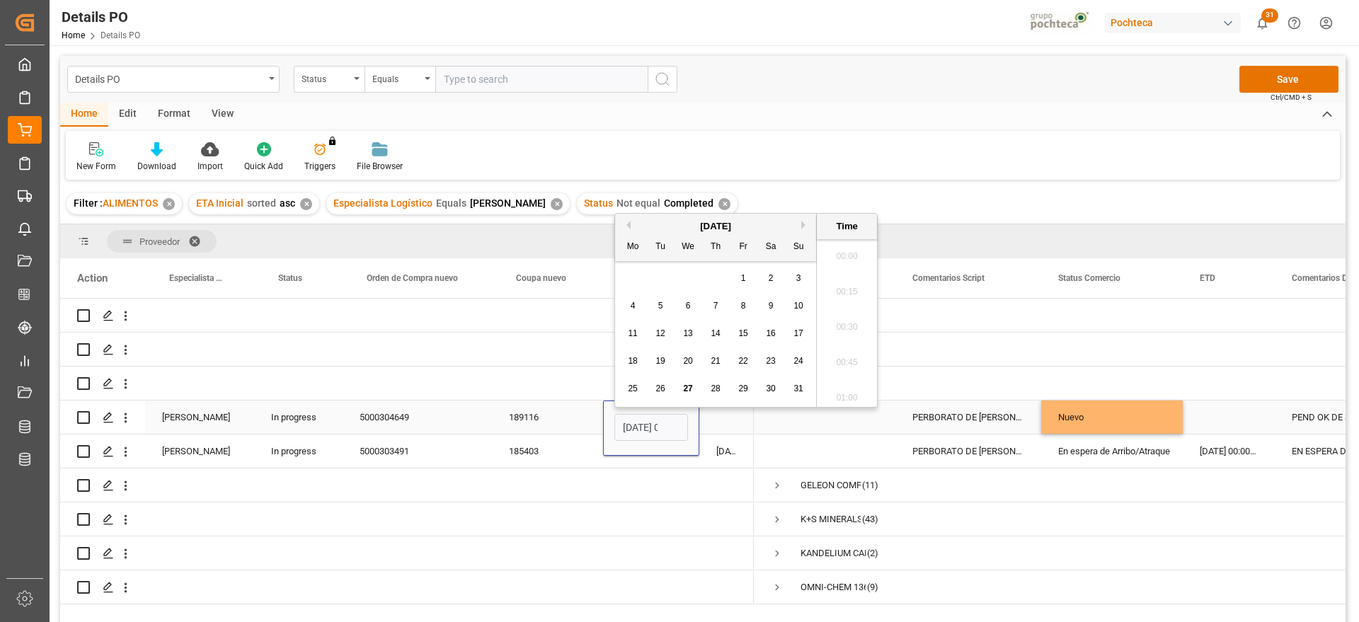
scroll to position [1704, 0]
click at [805, 214] on button "Next Month" at bounding box center [805, 218] width 8 height 8
click at [770, 354] on span "27" at bounding box center [770, 354] width 9 height 10
type input "[DATE] 00:00"
click at [989, 423] on div "PERBORATO DE [PERSON_NAME] EVO S-25KG" at bounding box center [969, 417] width 146 height 33
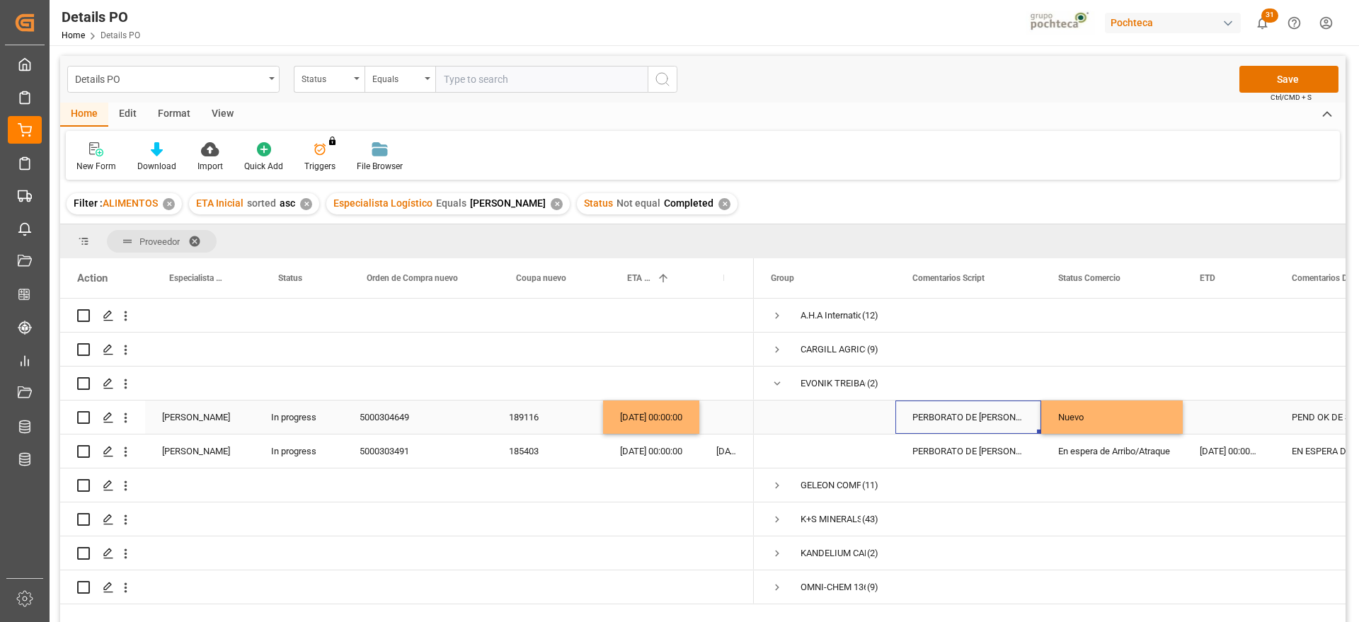
click at [1308, 414] on div "PEND OK DE SRE" at bounding box center [1347, 417] width 144 height 33
click at [1287, 73] on button "Save" at bounding box center [1289, 79] width 99 height 27
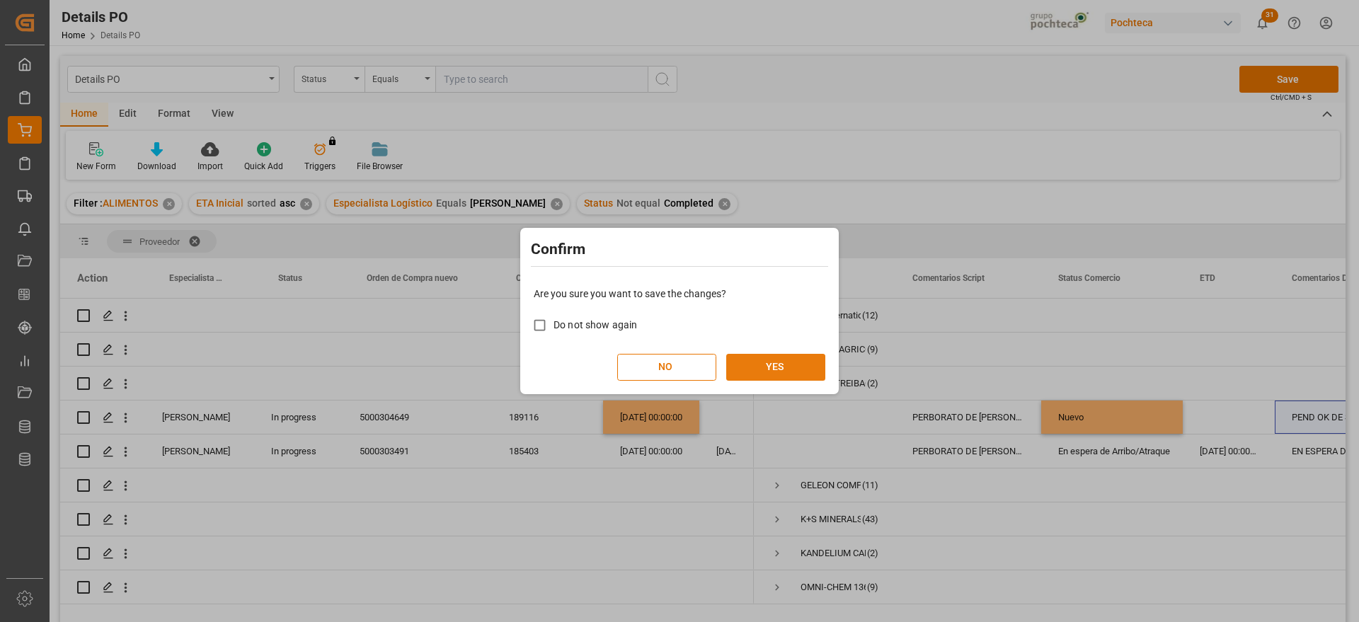
click at [773, 362] on button "YES" at bounding box center [775, 367] width 99 height 27
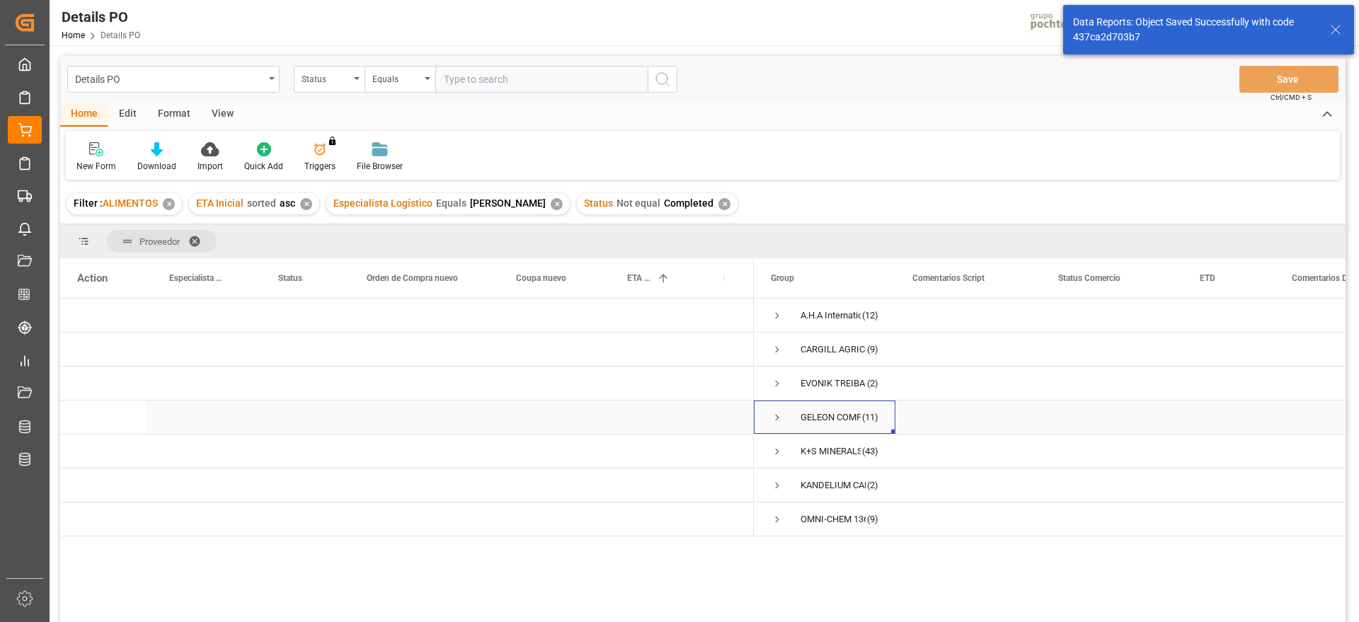
click at [776, 417] on span "Press SPACE to select this row." at bounding box center [777, 417] width 13 height 13
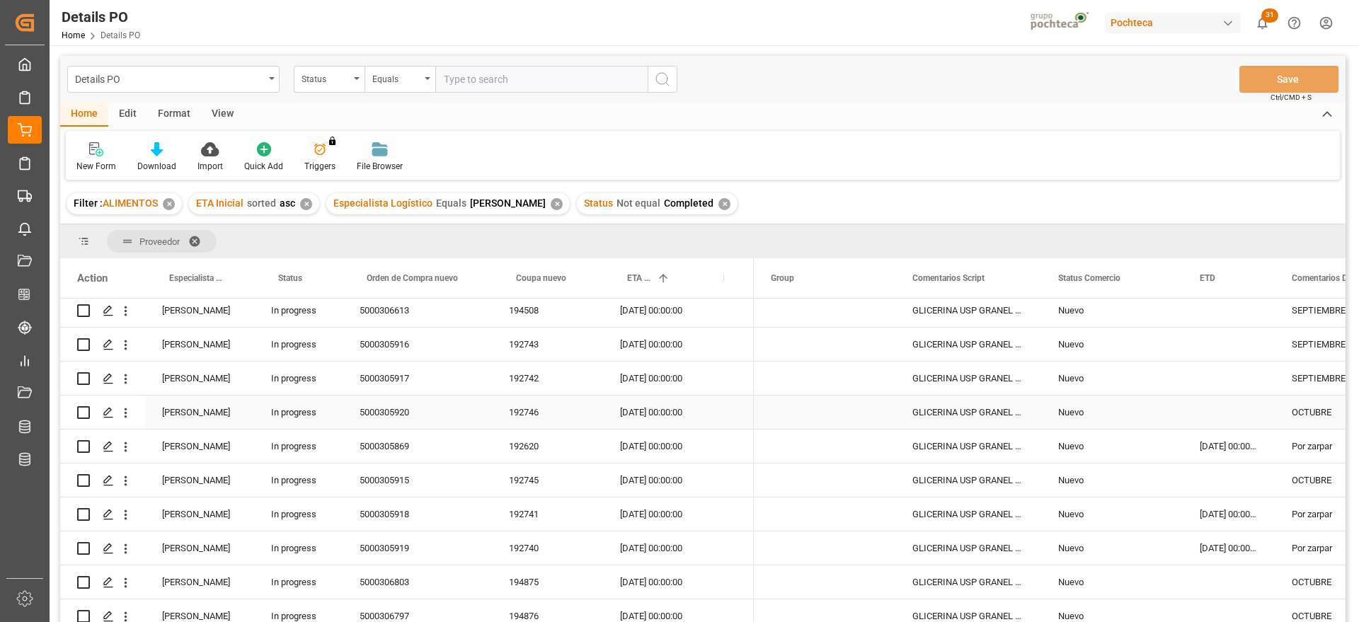
scroll to position [177, 0]
click at [1230, 442] on div "[DATE] 00:00:00" at bounding box center [1229, 444] width 92 height 33
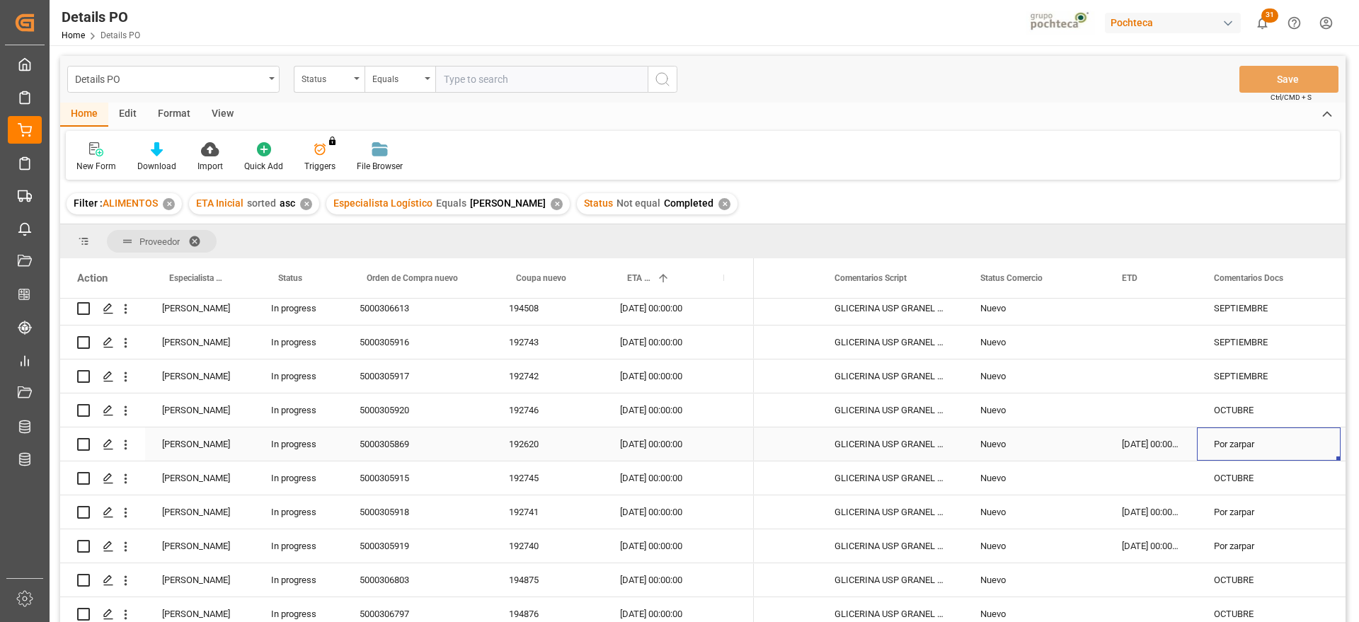
scroll to position [0, 78]
click at [1223, 516] on div "Por zarpar" at bounding box center [1269, 512] width 144 height 33
click at [82, 510] on input "Press Space to toggle row selection (unchecked)" at bounding box center [83, 512] width 13 height 13
checkbox input "true"
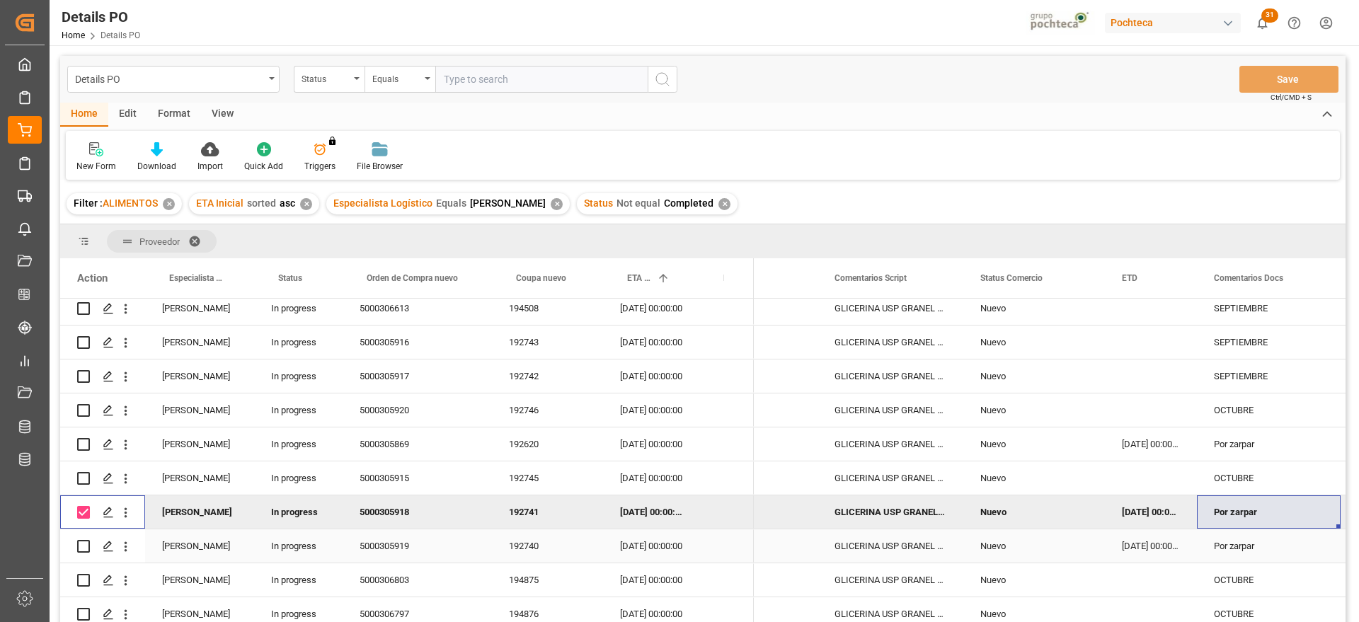
click at [81, 542] on input "Press Space to toggle row selection (unchecked)" at bounding box center [83, 546] width 13 height 13
checkbox input "true"
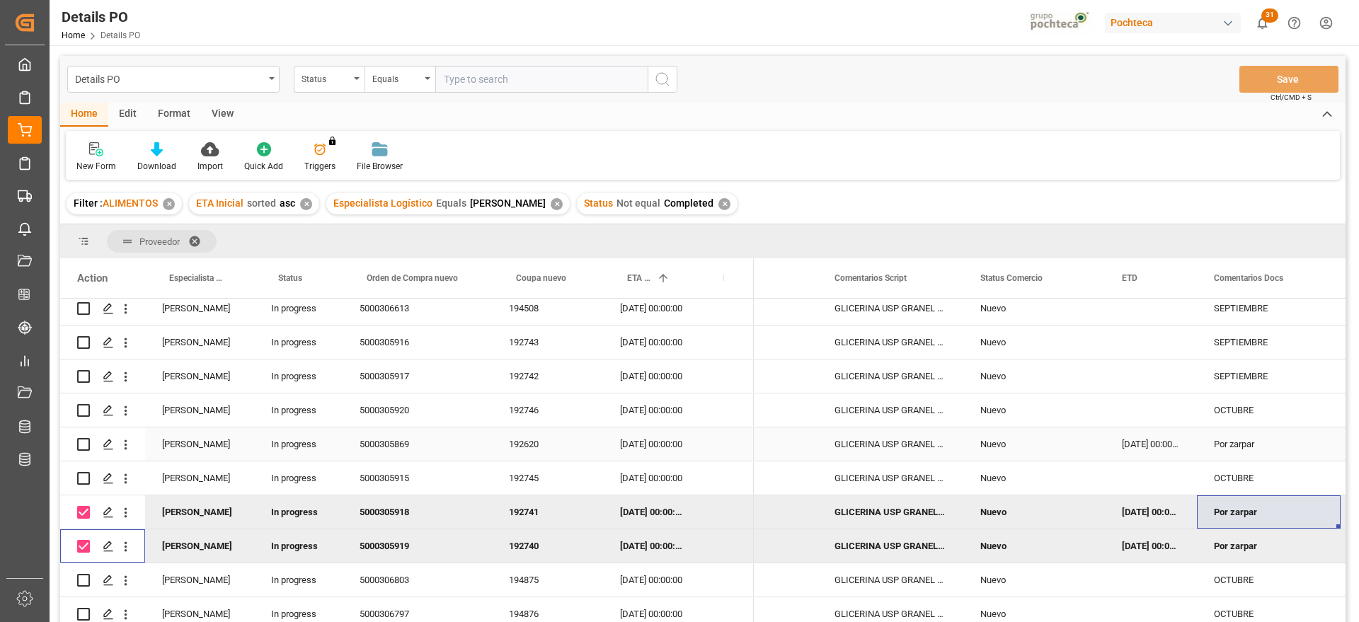
click at [80, 447] on input "Press Space to toggle row selection (unchecked)" at bounding box center [83, 444] width 13 height 13
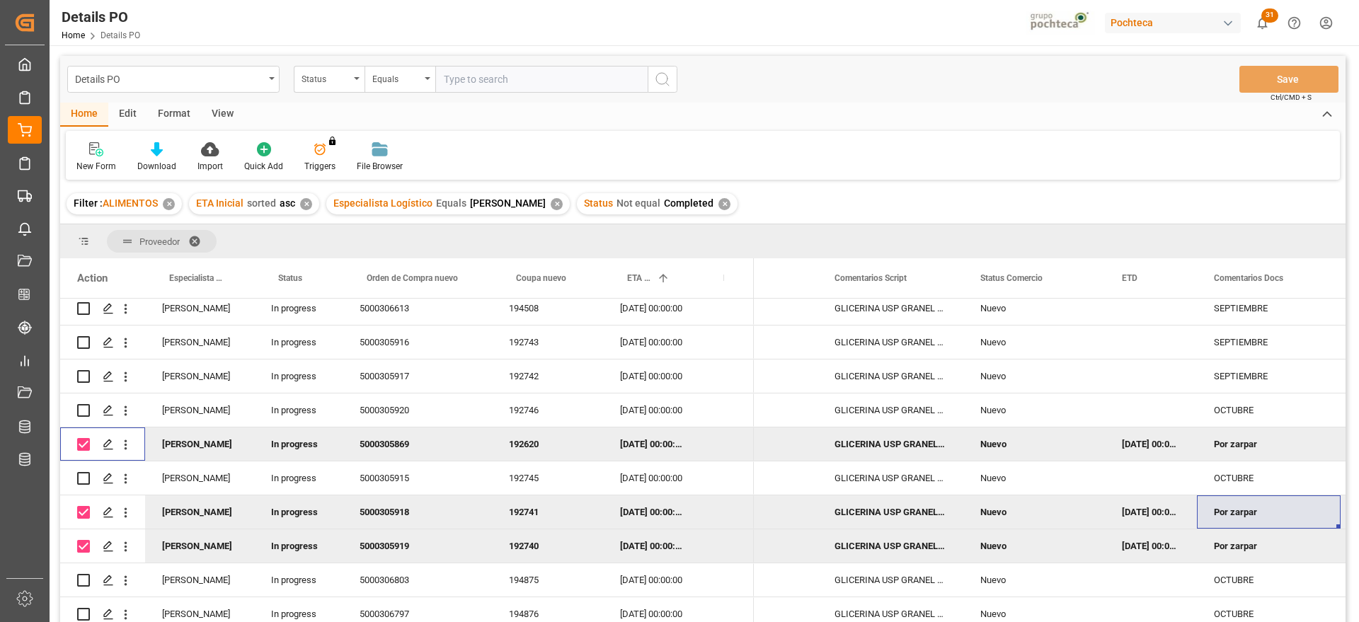
click at [695, 454] on div "[DATE] 00:00:00" at bounding box center [651, 444] width 96 height 33
click at [84, 438] on input "Press Space to toggle row selection (checked)" at bounding box center [83, 444] width 13 height 13
checkbox input "false"
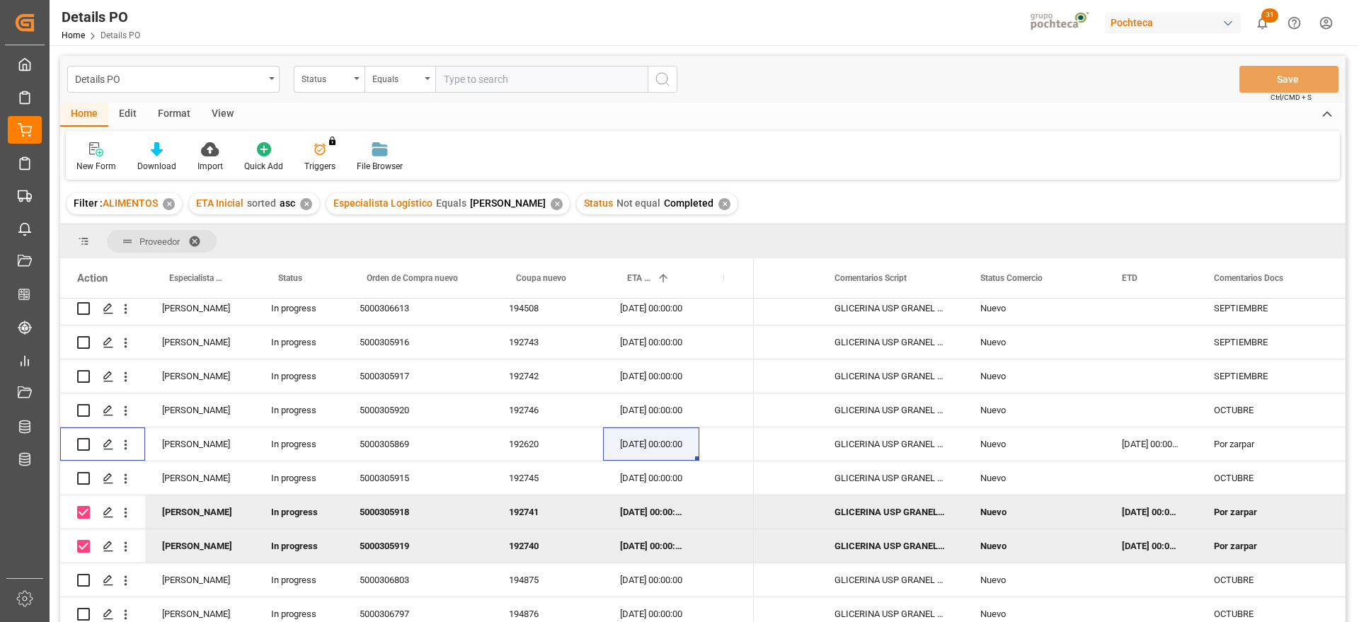
click at [82, 510] on input "Press Space to toggle row selection (checked)" at bounding box center [83, 512] width 13 height 13
checkbox input "false"
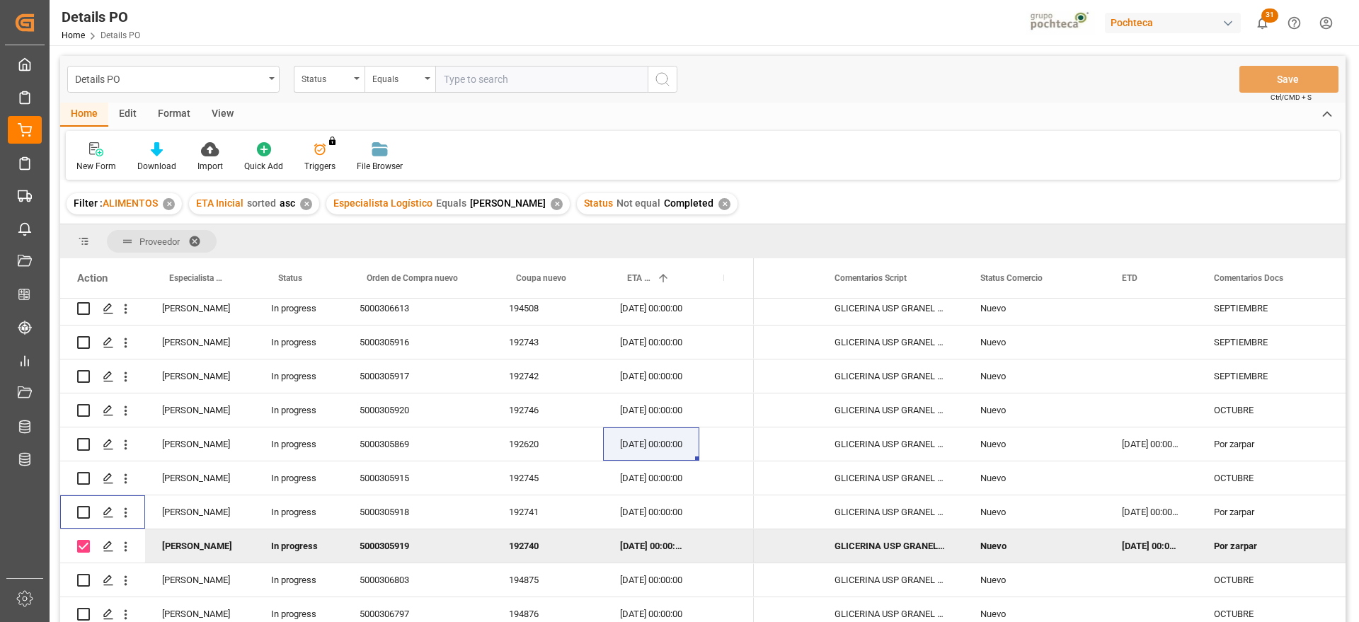
click at [84, 547] on input "Press Space to toggle row selection (checked)" at bounding box center [83, 546] width 13 height 13
checkbox input "false"
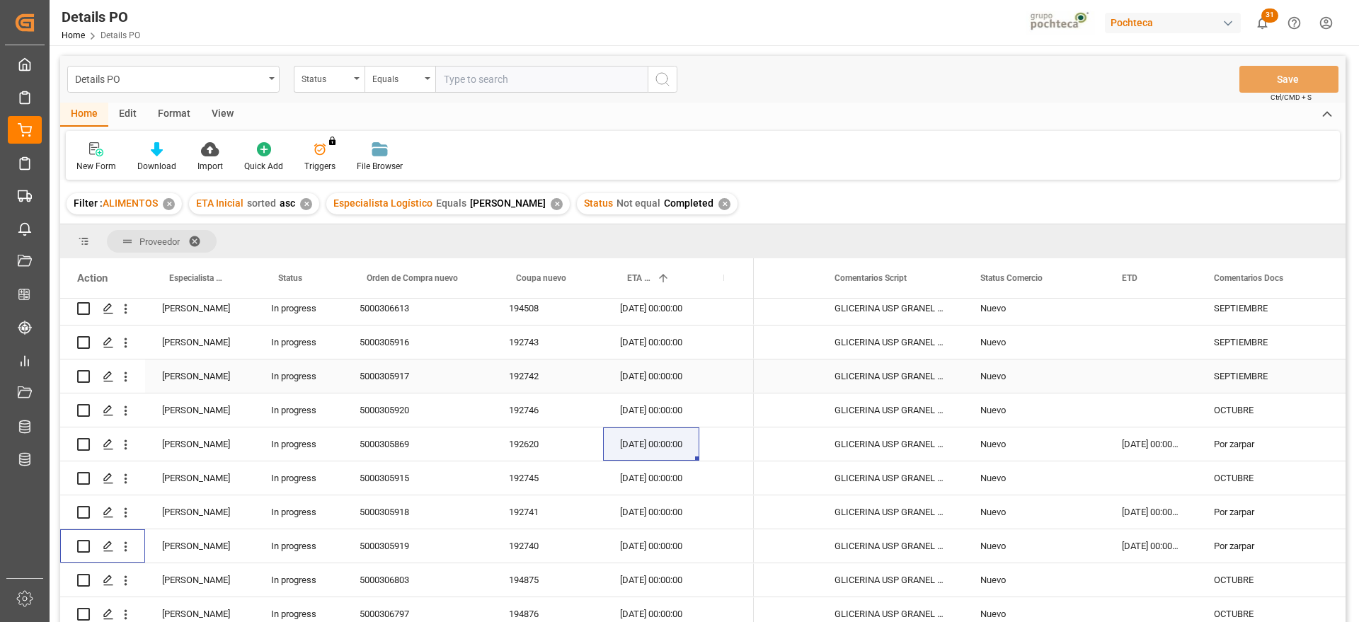
click at [671, 375] on div "[DATE] 00:00:00" at bounding box center [651, 376] width 96 height 33
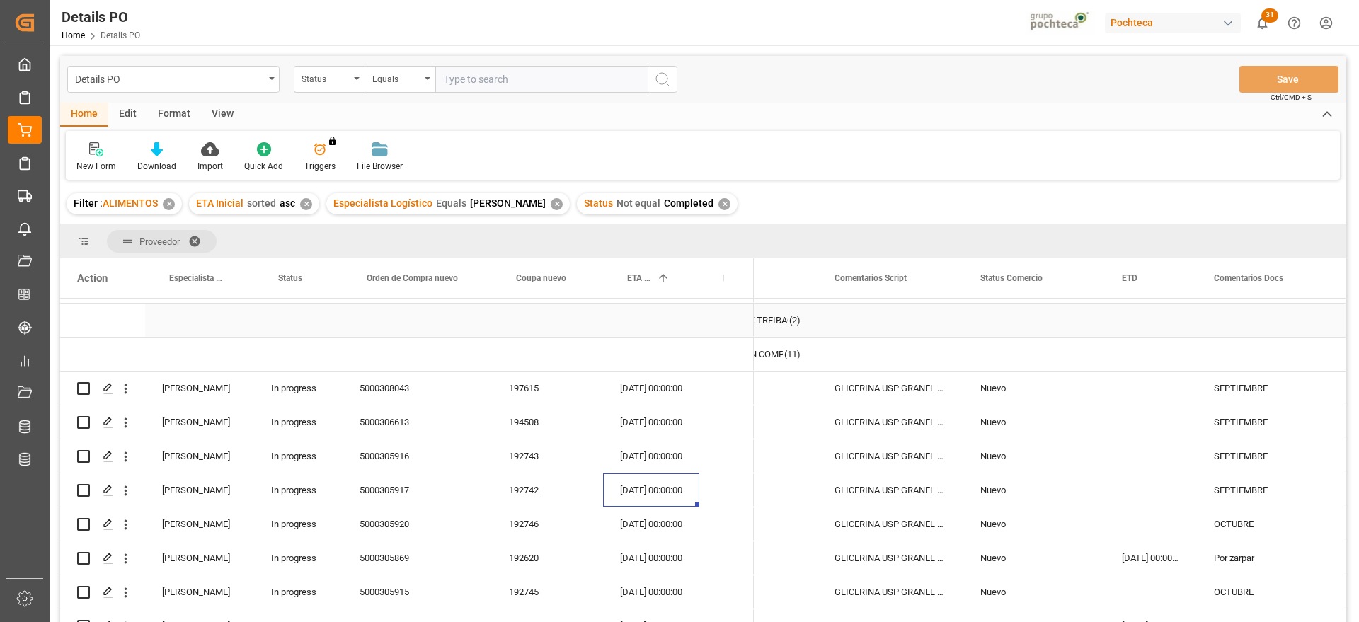
scroll to position [0, 0]
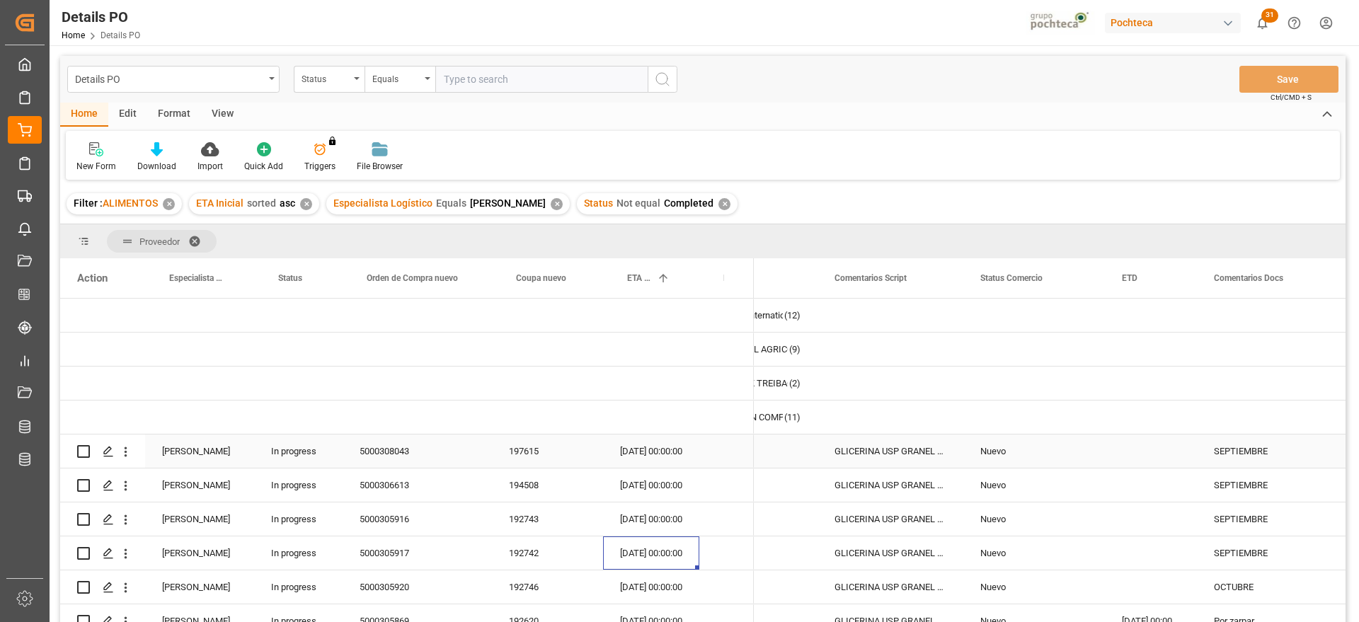
click at [829, 421] on div "Press SPACE to select this row." at bounding box center [891, 417] width 146 height 33
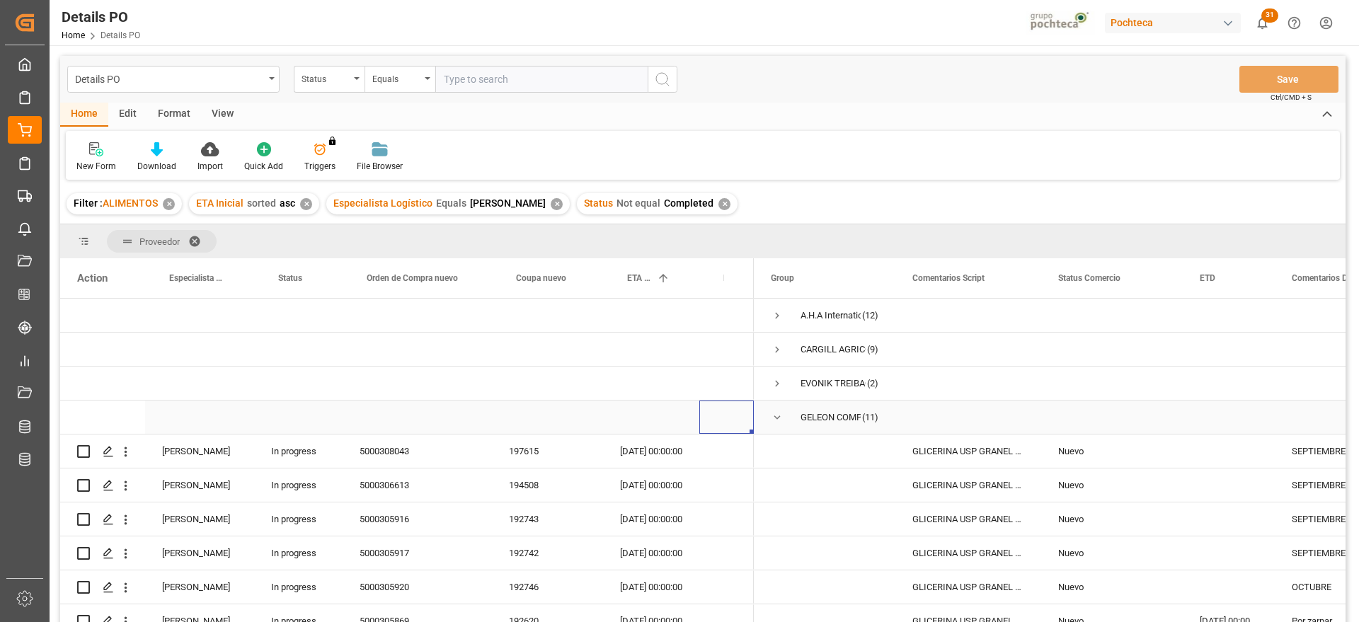
click at [782, 413] on span "Press SPACE to select this row." at bounding box center [777, 417] width 13 height 13
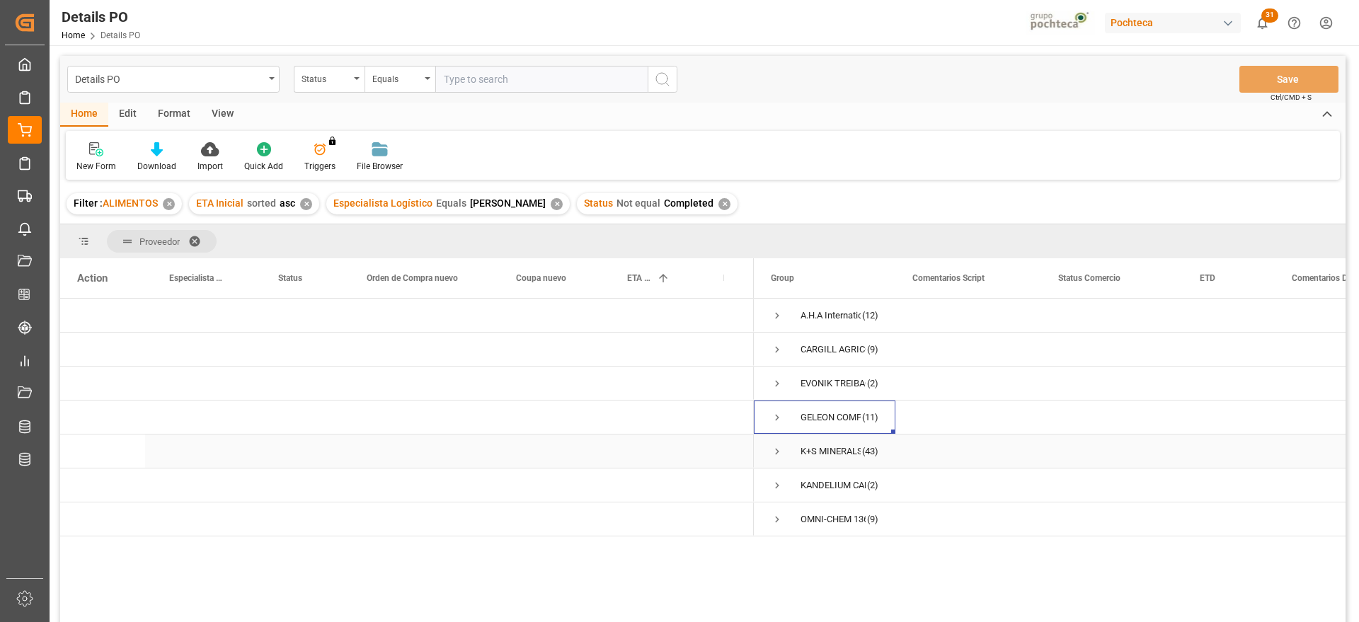
click at [774, 454] on span "Press SPACE to select this row." at bounding box center [777, 451] width 13 height 13
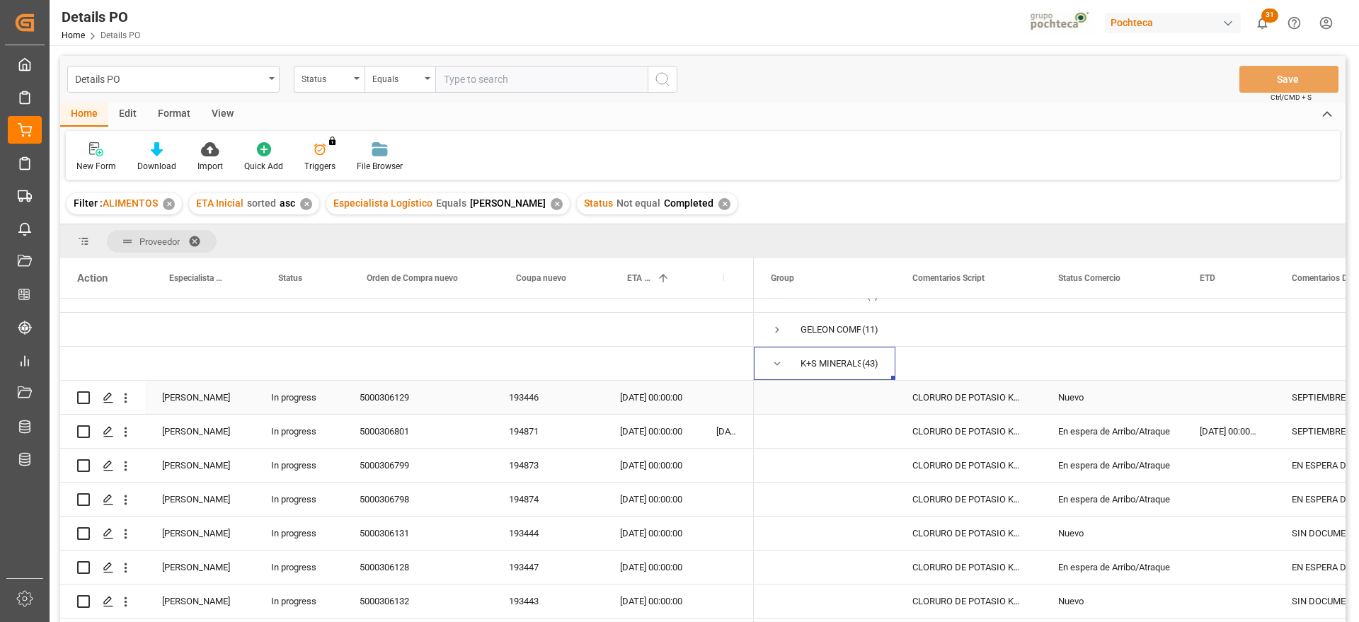
scroll to position [88, 0]
click at [1153, 442] on div "En espera de Arribo/Atraque" at bounding box center [1112, 431] width 108 height 33
click at [647, 430] on div "[DATE] 00:00:00" at bounding box center [651, 430] width 96 height 33
click at [642, 472] on div "[DATE] 00:00:00" at bounding box center [651, 464] width 96 height 33
click at [644, 493] on div "[DATE] 00:00:00" at bounding box center [651, 498] width 96 height 33
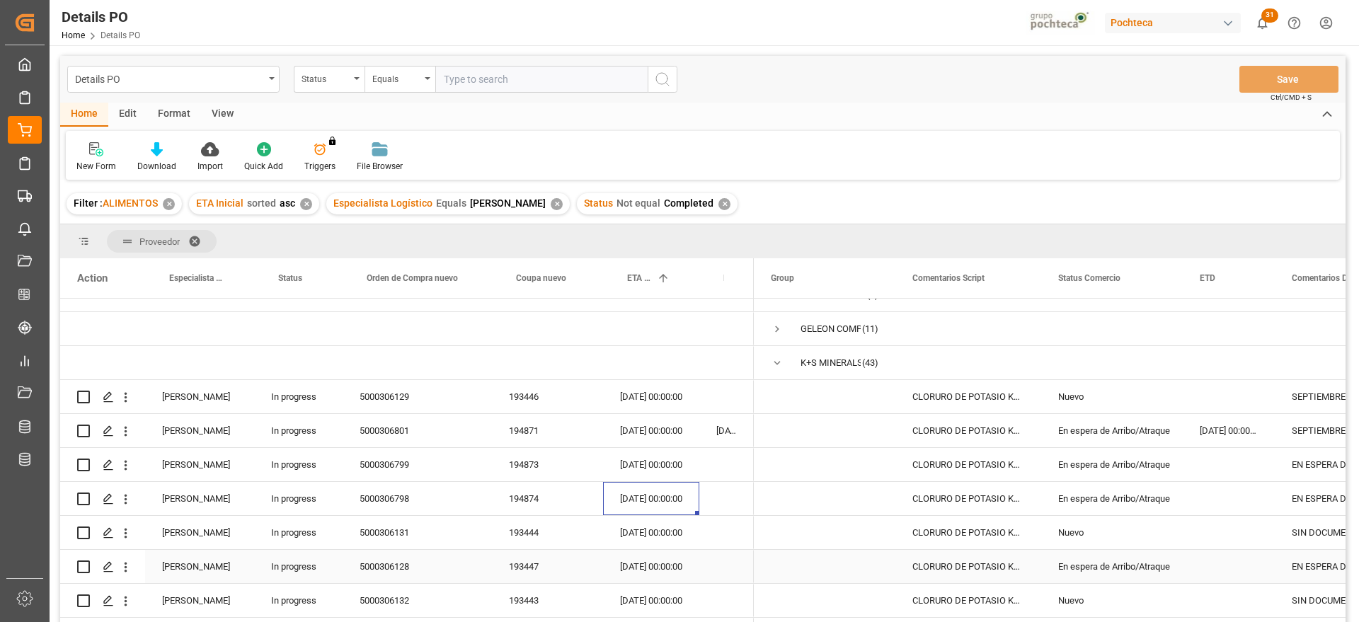
click at [656, 563] on div "[DATE] 00:00:00" at bounding box center [651, 566] width 96 height 33
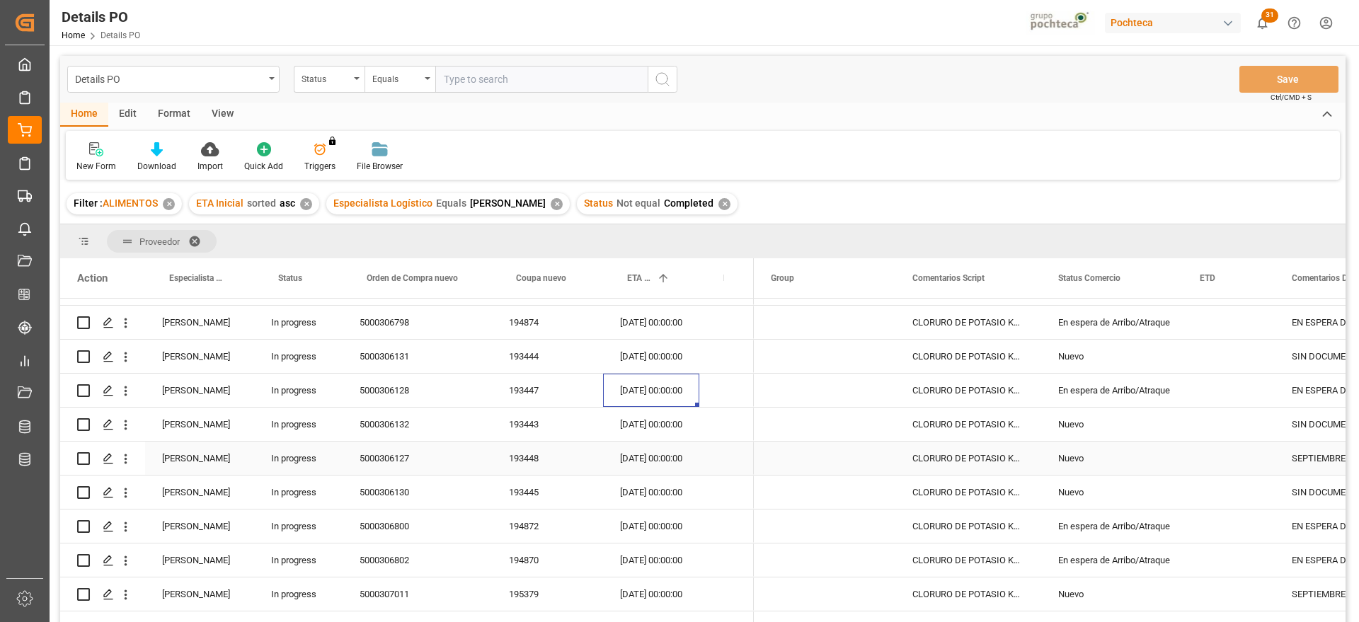
scroll to position [265, 0]
click at [660, 527] on div "[DATE] 00:00:00" at bounding box center [651, 525] width 96 height 33
click at [651, 556] on div "[DATE] 00:00:00" at bounding box center [651, 559] width 96 height 33
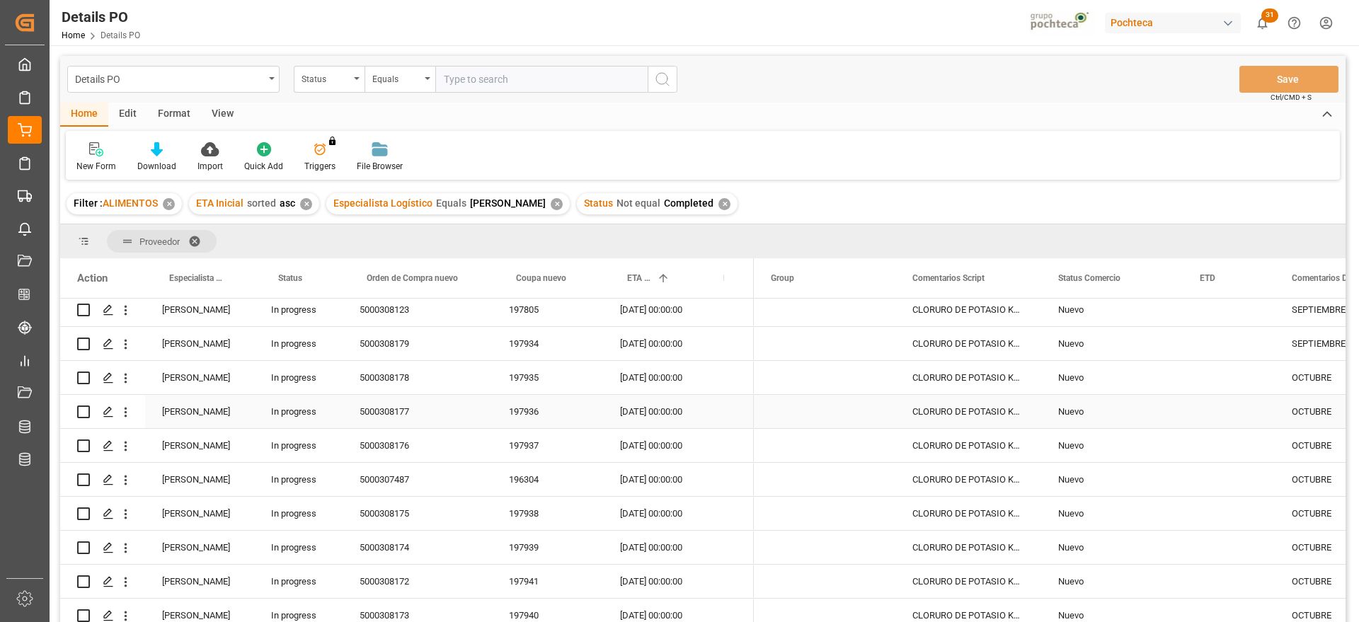
scroll to position [885, 0]
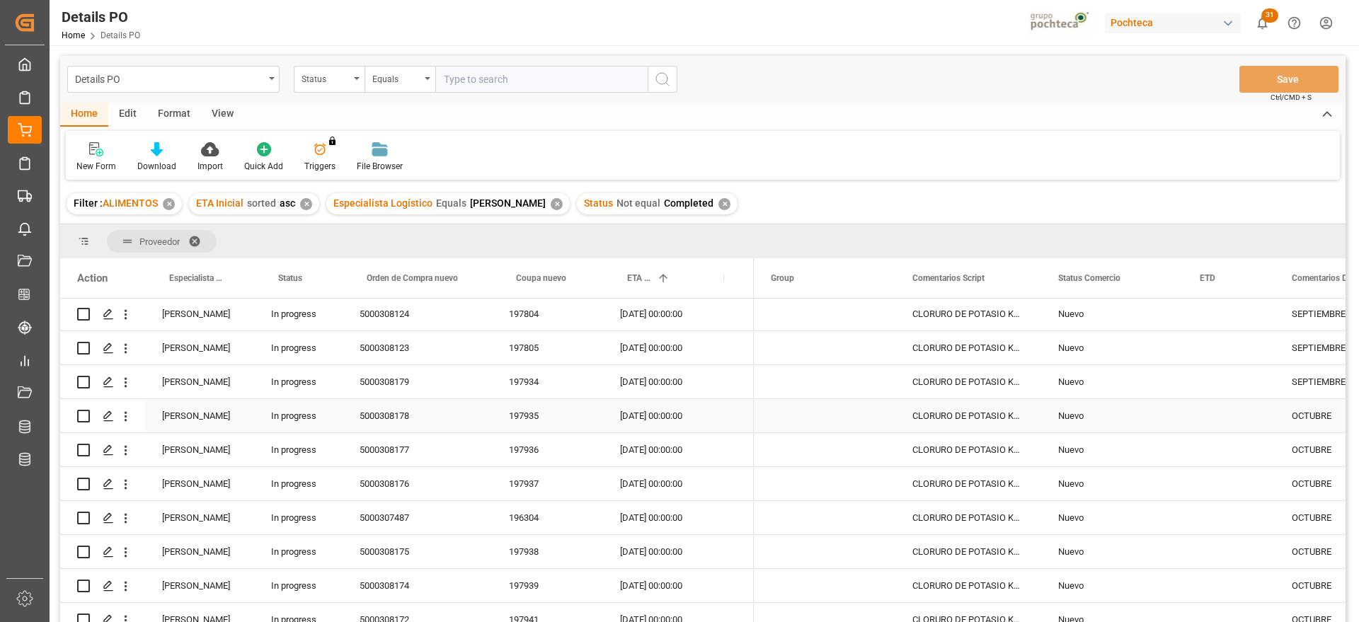
click at [670, 416] on div "[DATE] 00:00:00" at bounding box center [651, 415] width 96 height 33
click at [1315, 421] on div "OCTUBRE" at bounding box center [1347, 415] width 144 height 33
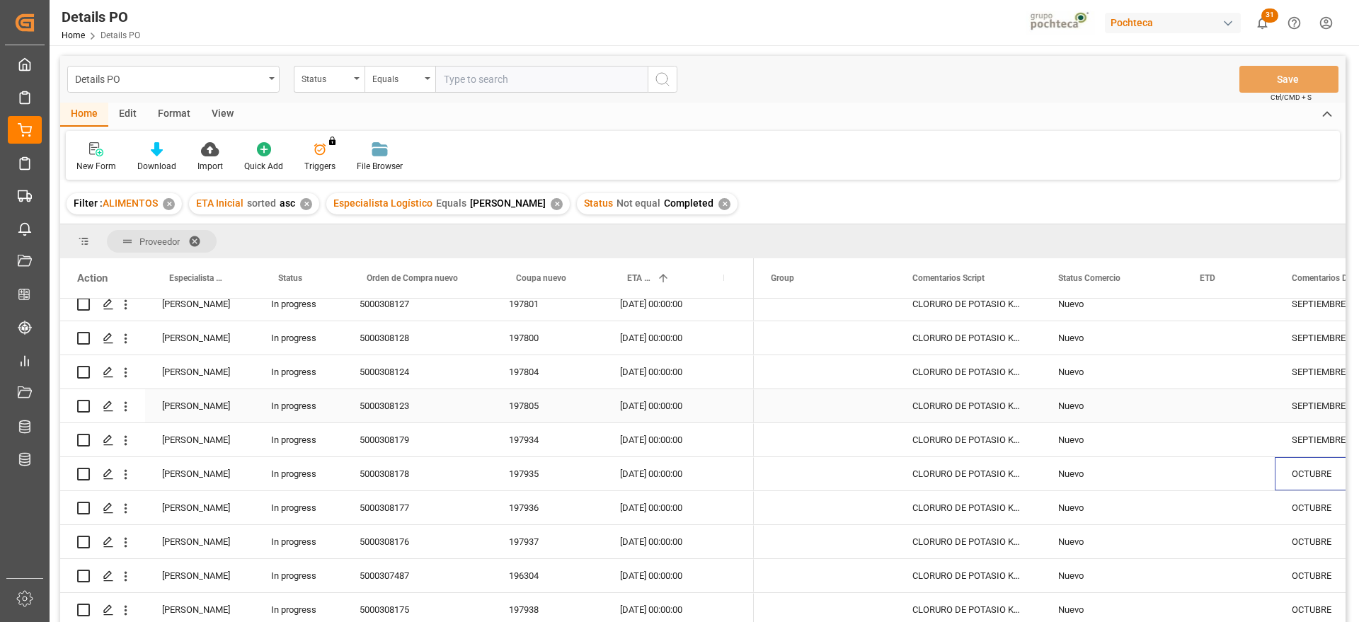
scroll to position [845, 0]
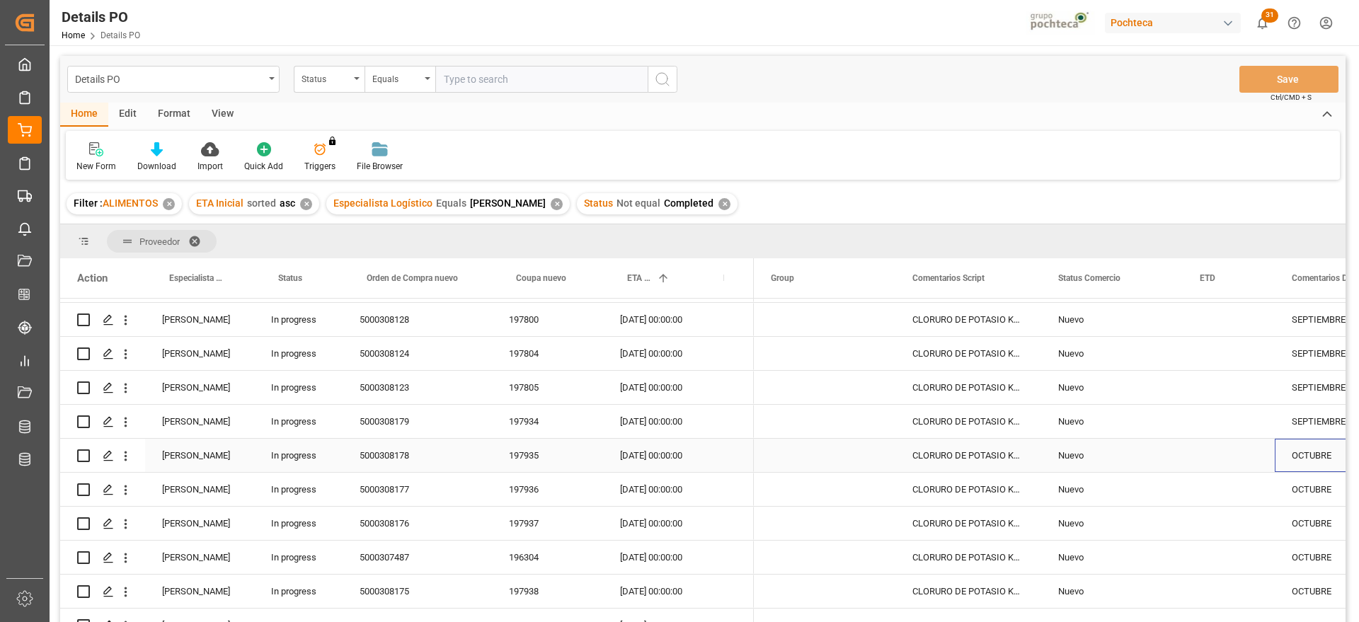
click at [661, 459] on div "[DATE] 00:00:00" at bounding box center [651, 455] width 96 height 33
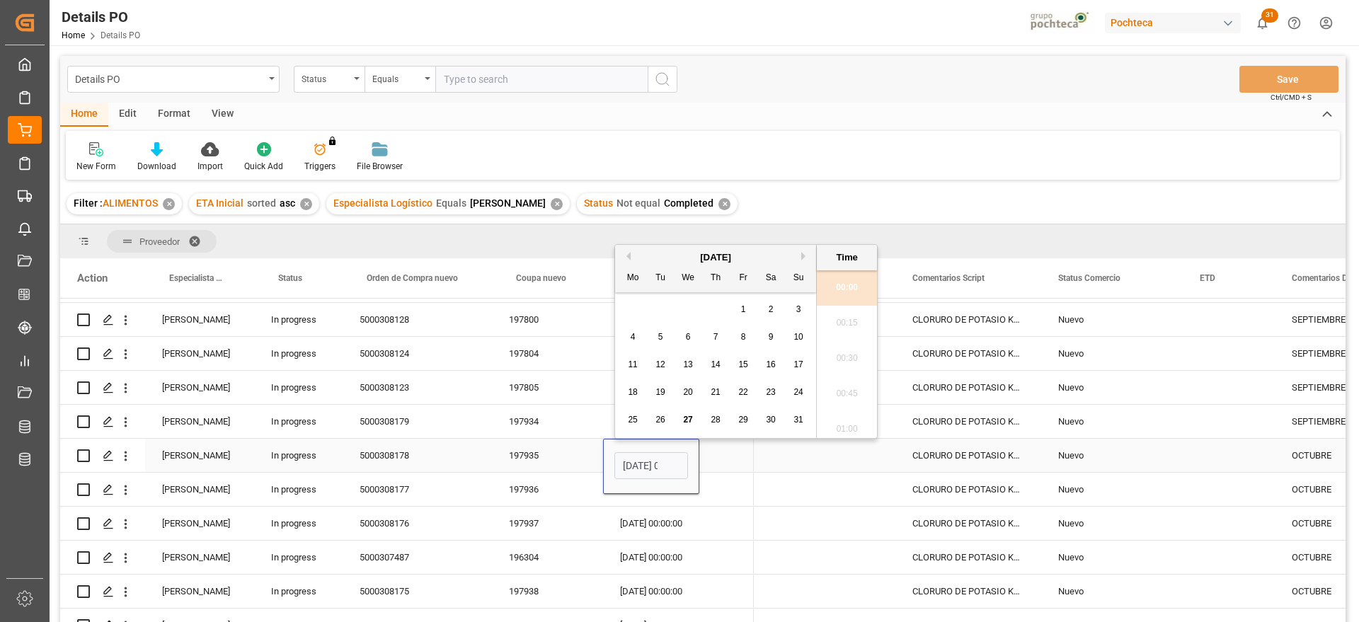
scroll to position [1704, 0]
click at [802, 255] on button "Next Month" at bounding box center [805, 256] width 8 height 8
click at [775, 307] on div "1" at bounding box center [772, 310] width 18 height 17
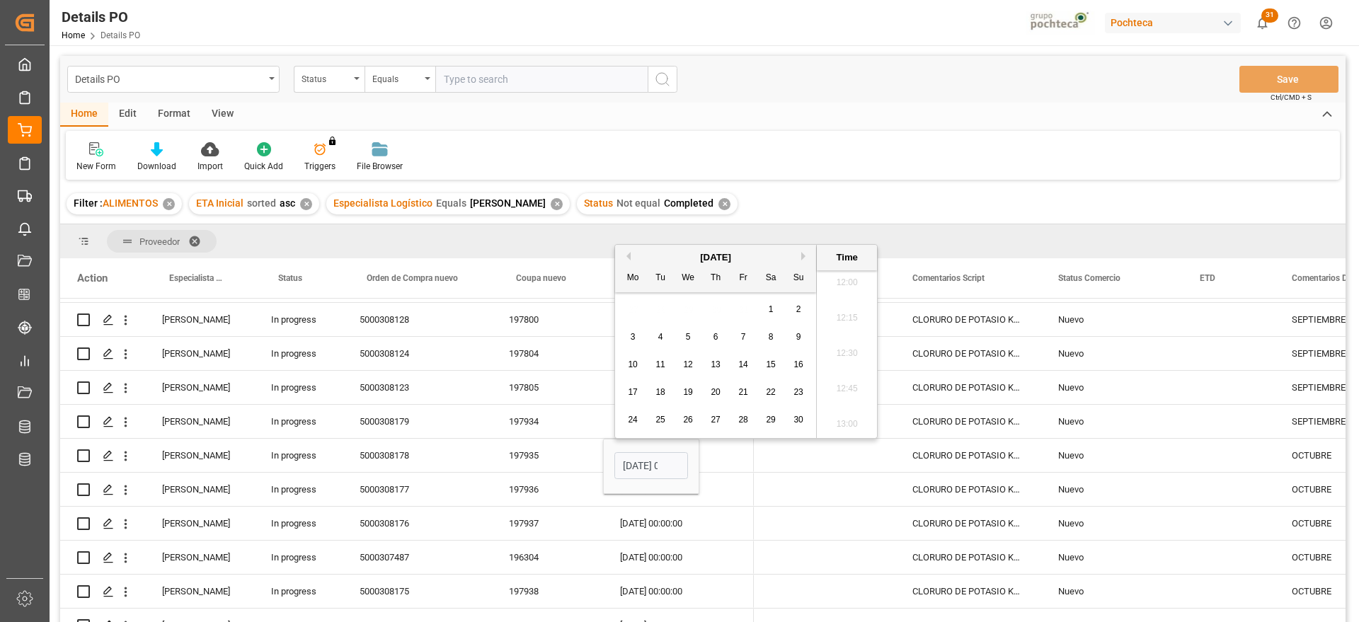
type input "[DATE] 00:00"
click at [726, 462] on div "Press SPACE to select this row." at bounding box center [726, 455] width 55 height 33
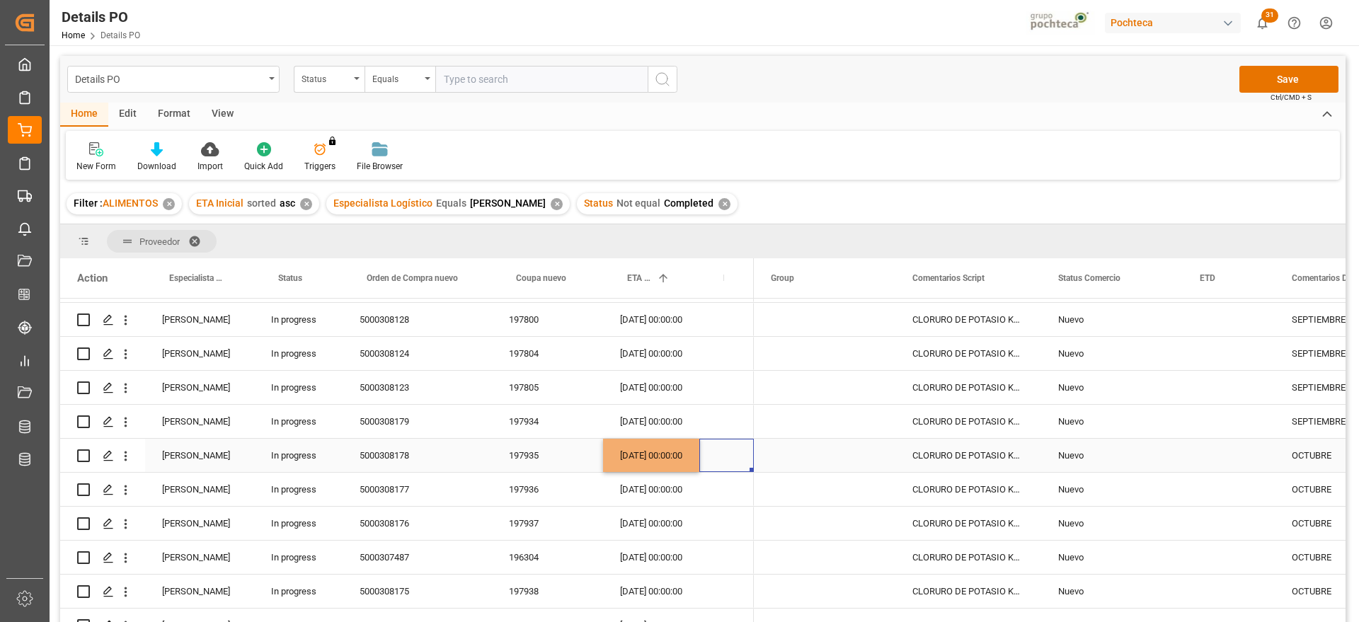
click at [653, 455] on div "[DATE] 00:00:00" at bounding box center [651, 455] width 96 height 33
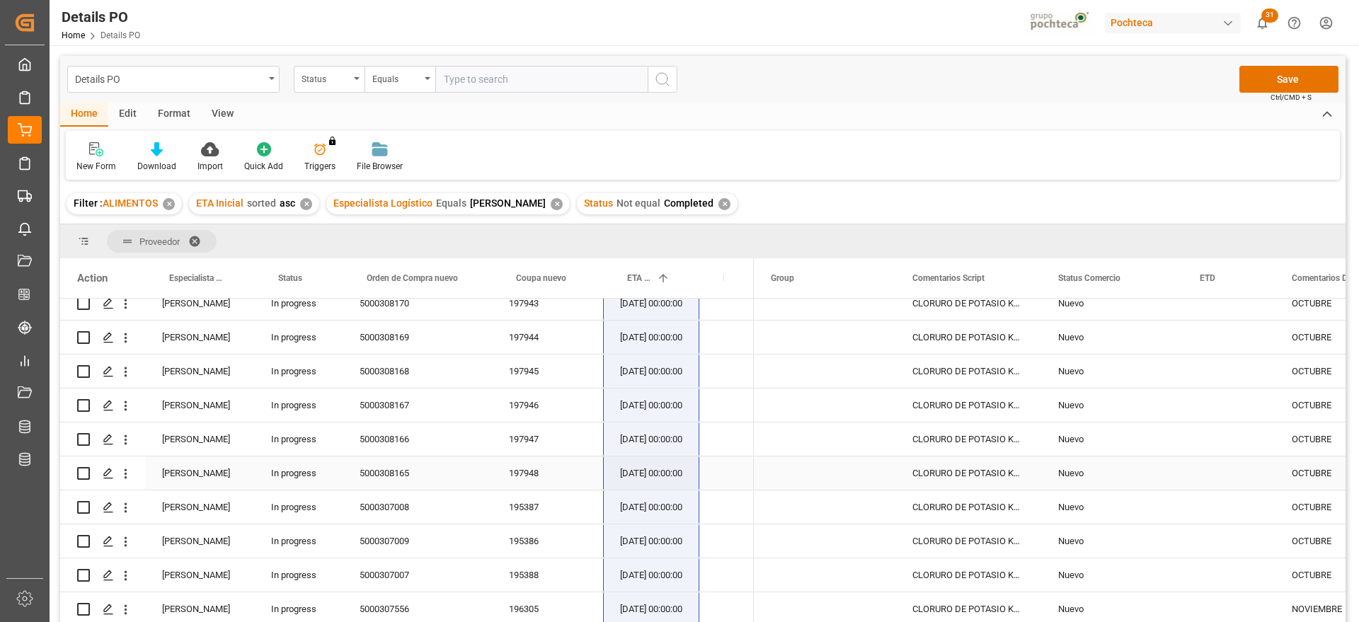
scroll to position [1371, 0]
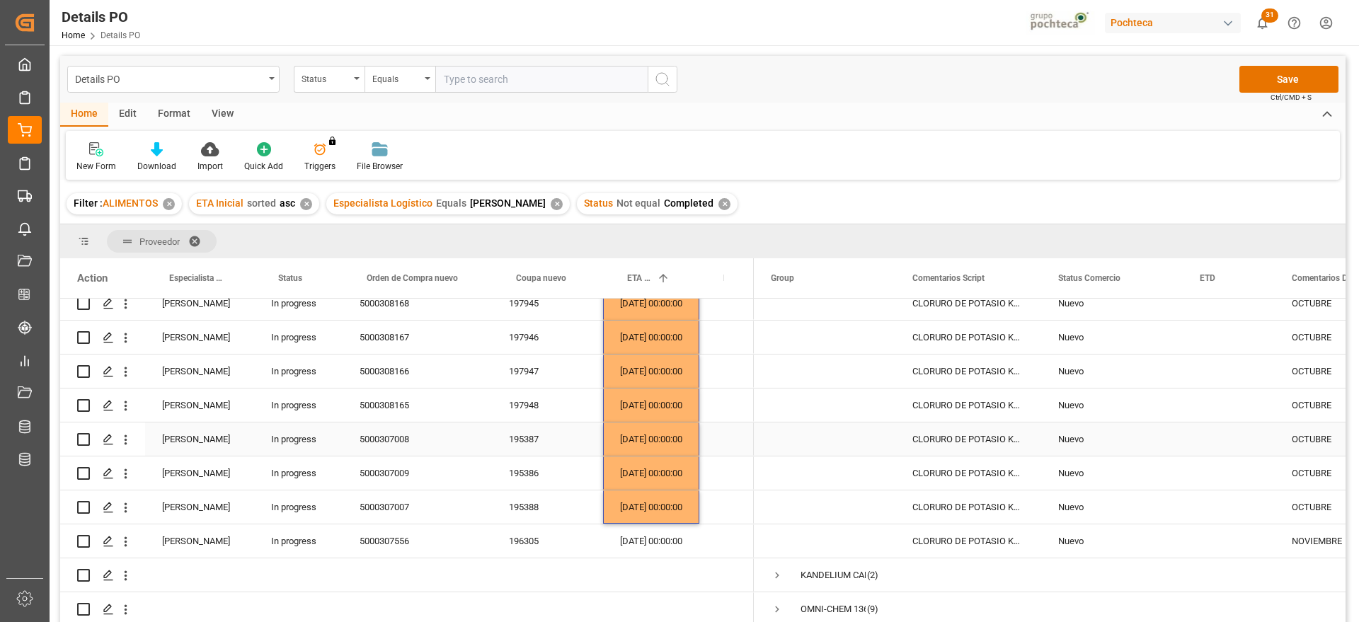
click at [1034, 429] on div "CLORURO DE POTASIO KALISEL S-25 KG (9479" at bounding box center [969, 439] width 146 height 33
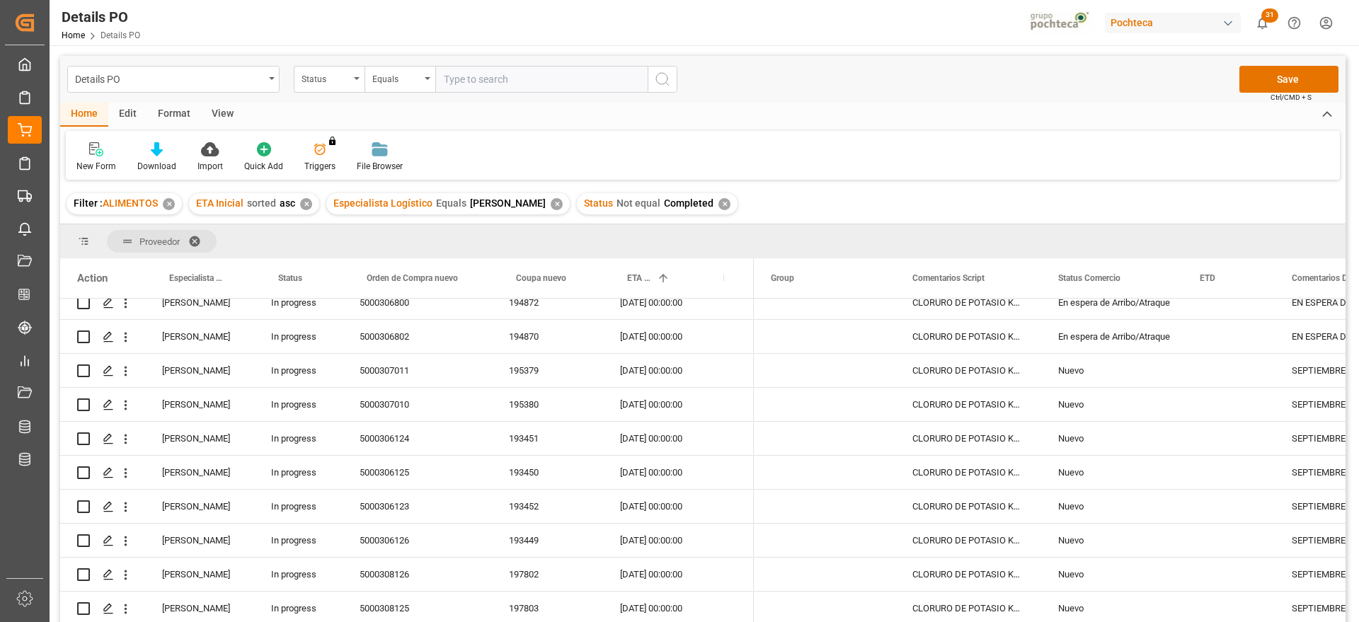
scroll to position [486, 0]
click at [1295, 79] on button "Save" at bounding box center [1289, 79] width 99 height 27
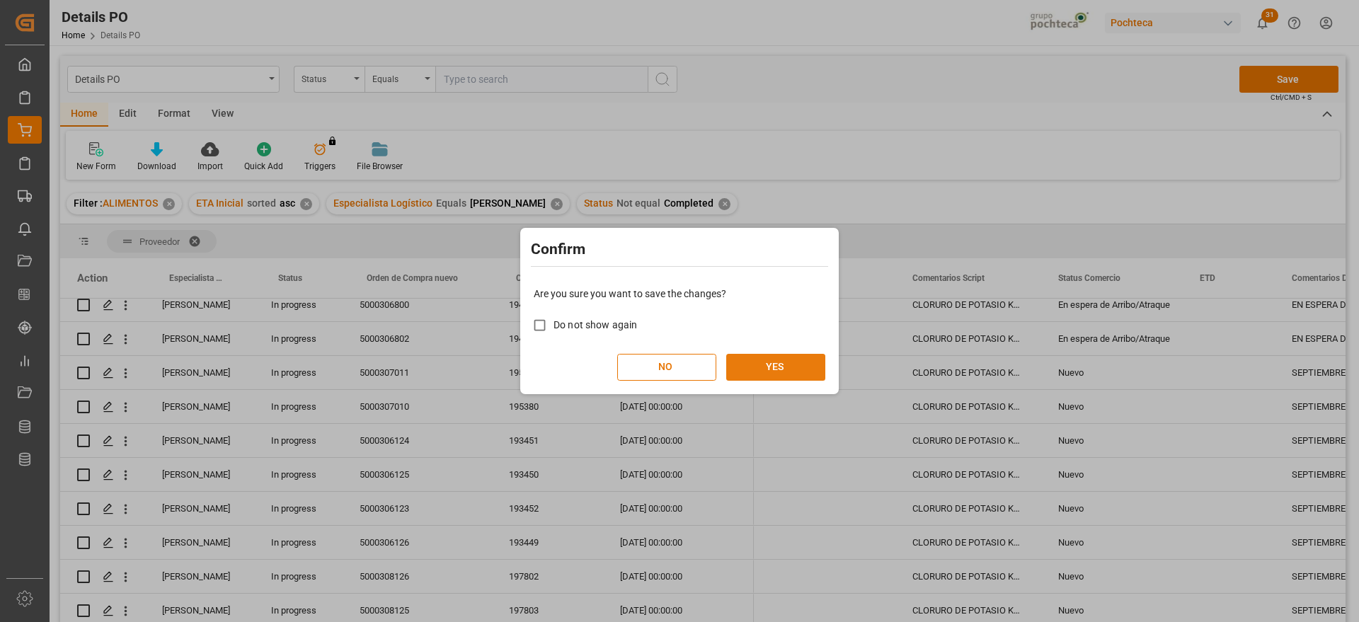
click at [794, 367] on button "YES" at bounding box center [775, 367] width 99 height 27
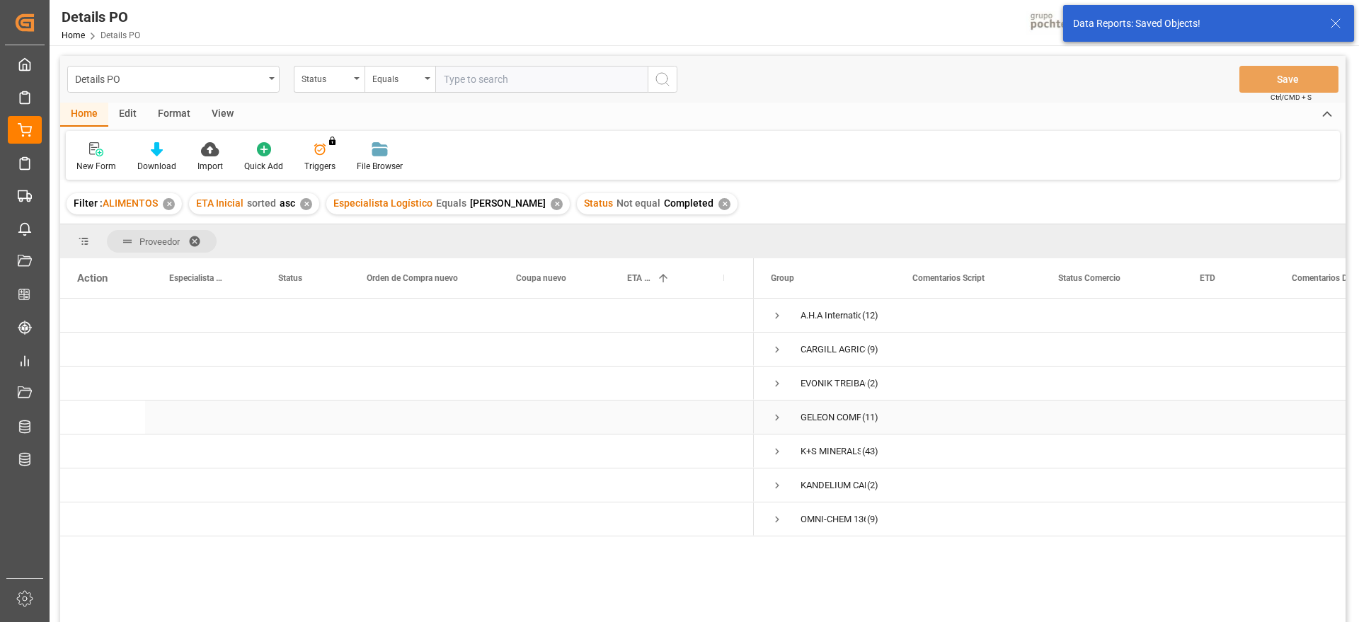
scroll to position [0, 0]
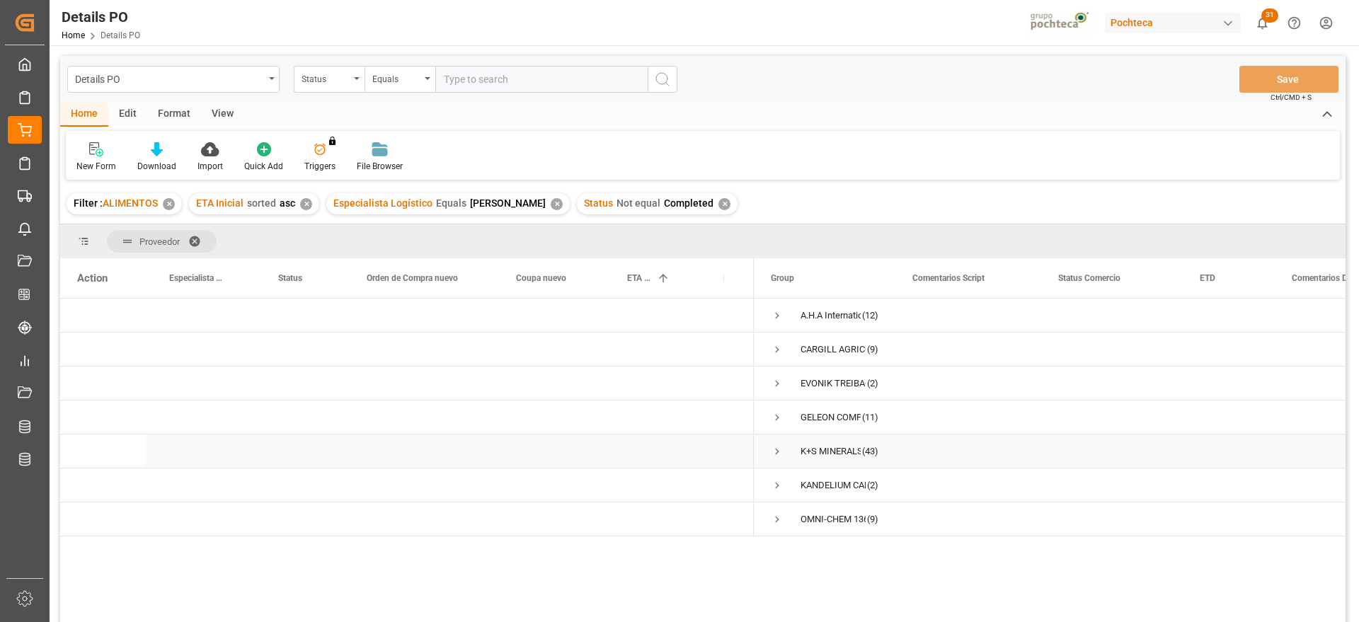
click at [777, 452] on span "Press SPACE to select this row." at bounding box center [777, 451] width 13 height 13
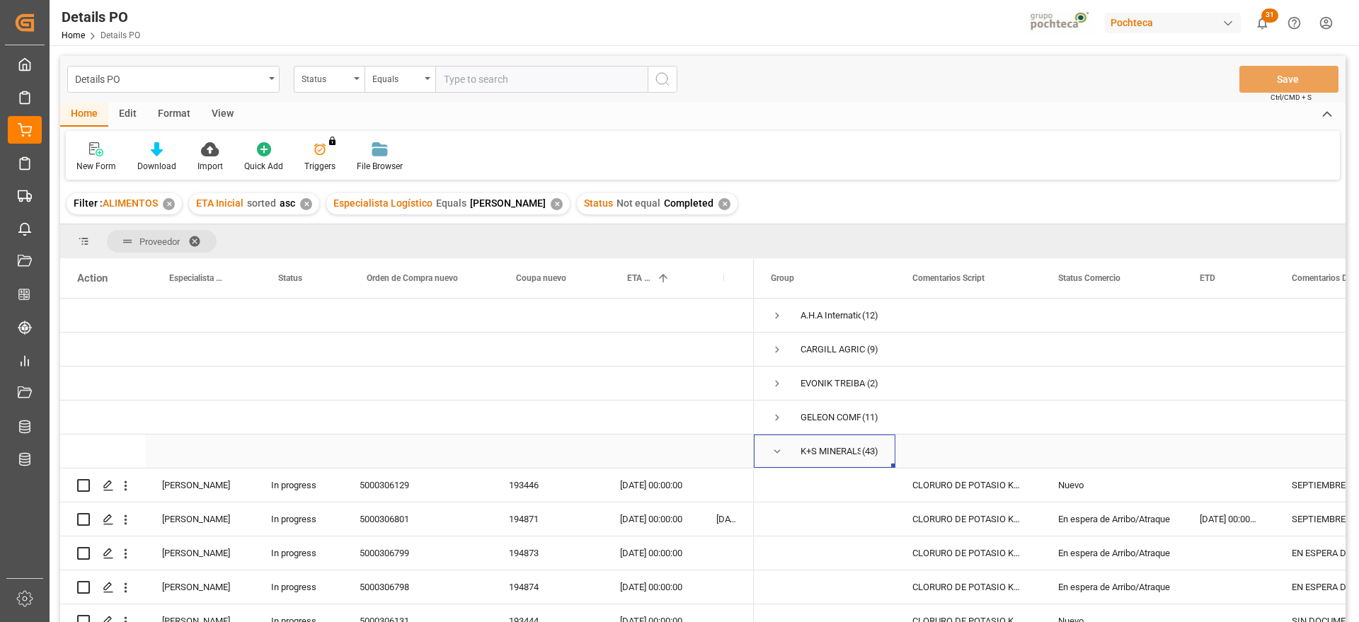
click at [779, 452] on span "Press SPACE to select this row." at bounding box center [777, 451] width 13 height 13
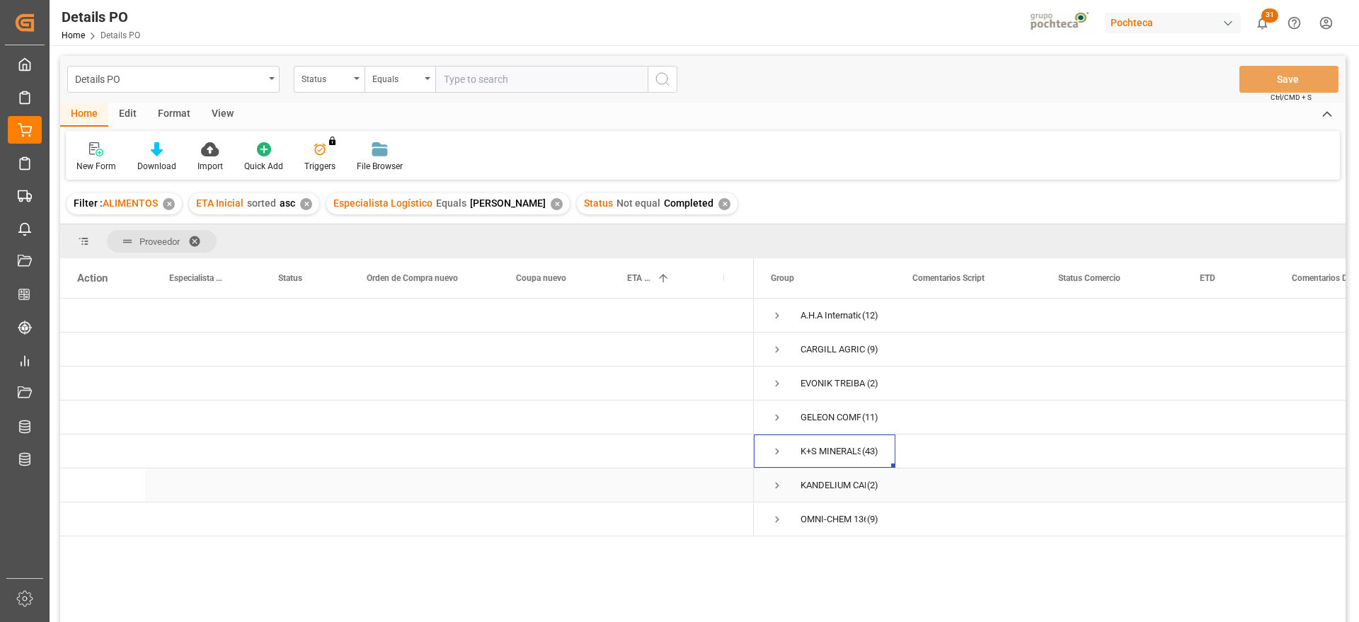
click at [778, 489] on span "Press SPACE to select this row." at bounding box center [777, 485] width 13 height 13
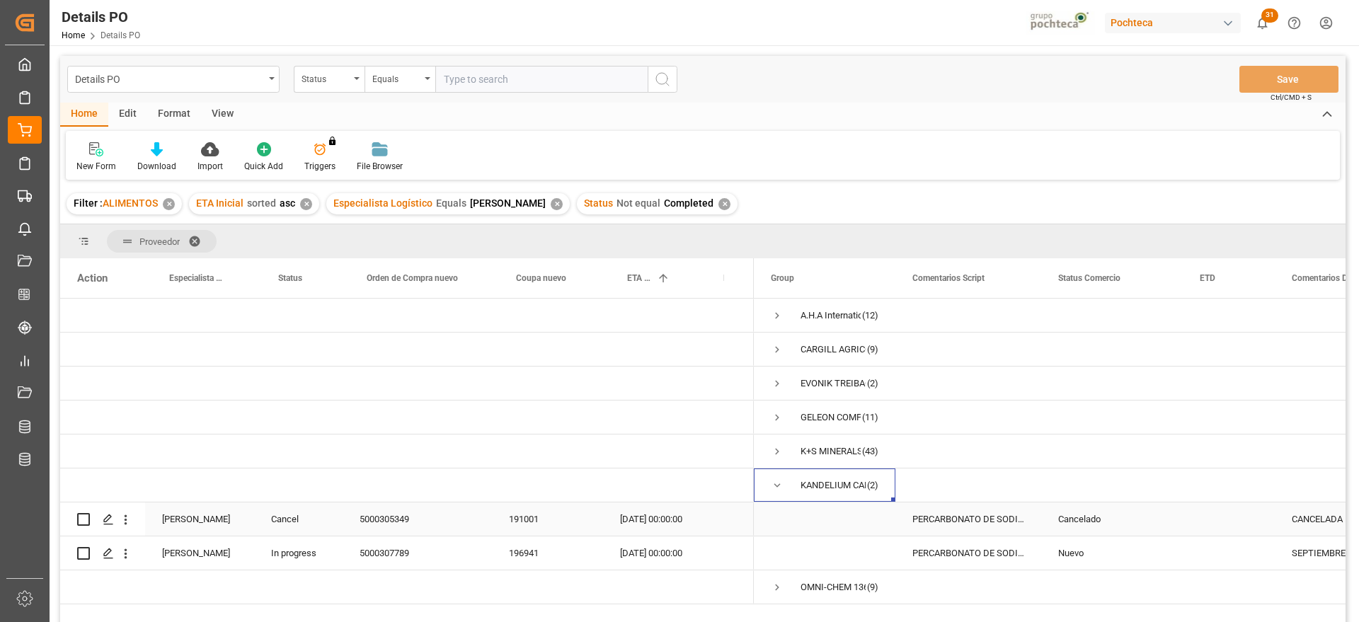
click at [971, 517] on div "PERCARBONATO DE SODIO S-25 EUR (68420)" at bounding box center [969, 519] width 146 height 33
click at [1073, 548] on div "Nuevo" at bounding box center [1112, 553] width 108 height 33
click at [1145, 522] on div "Cancelado" at bounding box center [1112, 519] width 108 height 33
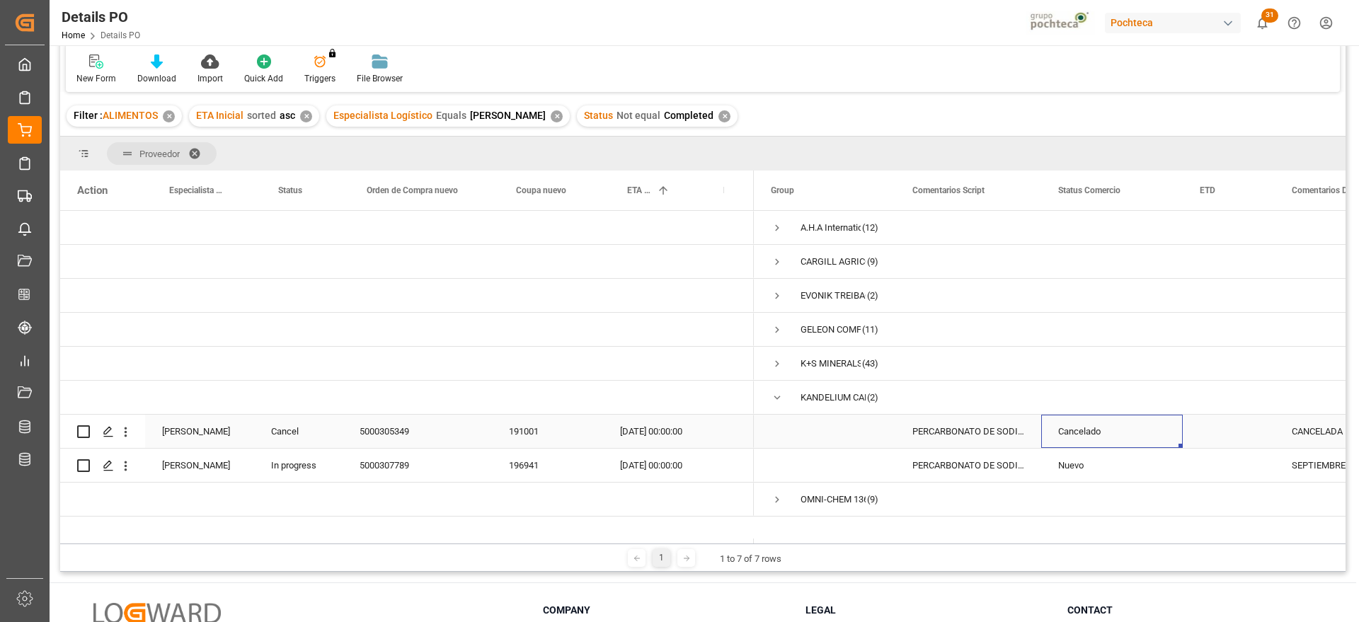
scroll to position [88, 0]
click at [1017, 461] on div "PERCARBONATO DE SODIO S-25 EUR (68420)" at bounding box center [969, 464] width 146 height 33
click at [774, 396] on span "Press SPACE to select this row." at bounding box center [777, 397] width 13 height 13
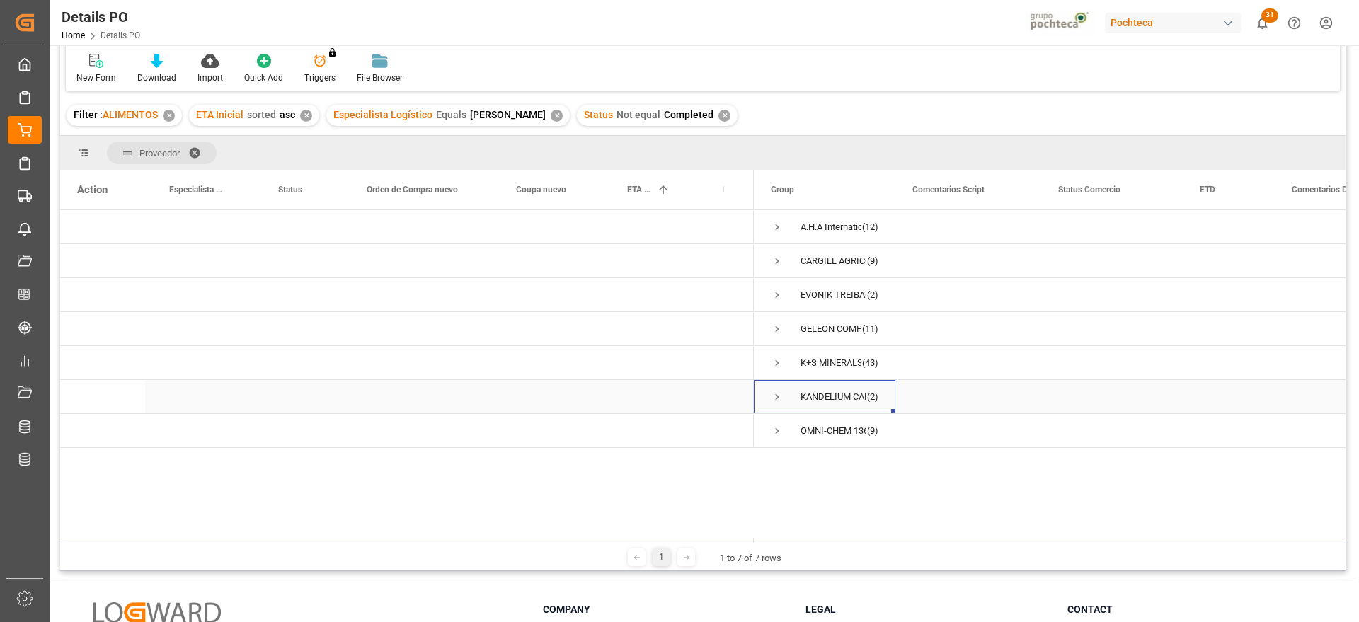
click at [777, 395] on span "Press SPACE to select this row." at bounding box center [777, 397] width 13 height 13
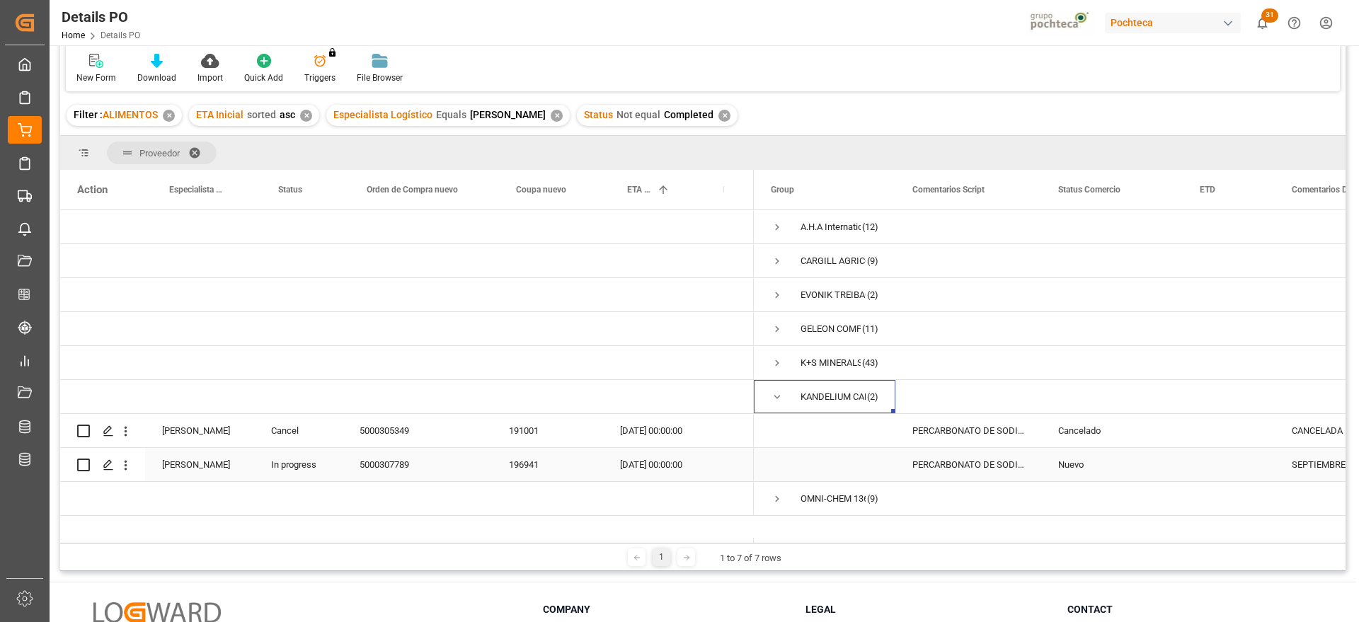
click at [1171, 469] on div "Nuevo" at bounding box center [1112, 464] width 142 height 33
click at [779, 398] on span "Press SPACE to select this row." at bounding box center [777, 397] width 13 height 13
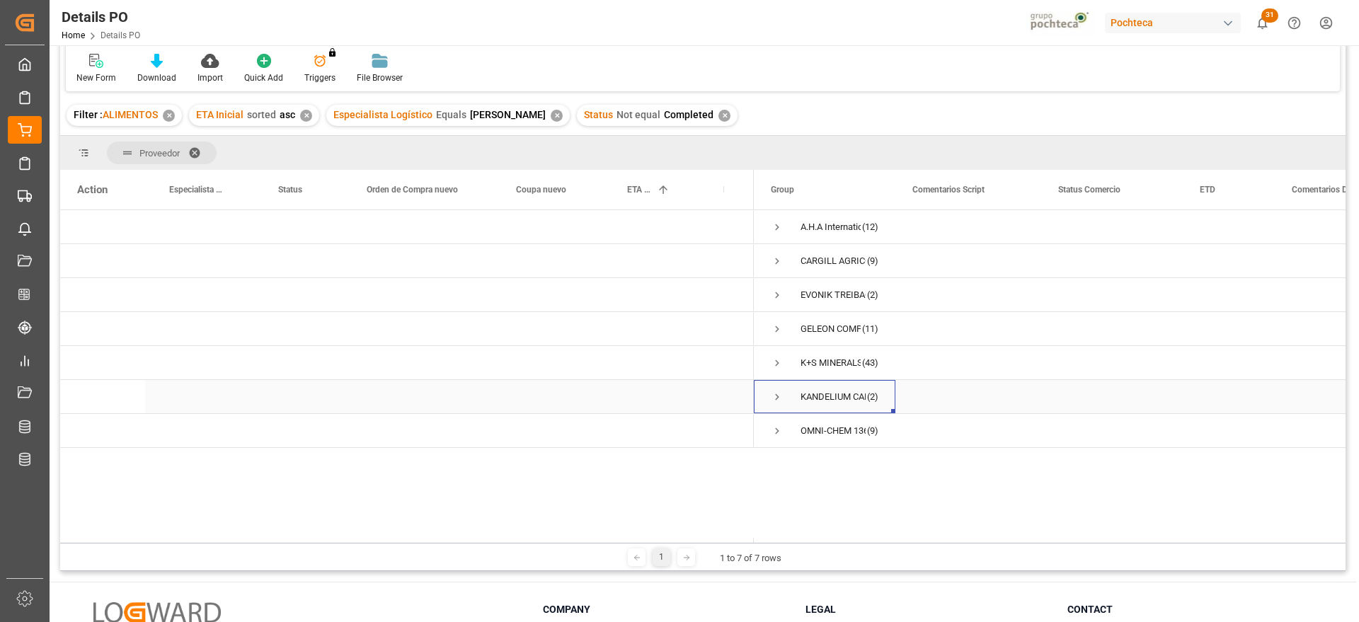
click at [779, 398] on span "Press SPACE to select this row." at bounding box center [777, 397] width 13 height 13
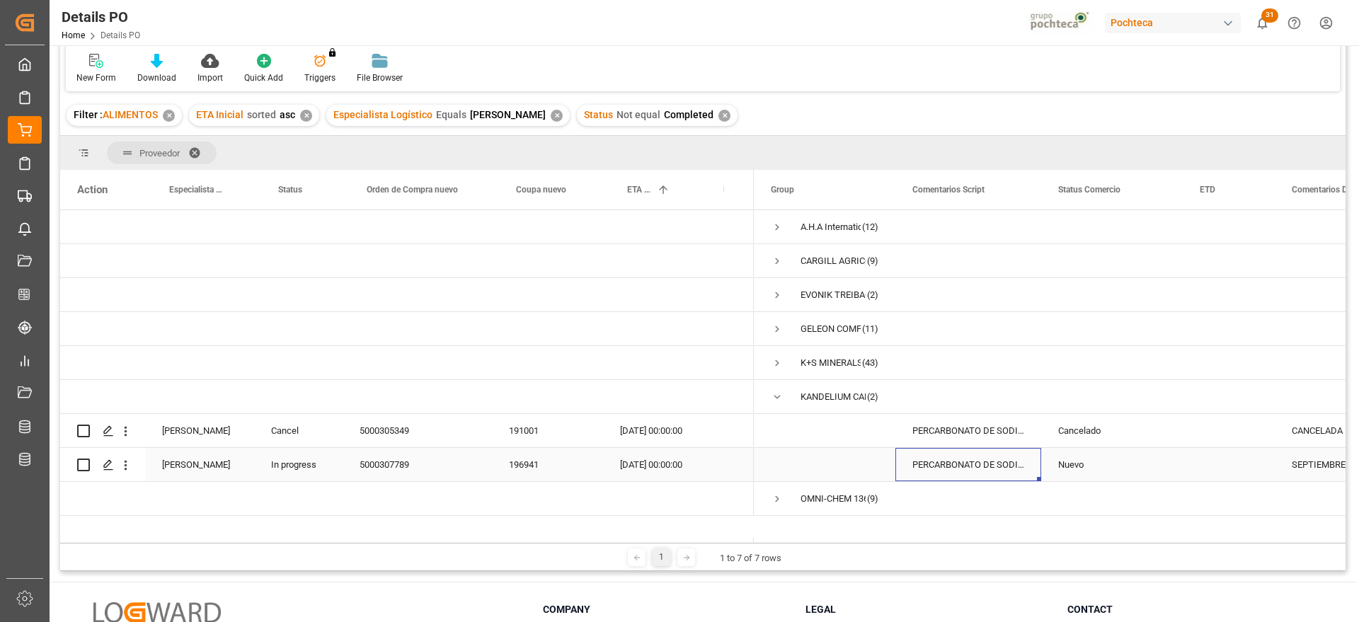
click at [1009, 460] on div "PERCARBONATO DE SODIO S-25 EUR (68420)" at bounding box center [969, 464] width 146 height 33
click at [590, 472] on div "196941" at bounding box center [547, 464] width 111 height 33
click at [643, 469] on div "[DATE] 00:00:00" at bounding box center [651, 464] width 96 height 33
click at [985, 458] on div "PERCARBONATO DE SODIO S-25 EUR (68420)" at bounding box center [969, 464] width 146 height 33
click at [774, 393] on span "Press SPACE to select this row." at bounding box center [777, 397] width 13 height 13
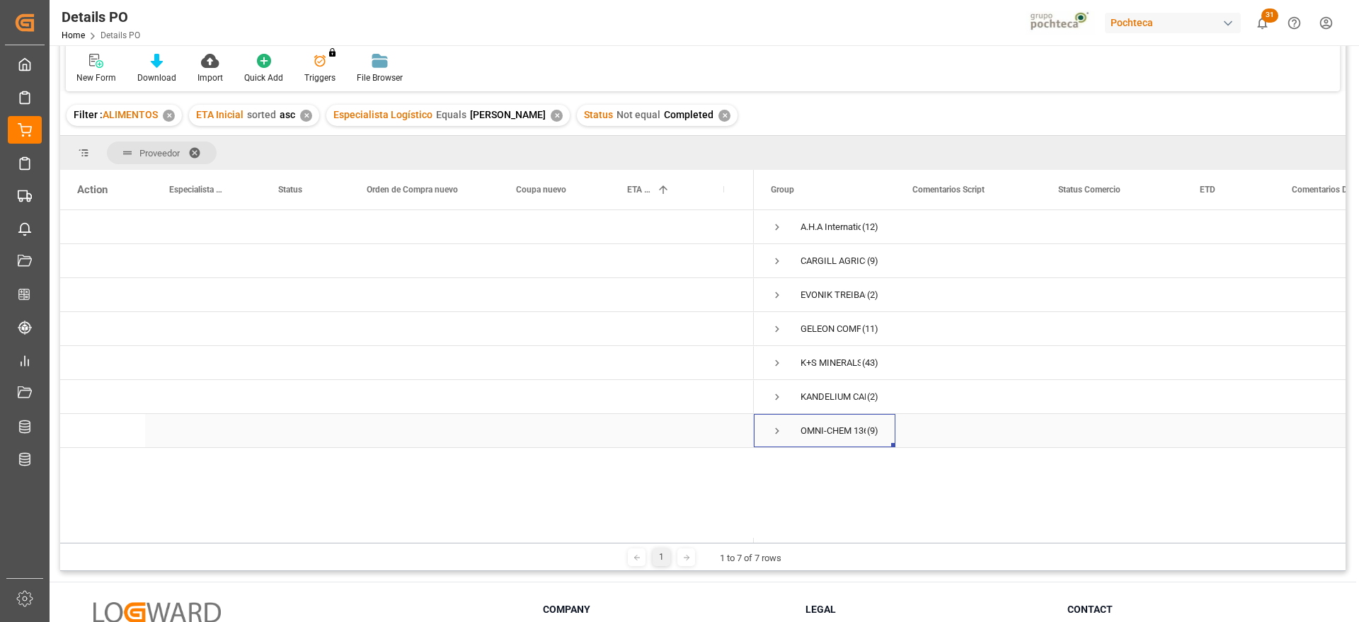
click at [778, 429] on span "Press SPACE to select this row." at bounding box center [777, 431] width 13 height 13
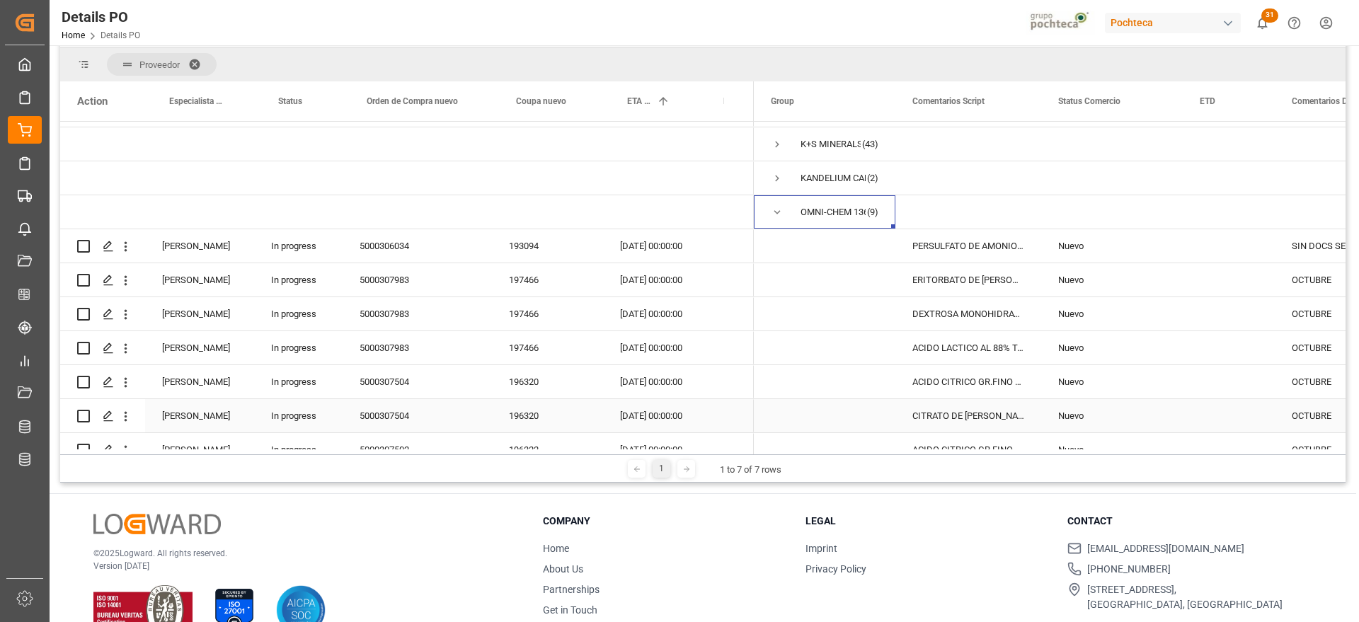
scroll to position [132, 0]
click at [1000, 242] on div "PERSULFATO DE AMONIO 25KG SAC (23055)" at bounding box center [969, 243] width 146 height 33
click at [1193, 242] on div "Press SPACE to select this row." at bounding box center [1229, 243] width 92 height 33
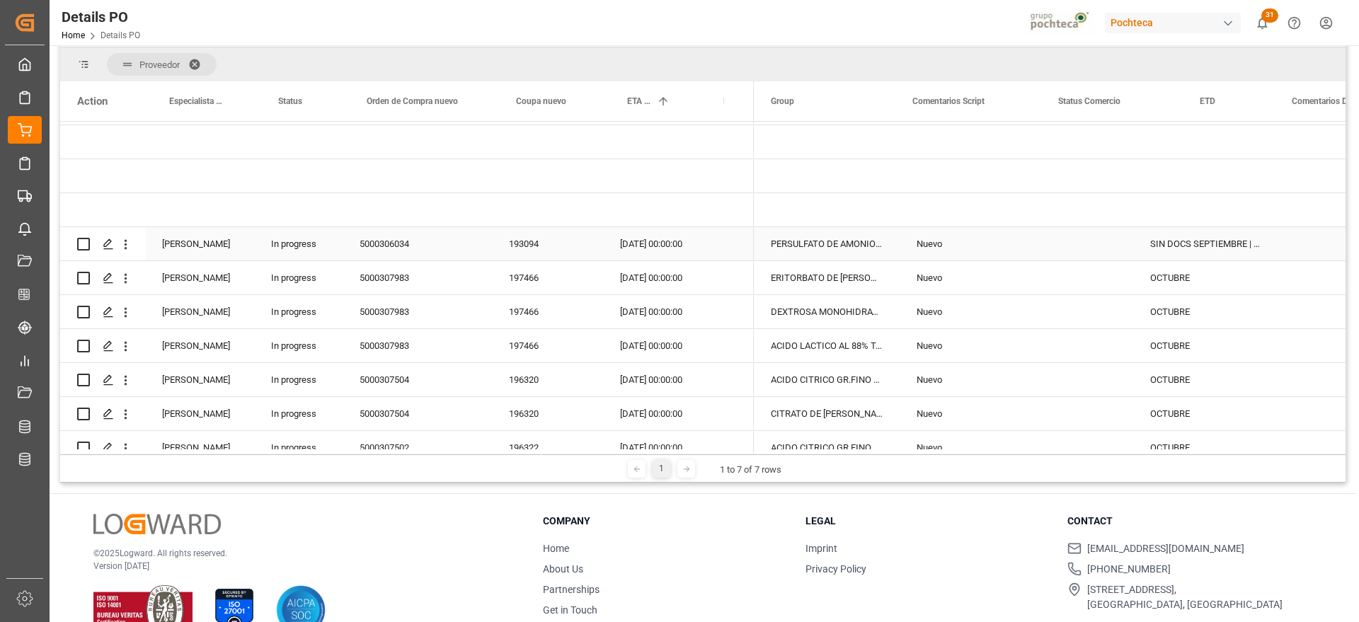
scroll to position [0, 0]
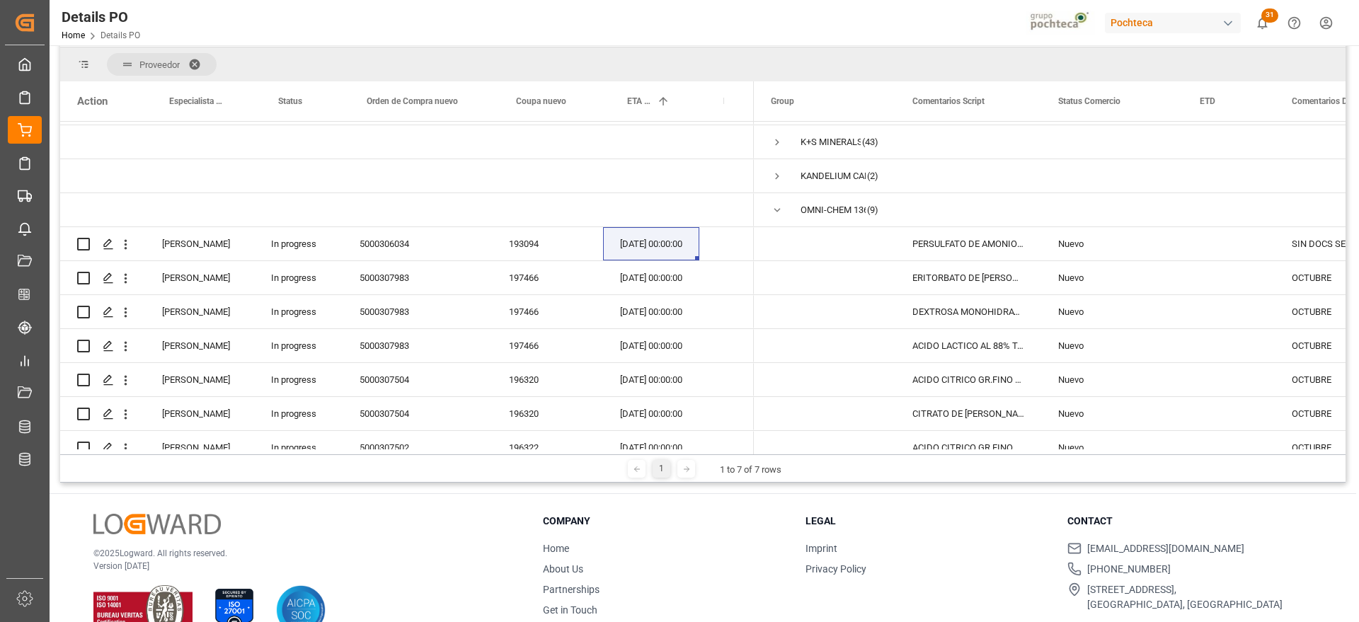
click at [1012, 562] on li "Privacy Policy" at bounding box center [928, 569] width 245 height 15
click at [778, 211] on span "Press SPACE to select this row." at bounding box center [777, 210] width 13 height 13
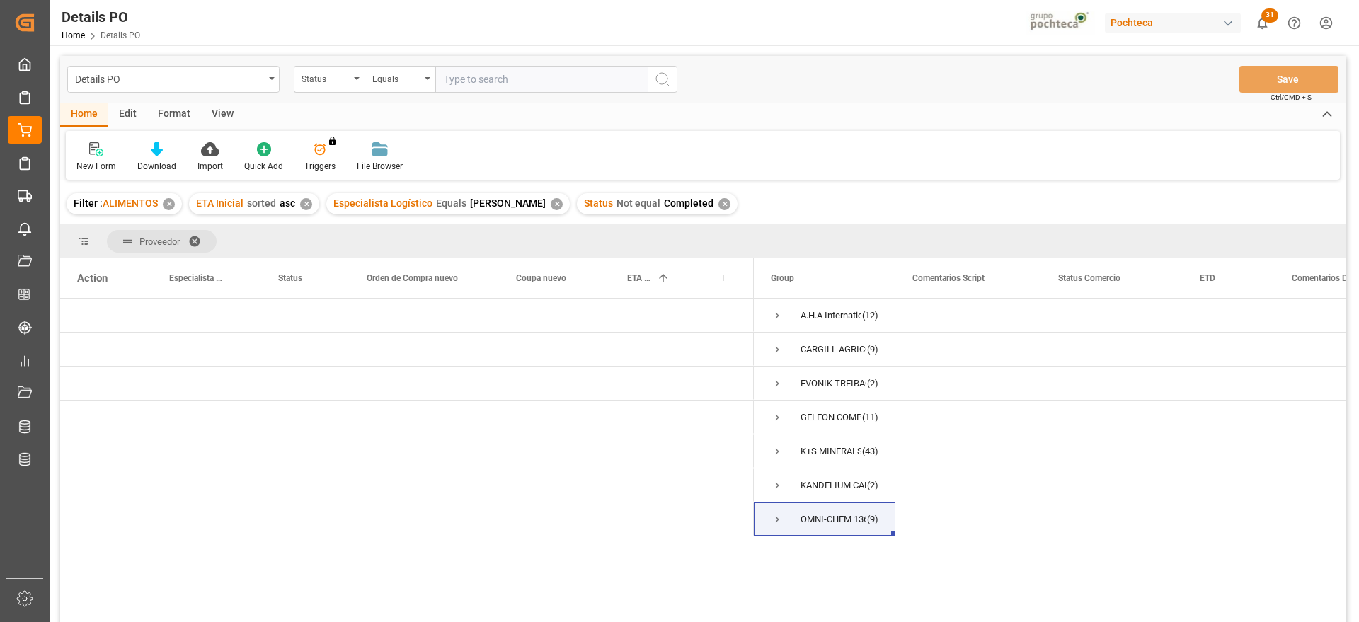
click at [1241, 198] on div "Filter : ALIMENTOS ✕ ETA Inicial sorted asc ✕ Especialista Logístico Equals [PE…" at bounding box center [703, 204] width 1286 height 40
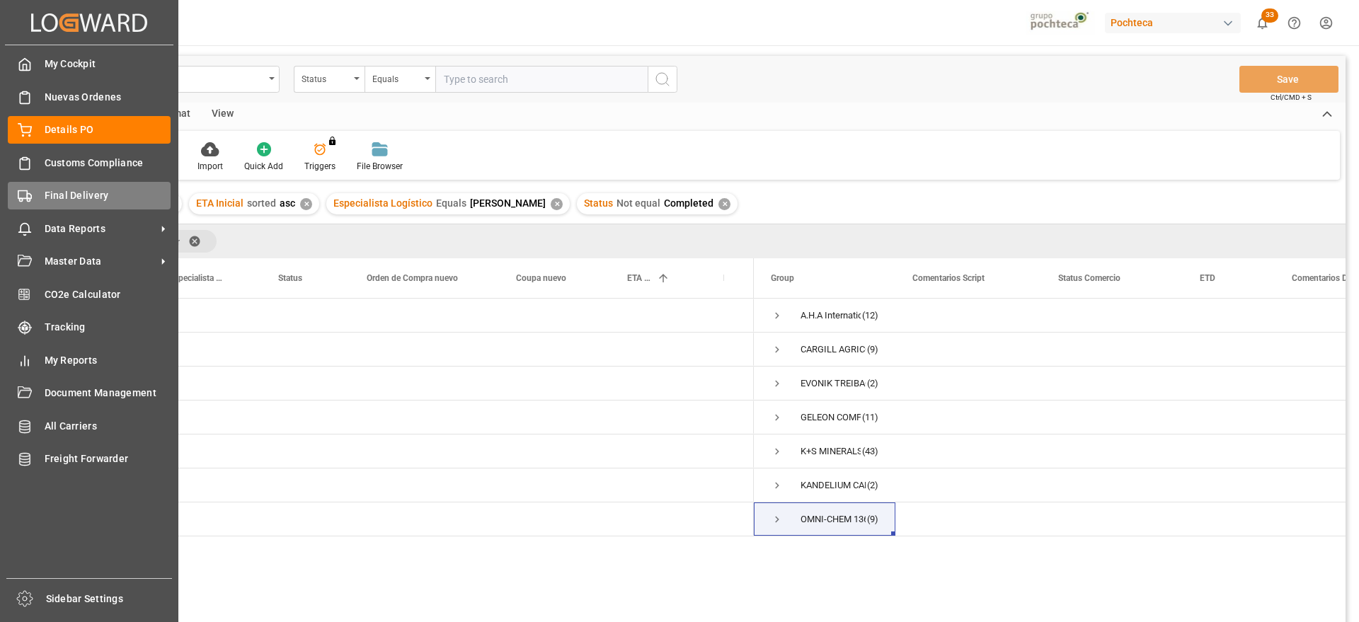
click at [38, 196] on div "Final Delivery Final Delivery" at bounding box center [89, 196] width 163 height 28
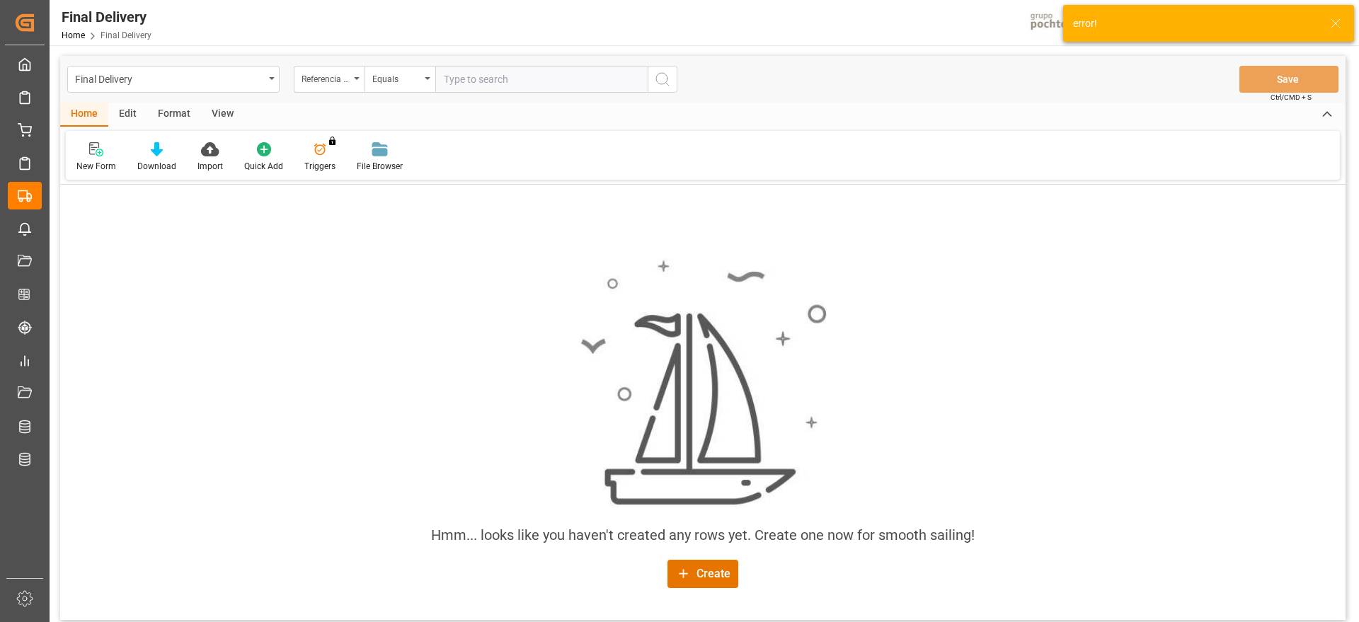
click at [493, 78] on input "text" at bounding box center [541, 79] width 212 height 27
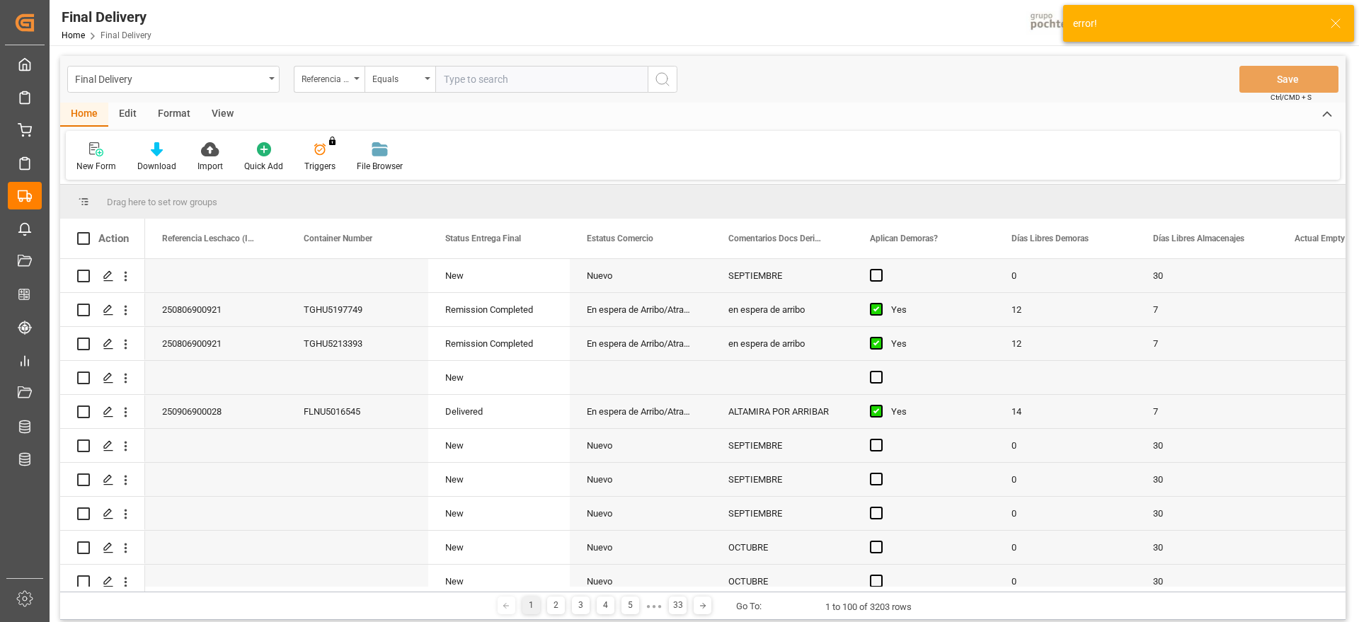
paste input "250806900921"
type input "250806900921"
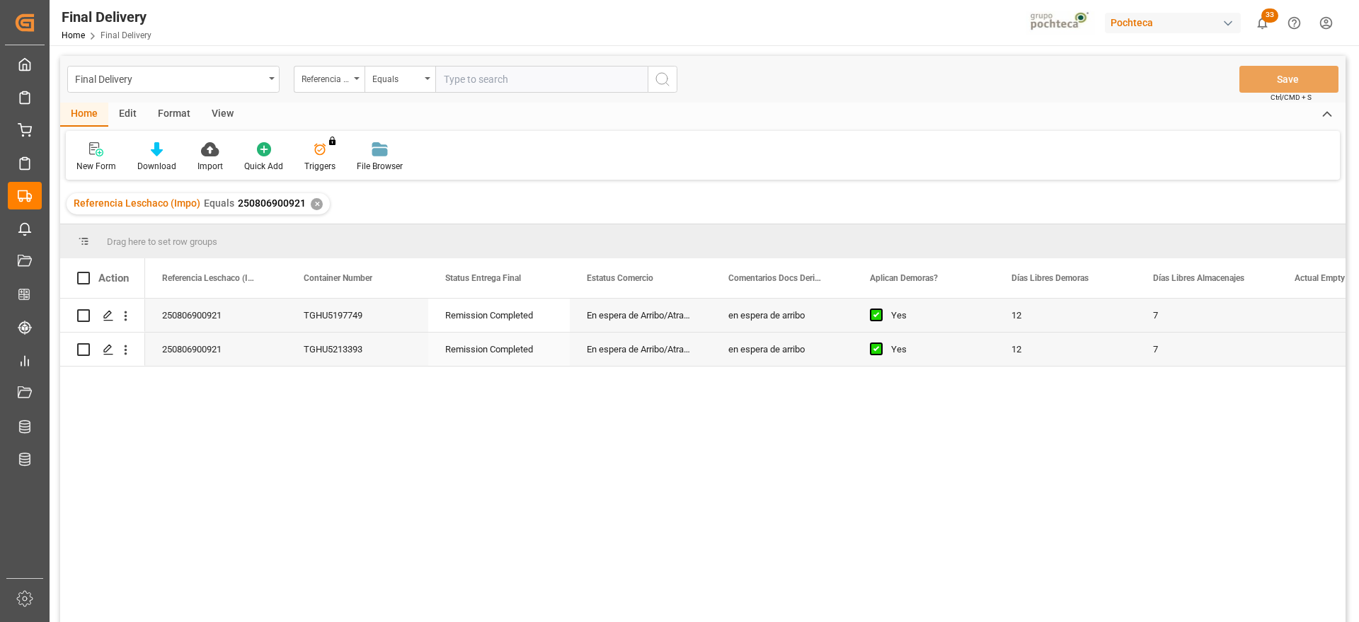
click at [784, 327] on div "en espera de arribo" at bounding box center [783, 315] width 142 height 33
